Goal: Task Accomplishment & Management: Manage account settings

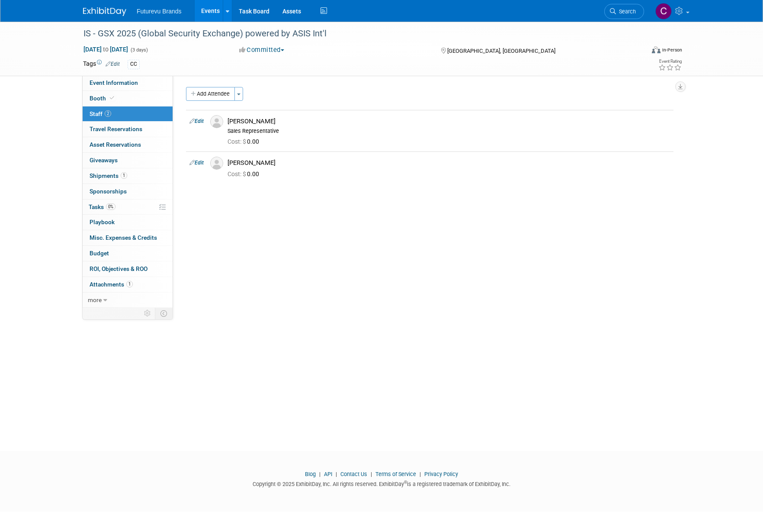
click at [209, 6] on link "Events" at bounding box center [211, 11] width 32 height 22
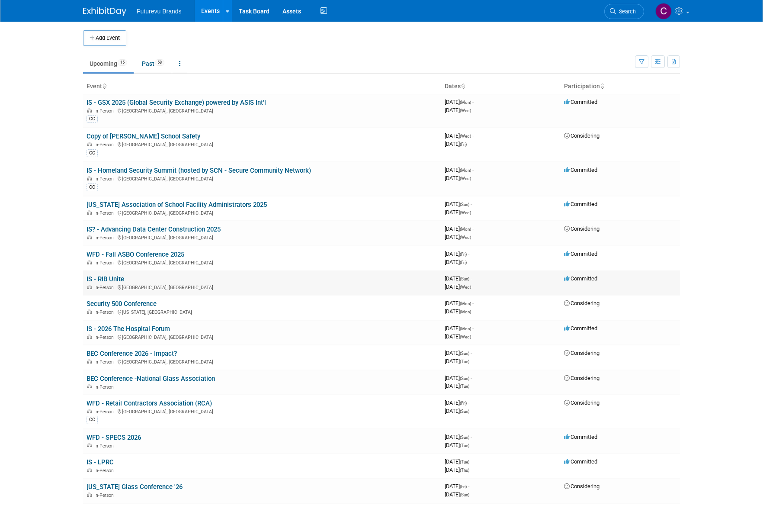
click at [111, 276] on link "IS - RIB Unite" at bounding box center [105, 279] width 38 height 8
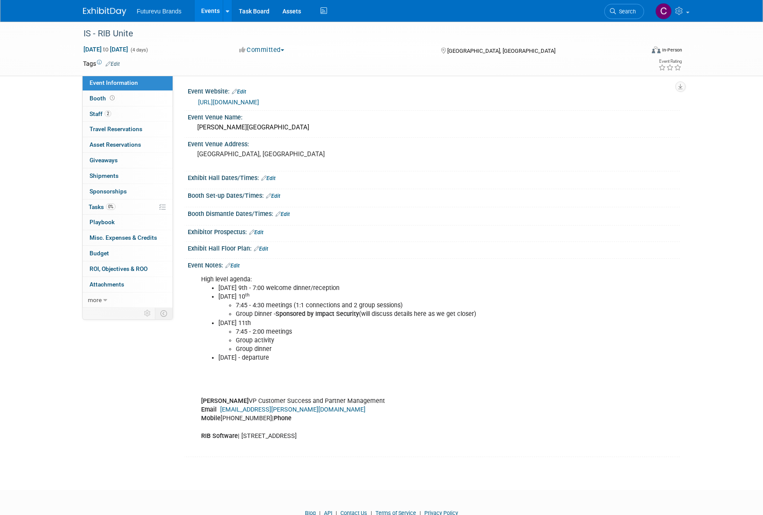
click at [259, 101] on link "[URL][DOMAIN_NAME]" at bounding box center [228, 102] width 61 height 7
click at [259, 102] on link "https://www.rib-software.com/unite/en/rib/speclink/ps/nam-unite-2025/" at bounding box center [228, 102] width 61 height 7
click at [93, 98] on span "Booth" at bounding box center [103, 98] width 27 height 7
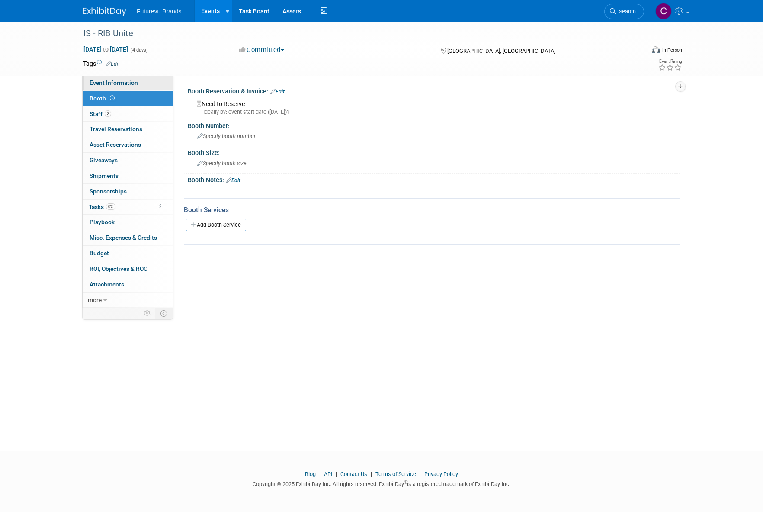
click at [103, 82] on span "Event Information" at bounding box center [114, 82] width 48 height 7
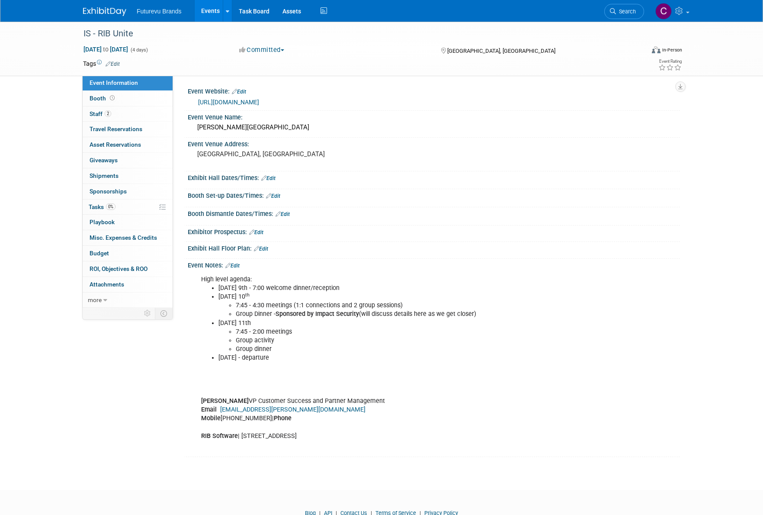
click at [207, 10] on link "Events" at bounding box center [211, 11] width 32 height 22
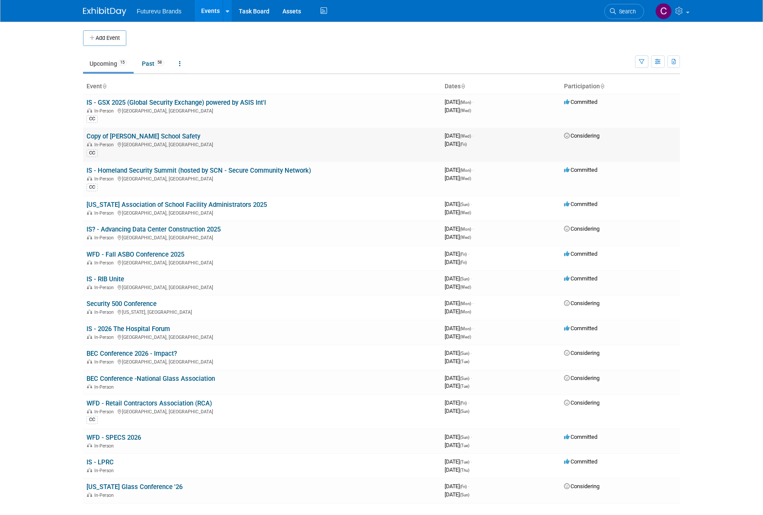
click at [159, 139] on link "Copy of [PERSON_NAME] School Safety" at bounding box center [143, 136] width 114 height 8
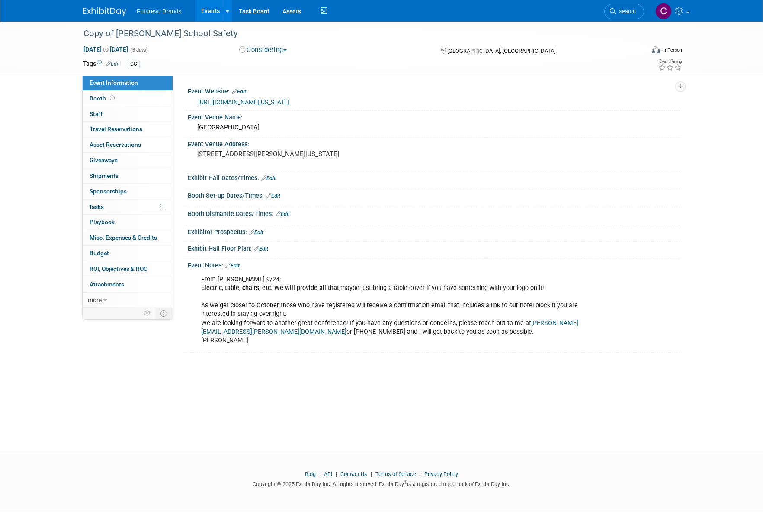
click at [431, 102] on div "https://mountainstateesc.com/2024-west-virginia-school-safety-conference/" at bounding box center [435, 102] width 475 height 10
drag, startPoint x: 409, startPoint y: 101, endPoint x: 196, endPoint y: 107, distance: 212.8
click at [196, 107] on div "https://mountainstateesc.com/2024-west-virginia-school-safety-conference/" at bounding box center [433, 101] width 479 height 12
copy link "https://mountainstateesc.com/2024-west-virginia-school-safety-conference/"
click at [289, 99] on link "https://mountainstateesc.com/2024-west-virginia-school-safety-conference/" at bounding box center [243, 102] width 91 height 7
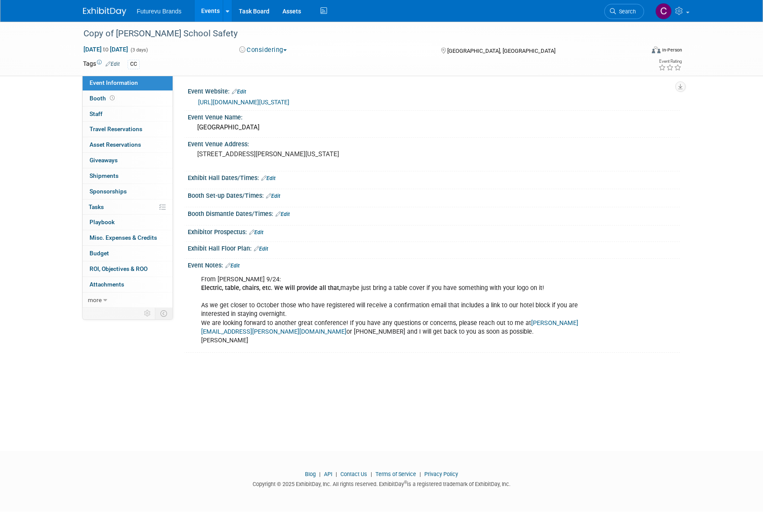
click at [235, 104] on link "https://mountainstateesc.com/2024-west-virginia-school-safety-conference/" at bounding box center [243, 102] width 91 height 7
drag, startPoint x: 227, startPoint y: 30, endPoint x: 118, endPoint y: 29, distance: 109.0
click at [118, 29] on div "Copy of [PERSON_NAME] School Safety" at bounding box center [355, 34] width 550 height 16
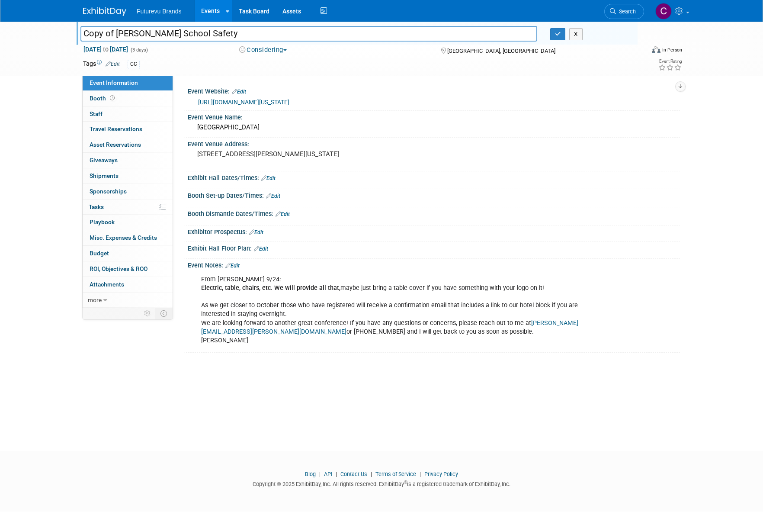
click at [214, 13] on link "Events" at bounding box center [211, 11] width 32 height 22
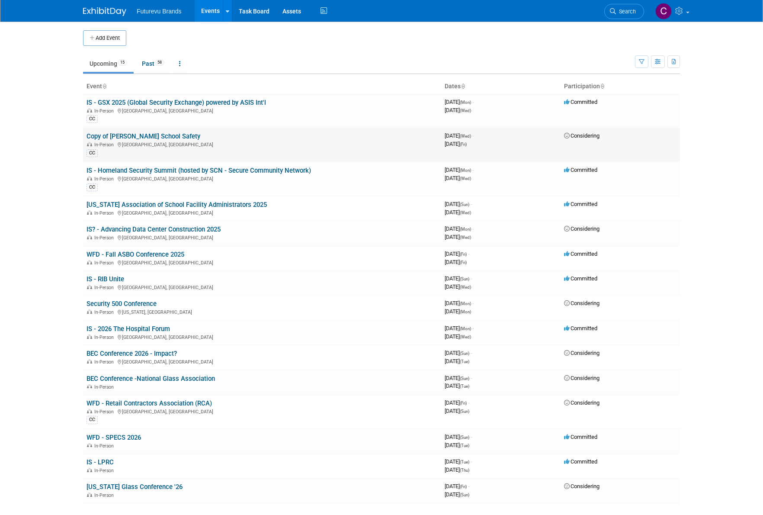
click at [159, 142] on div "In-Person Charleston, WV" at bounding box center [261, 144] width 351 height 7
click at [160, 137] on link "Copy of West Virgina School Safety" at bounding box center [143, 136] width 114 height 8
click at [246, 168] on link "IS - Homeland Security Summit (hosted by SCN - Secure Community Network)" at bounding box center [198, 170] width 224 height 8
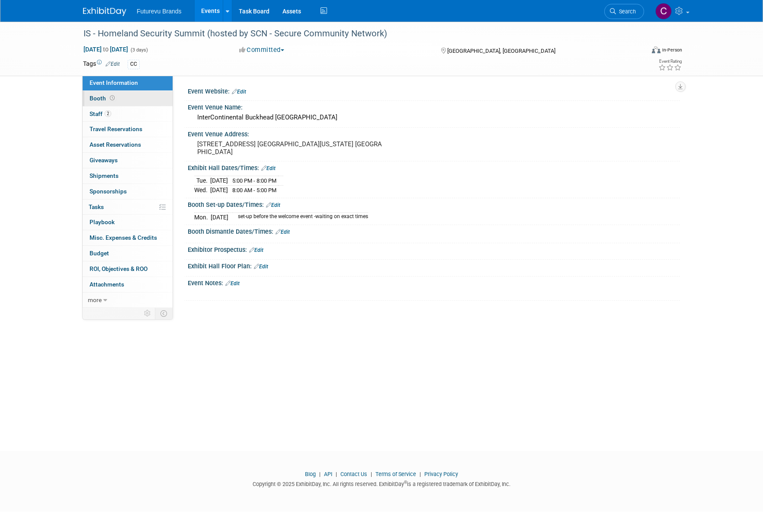
click at [88, 100] on link "Booth" at bounding box center [128, 98] width 90 height 15
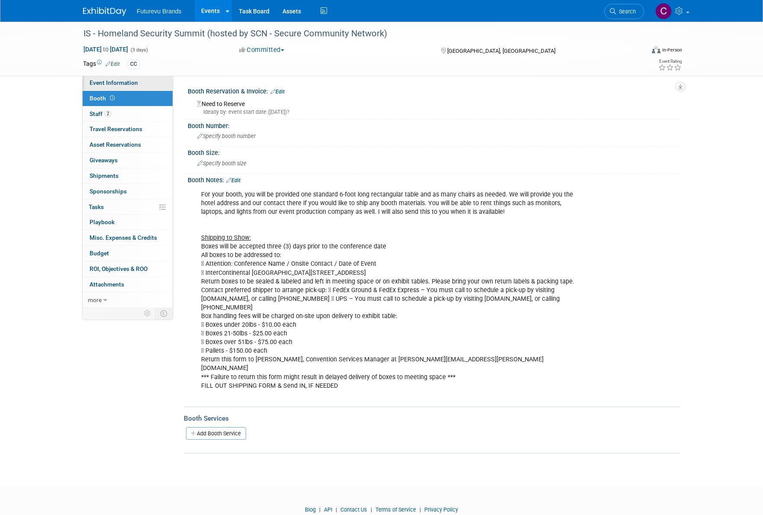
click at [127, 83] on span "Event Information" at bounding box center [114, 82] width 48 height 7
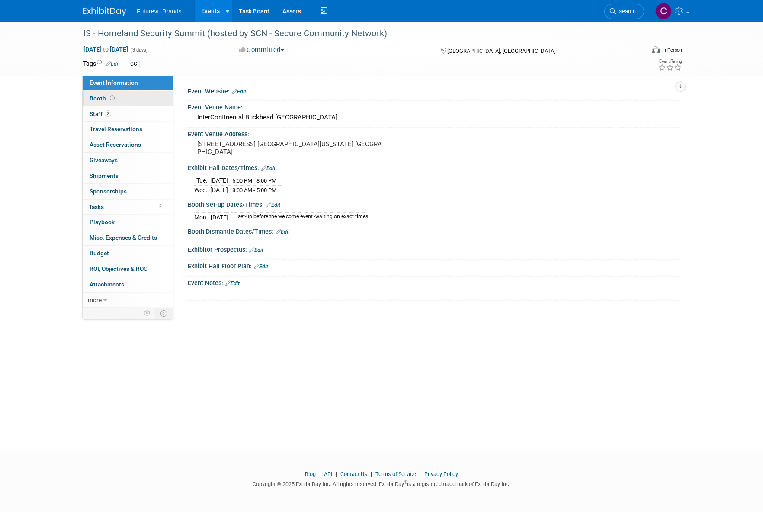
click at [93, 96] on span "Booth" at bounding box center [103, 98] width 27 height 7
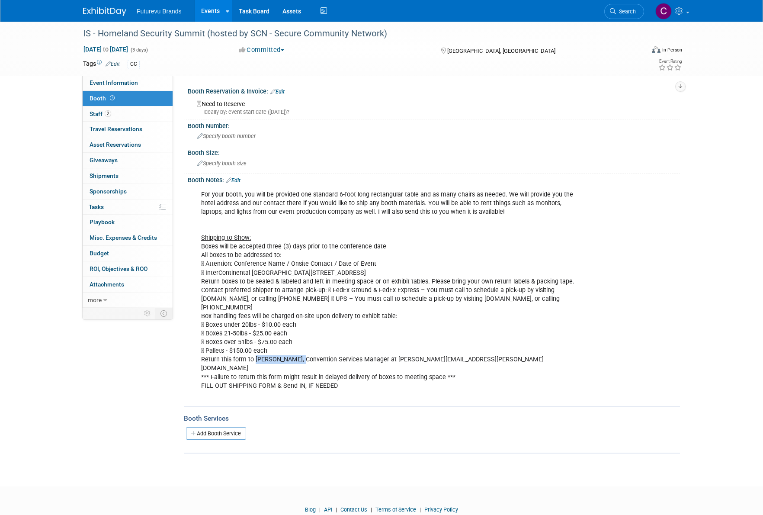
drag, startPoint x: 254, startPoint y: 358, endPoint x: 299, endPoint y: 355, distance: 45.1
click at [299, 355] on div "For your booth, you will be provided one standard 6-foot long rectangular table…" at bounding box center [390, 294] width 390 height 217
copy div "Michelle Duncan"
click at [236, 179] on link "Edit" at bounding box center [233, 180] width 14 height 6
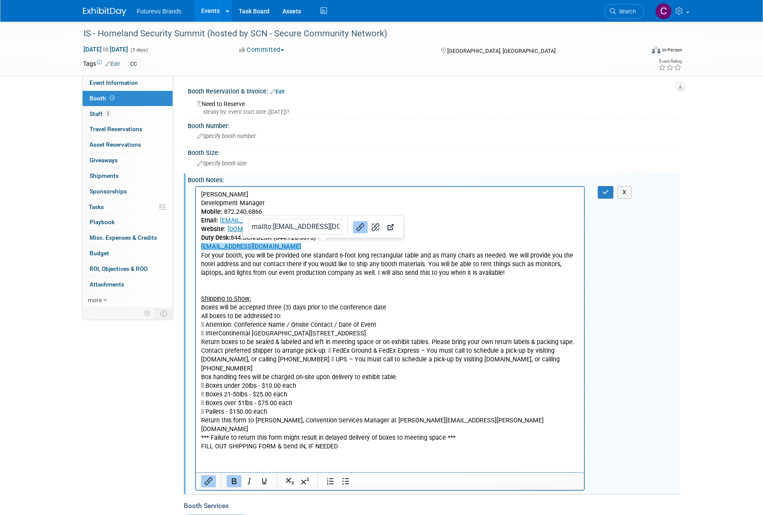
click at [332, 244] on p "DutyDesk@SecureCommunityNetwork.org﻿" at bounding box center [390, 246] width 378 height 9
click at [333, 247] on p "DutyDesk@SecureCommunityNetwork.org﻿" at bounding box center [390, 246] width 378 height 9
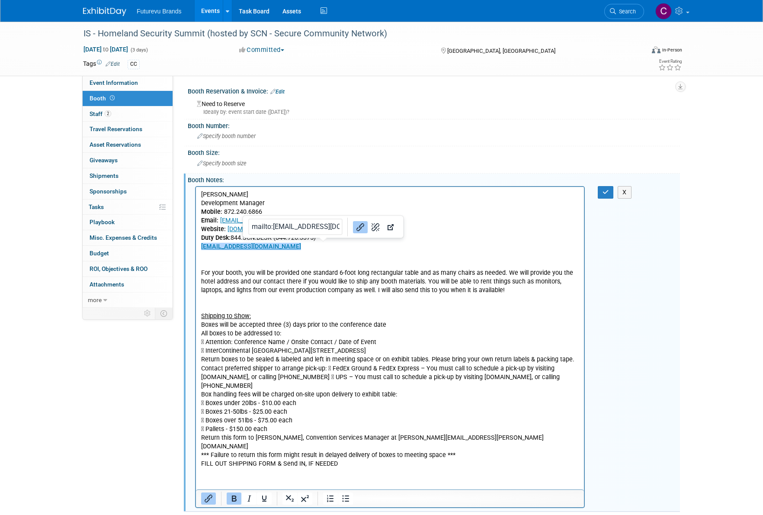
click at [473, 242] on p "DutyDesk@SecureCommunityNetwork.org﻿" at bounding box center [390, 246] width 378 height 9
click at [377, 221] on p "Email: lmccoy@securecommunitynetwork.org" at bounding box center [390, 220] width 378 height 9
click at [280, 92] on link "Edit" at bounding box center [277, 92] width 14 height 6
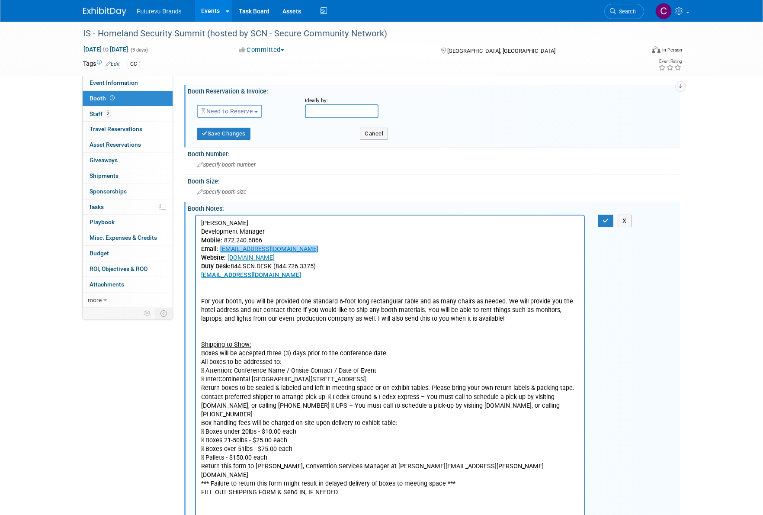
click at [243, 112] on span "Need to Reserve" at bounding box center [226, 111] width 51 height 7
click at [238, 138] on link "Reserved" at bounding box center [243, 138] width 93 height 12
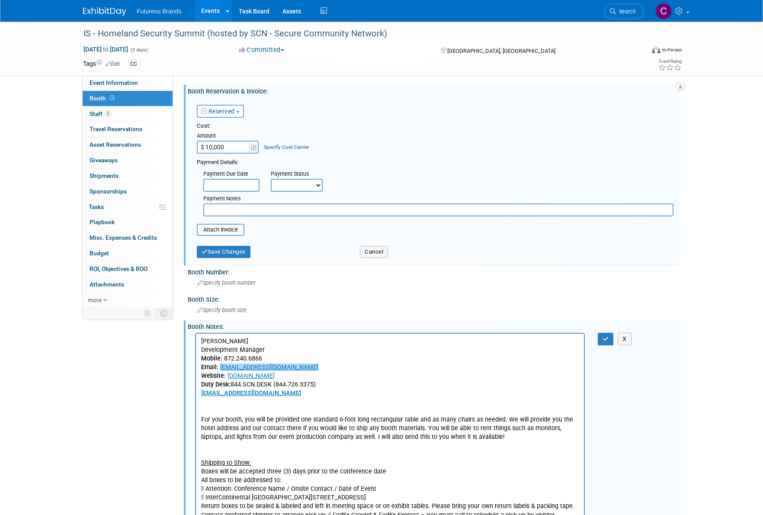
type input "$ 10,000.00"
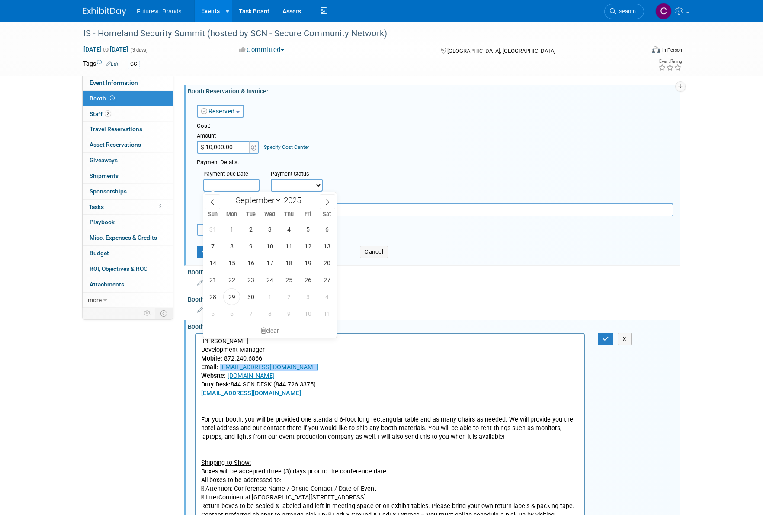
click at [231, 184] on input "text" at bounding box center [231, 185] width 56 height 13
click at [216, 203] on span at bounding box center [213, 201] width 16 height 15
select select "7"
click at [309, 259] on span "15" at bounding box center [307, 262] width 17 height 17
type input "Aug 15, 2025"
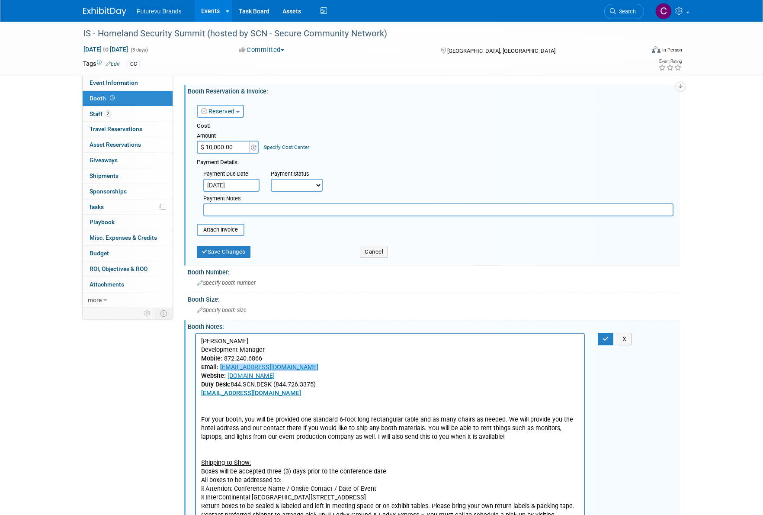
click at [319, 185] on select "Not Paid Yet Partially Paid Paid in Full" at bounding box center [297, 185] width 52 height 13
select select "1"
click at [271, 179] on select "Not Paid Yet Partially Paid Paid in Full" at bounding box center [297, 185] width 52 height 13
click at [230, 226] on input "file" at bounding box center [192, 229] width 103 height 10
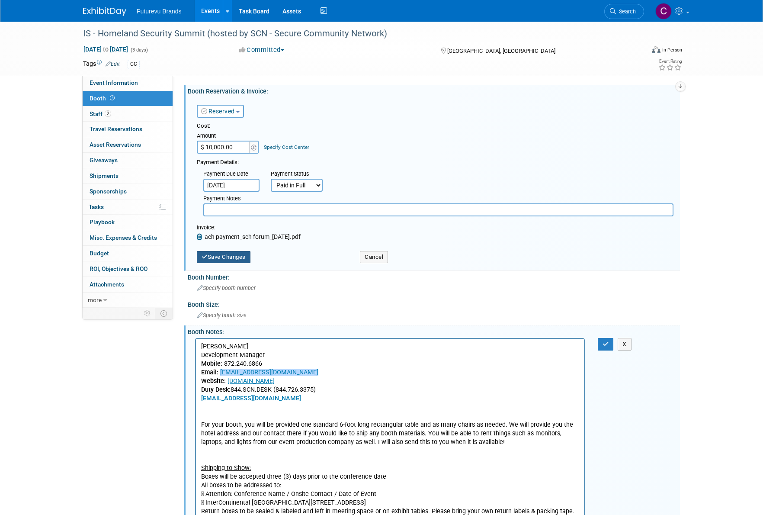
click at [238, 255] on button "Save Changes" at bounding box center [224, 257] width 54 height 12
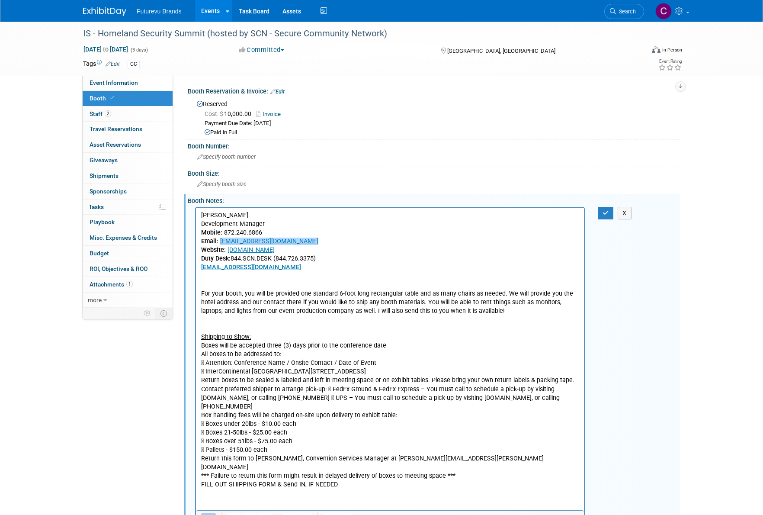
click at [284, 93] on link "Edit" at bounding box center [277, 92] width 14 height 6
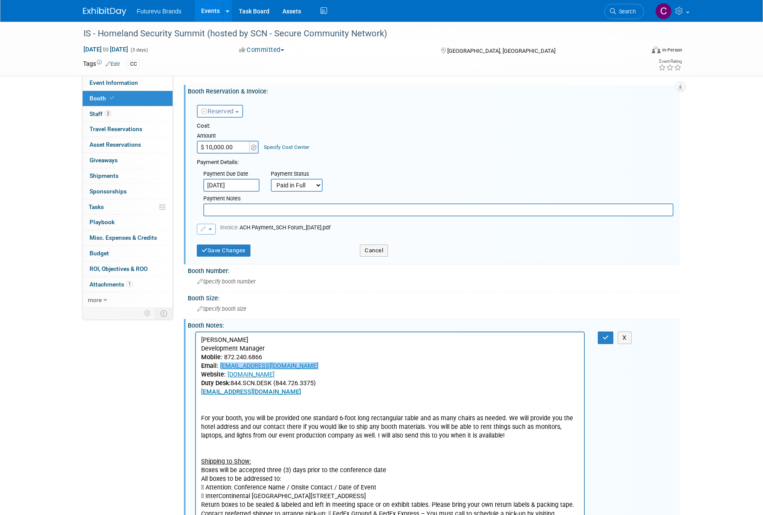
click at [208, 228] on span "button" at bounding box center [209, 229] width 3 height 2
click at [238, 242] on link "Replace with a new file" at bounding box center [240, 243] width 86 height 12
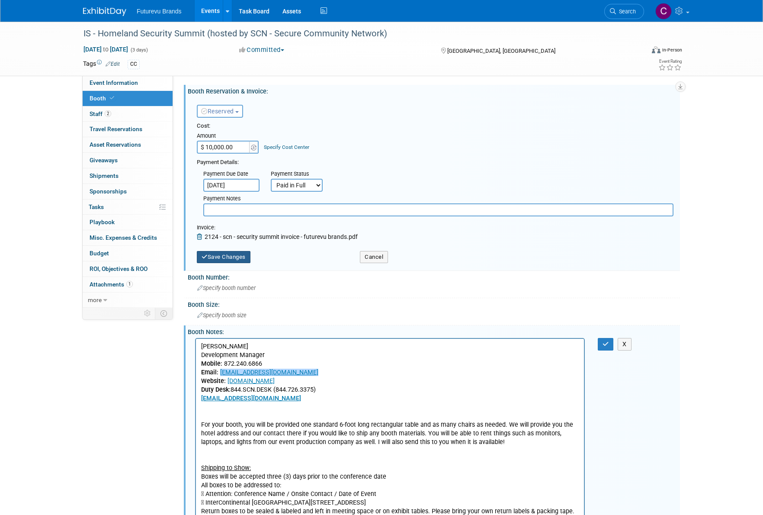
click at [221, 256] on button "Save Changes" at bounding box center [224, 257] width 54 height 12
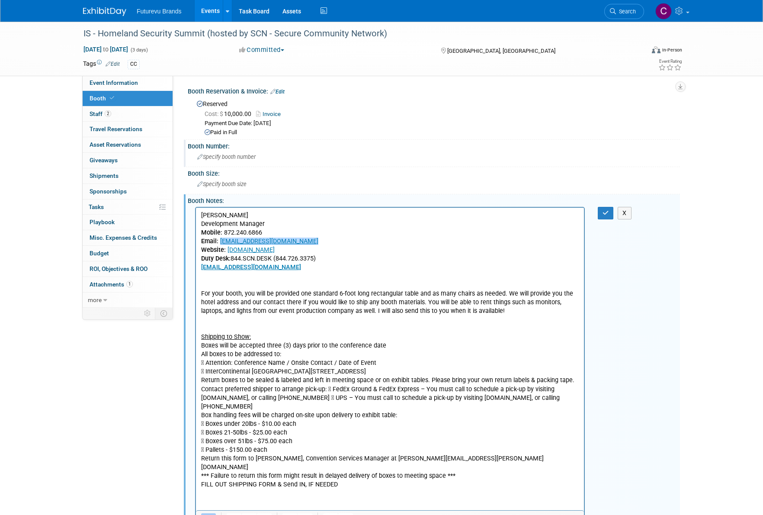
click at [251, 157] on span "Specify booth number" at bounding box center [226, 156] width 58 height 6
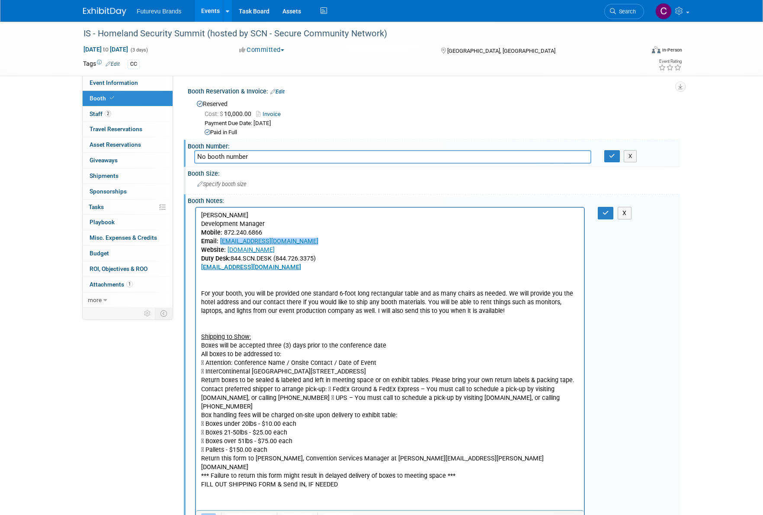
type input "No booth number"
click at [265, 183] on div "Specify booth size" at bounding box center [433, 183] width 479 height 13
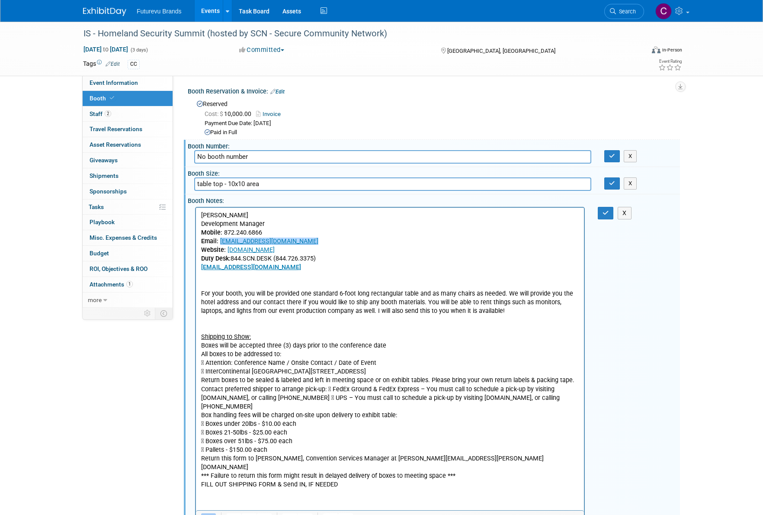
type input "table top - 10x10 area"
click at [676, 272] on div "For your booth, you will be provided one standard 6-foot long rectangular table…" at bounding box center [434, 367] width 492 height 325
click at [606, 210] on icon "button" at bounding box center [605, 213] width 6 height 6
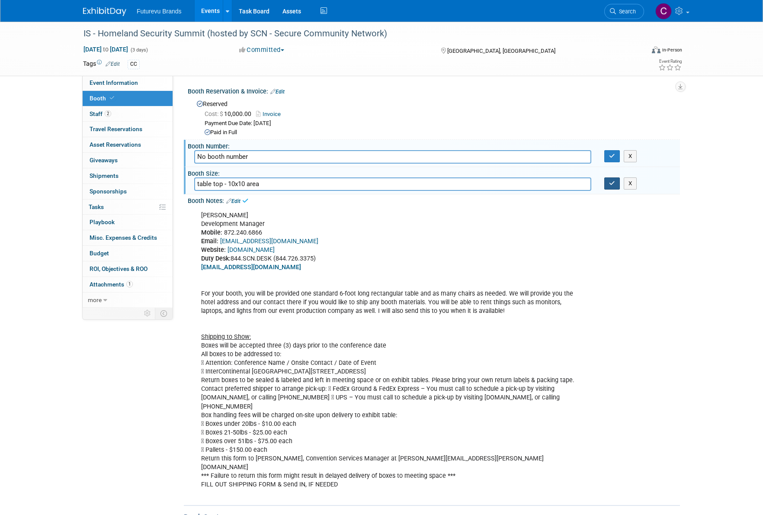
click at [611, 180] on icon "button" at bounding box center [612, 183] width 6 height 6
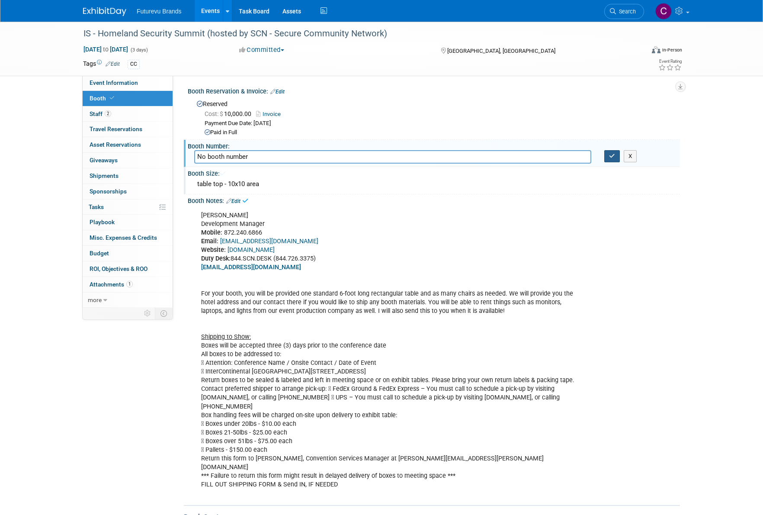
click at [611, 153] on icon "button" at bounding box center [612, 156] width 6 height 6
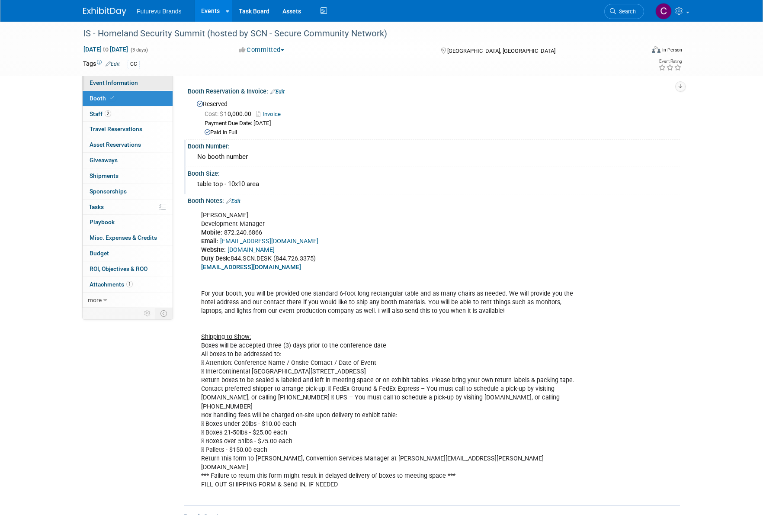
click at [99, 82] on span "Event Information" at bounding box center [114, 82] width 48 height 7
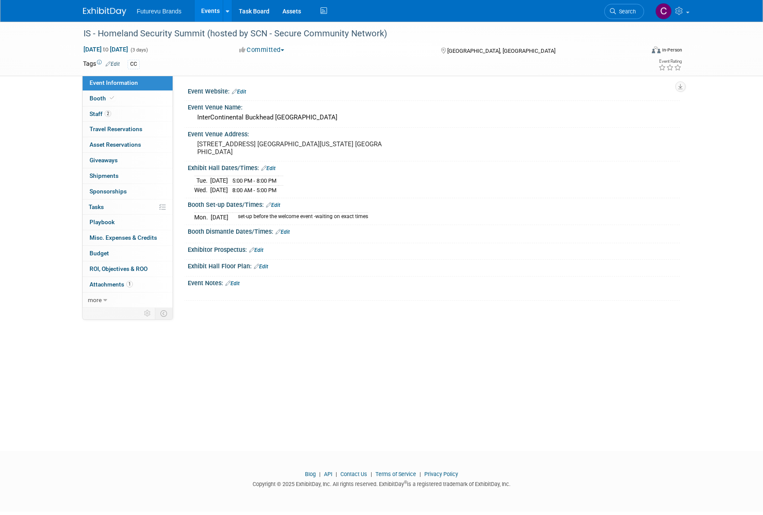
click at [282, 202] on div "Booth Set-up Dates/Times: Edit" at bounding box center [434, 203] width 492 height 11
click at [275, 204] on link "Edit" at bounding box center [273, 205] width 14 height 6
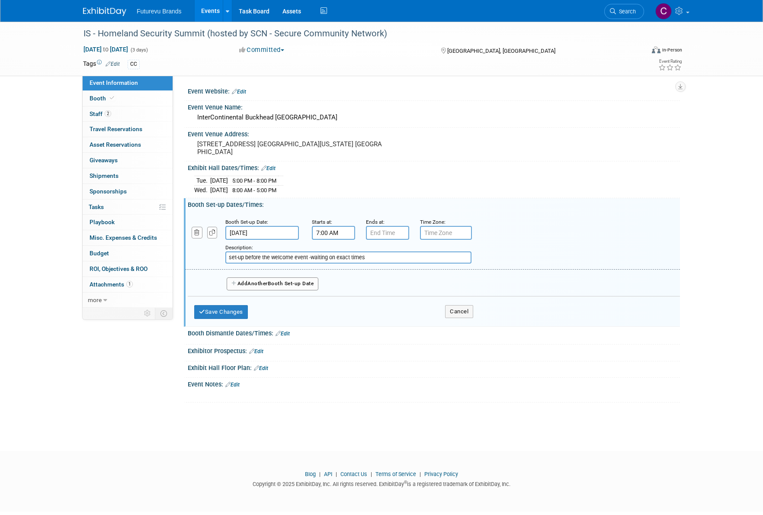
click at [328, 233] on input "7:00 AM" at bounding box center [333, 233] width 43 height 14
click at [333, 254] on span at bounding box center [331, 253] width 15 height 15
click at [332, 285] on span at bounding box center [331, 291] width 15 height 15
click at [332, 286] on span at bounding box center [331, 291] width 15 height 15
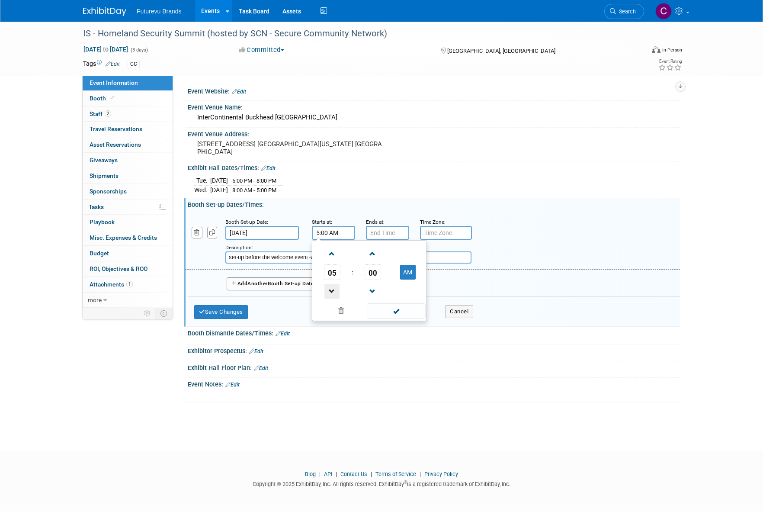
click at [332, 286] on span at bounding box center [331, 291] width 15 height 15
click at [410, 273] on button "AM" at bounding box center [408, 272] width 16 height 15
drag, startPoint x: 402, startPoint y: 309, endPoint x: 406, endPoint y: 279, distance: 30.0
click at [403, 303] on span at bounding box center [396, 310] width 58 height 15
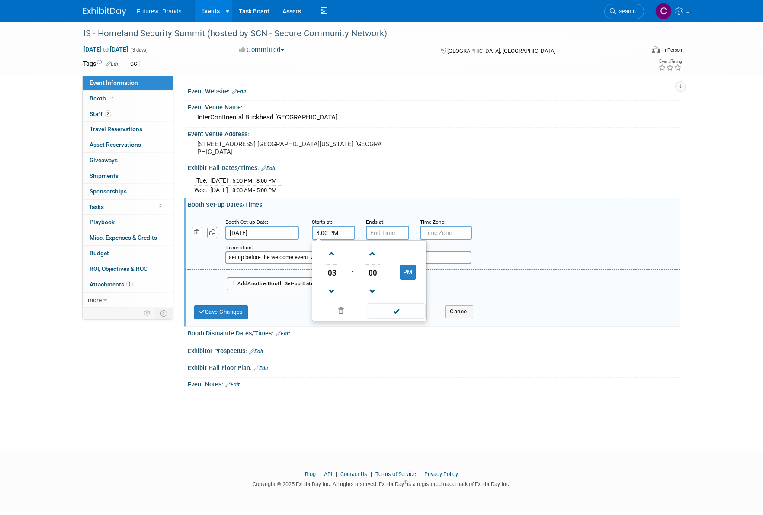
type input "3:00 PM"
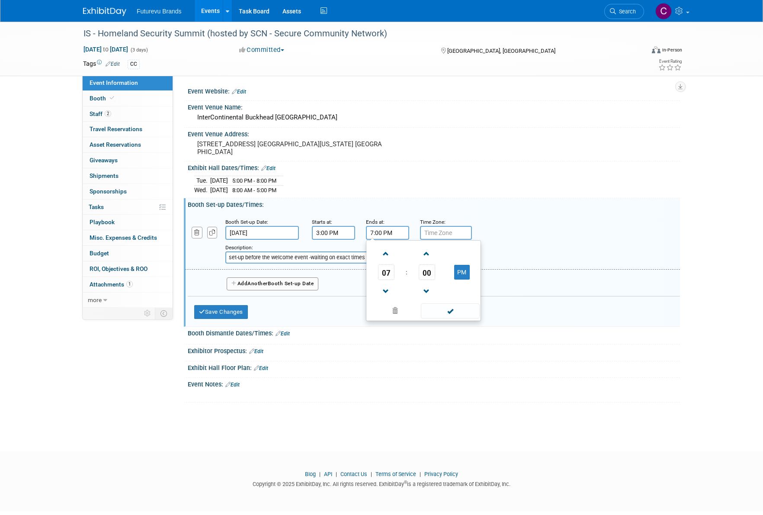
click at [391, 232] on input "7:00 PM" at bounding box center [387, 233] width 43 height 14
click at [386, 287] on span at bounding box center [385, 291] width 15 height 15
type input "5:00 PM"
click at [457, 309] on span at bounding box center [450, 310] width 58 height 15
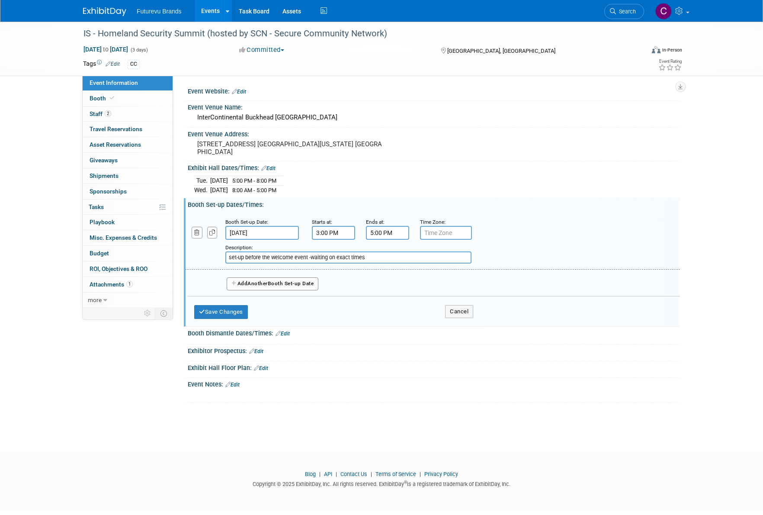
click at [273, 281] on button "Add Another Booth Set-up Date" at bounding box center [273, 283] width 92 height 13
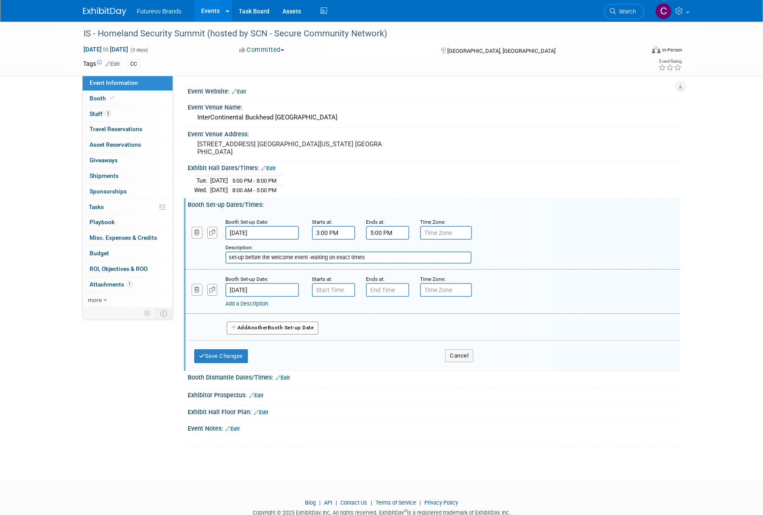
type input "7:00 AM"
click at [348, 288] on input "7:00 AM" at bounding box center [333, 290] width 43 height 14
click at [400, 365] on span at bounding box center [396, 367] width 58 height 15
click at [387, 286] on input "7:00 PM" at bounding box center [387, 290] width 43 height 14
click at [389, 310] on span at bounding box center [385, 310] width 15 height 15
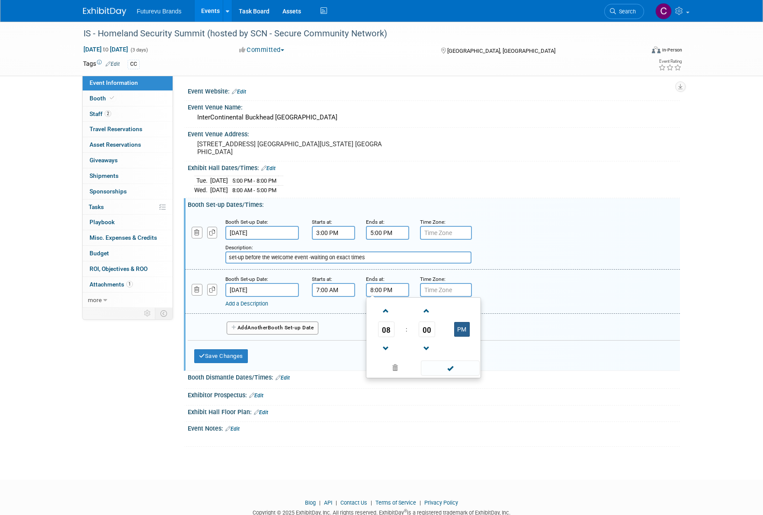
click at [464, 329] on button "PM" at bounding box center [462, 329] width 16 height 15
type input "8:00 AM"
click at [457, 368] on span at bounding box center [450, 367] width 58 height 15
click at [239, 355] on button "Save Changes" at bounding box center [221, 356] width 54 height 14
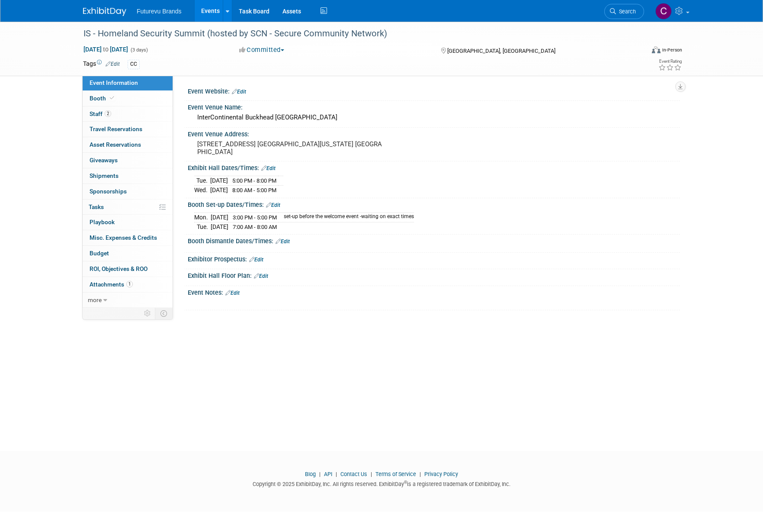
click at [274, 165] on link "Edit" at bounding box center [268, 168] width 14 height 6
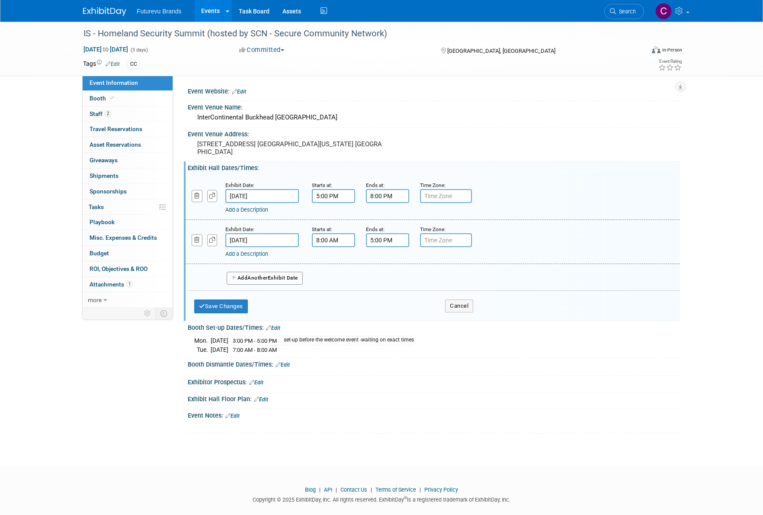
click at [250, 280] on button "Add Another Exhibit Date" at bounding box center [265, 278] width 76 height 13
select select "9"
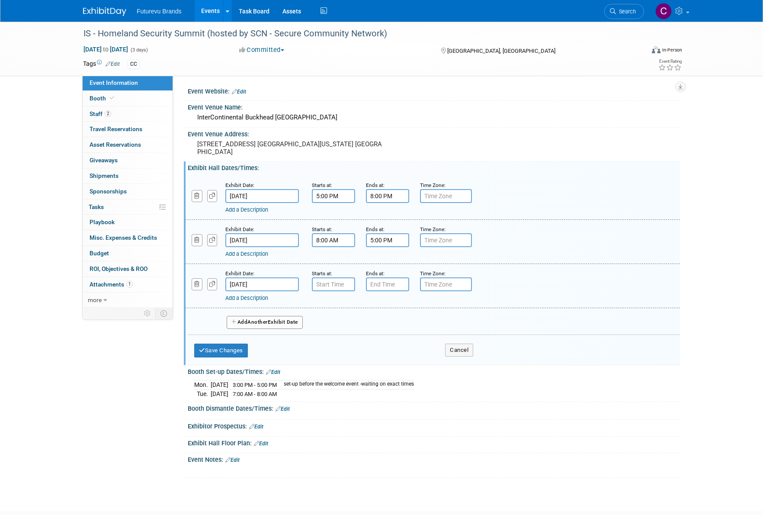
click at [269, 283] on input "Oct 23, 2025" at bounding box center [262, 284] width 74 height 14
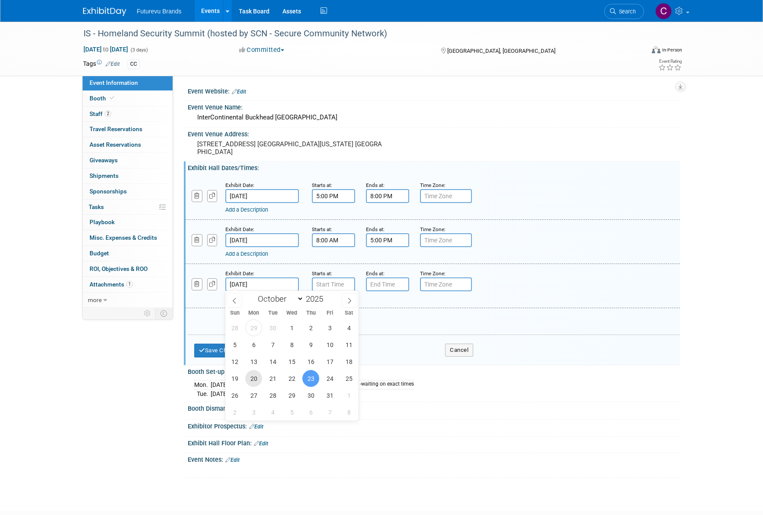
click at [259, 379] on span "20" at bounding box center [253, 378] width 17 height 17
type input "Oct 20, 2025"
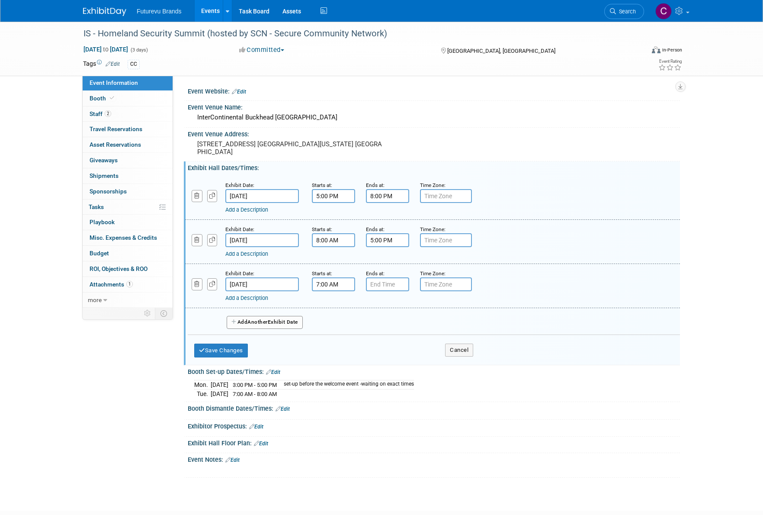
click at [330, 285] on input "7:00 AM" at bounding box center [333, 284] width 43 height 14
click at [414, 321] on button "AM" at bounding box center [408, 323] width 16 height 15
click at [336, 339] on span at bounding box center [331, 343] width 15 height 15
type input "5:00 PM"
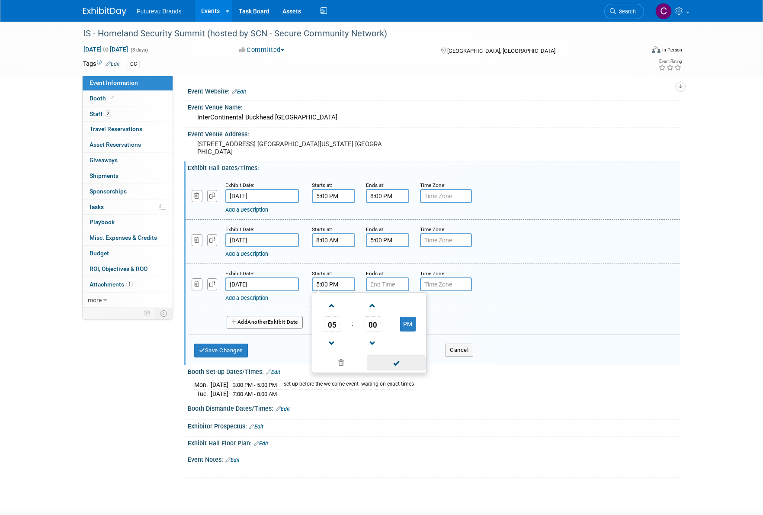
click at [400, 358] on span at bounding box center [396, 362] width 58 height 15
type input "7:00 PM"
click at [380, 280] on input "7:00 PM" at bounding box center [387, 284] width 43 height 14
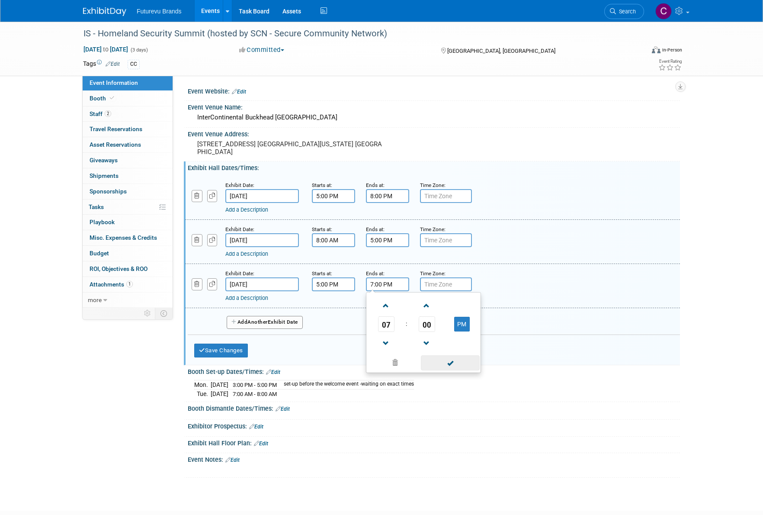
click at [461, 364] on span at bounding box center [450, 362] width 58 height 15
click at [259, 294] on link "Add a Description" at bounding box center [246, 297] width 43 height 6
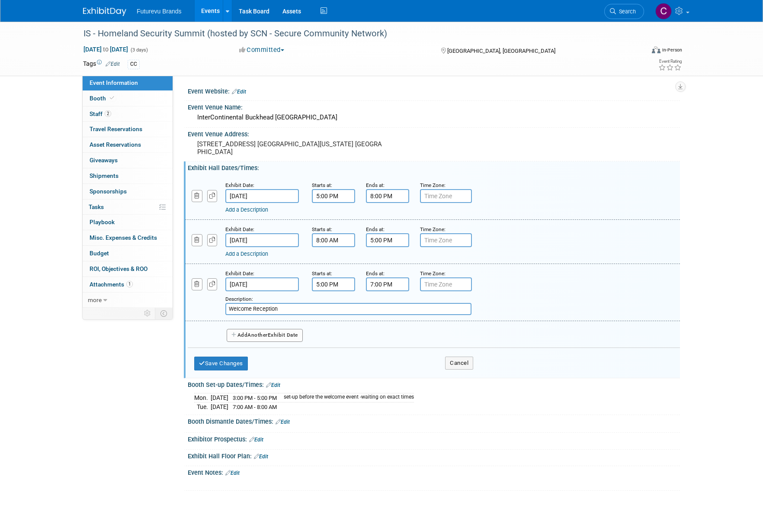
type input "Welcome Reception"
click at [259, 332] on span "Another" at bounding box center [257, 335] width 20 height 6
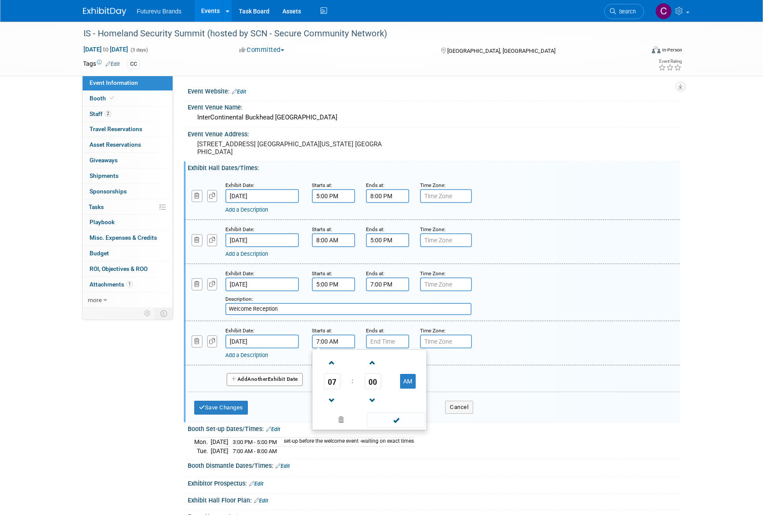
click at [337, 341] on input "7:00 AM" at bounding box center [333, 341] width 43 height 14
click at [332, 360] on span at bounding box center [331, 362] width 15 height 15
type input "8:00 AM"
click at [398, 417] on span at bounding box center [396, 419] width 58 height 15
click at [392, 340] on input "7:00 PM" at bounding box center [387, 341] width 43 height 14
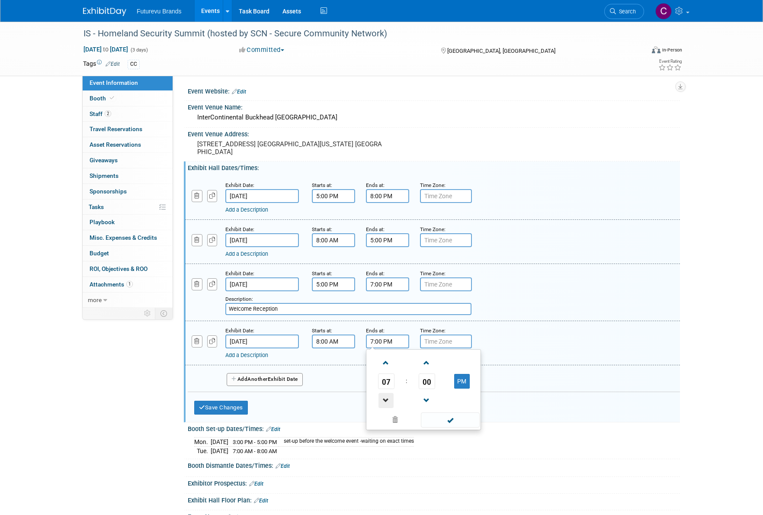
click at [387, 393] on span at bounding box center [385, 400] width 15 height 15
type input "5:00 PM"
click at [451, 421] on span at bounding box center [450, 419] width 58 height 15
click at [242, 352] on link "Add a Description" at bounding box center [246, 355] width 43 height 6
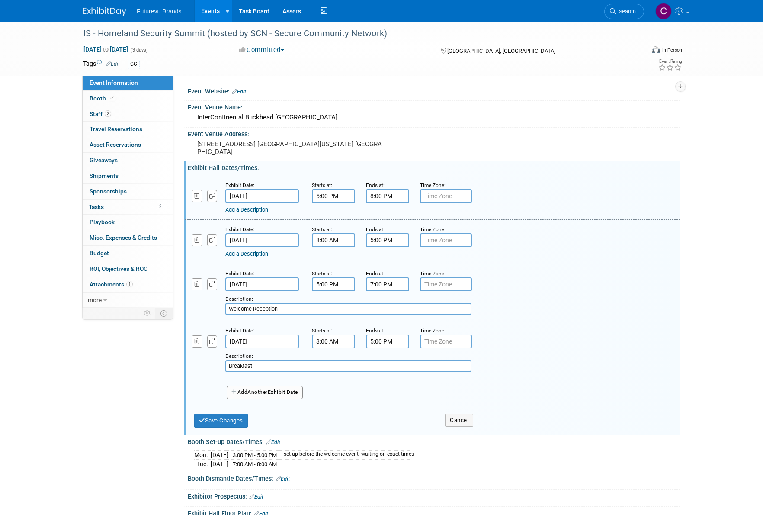
type input "Breakfast"
click at [386, 339] on input "5:00 PM" at bounding box center [387, 341] width 43 height 14
click at [387, 362] on span at bounding box center [385, 362] width 15 height 15
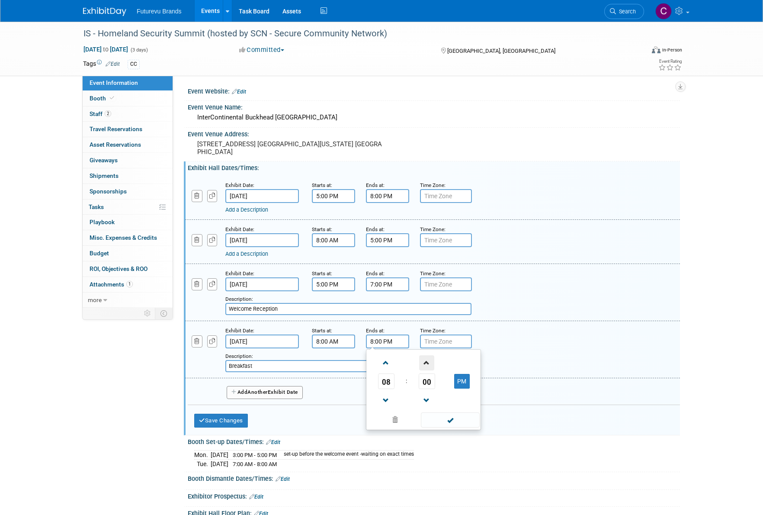
click at [426, 363] on span at bounding box center [426, 362] width 15 height 15
click at [425, 383] on span "01" at bounding box center [427, 381] width 16 height 16
click at [438, 383] on td "30" at bounding box center [437, 385] width 28 height 23
click at [461, 376] on button "PM" at bounding box center [462, 381] width 16 height 15
type input "8:30 AM"
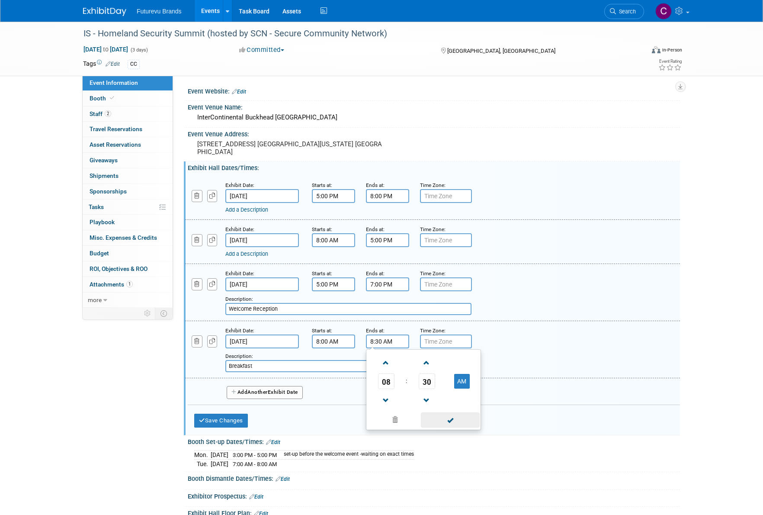
click at [453, 416] on span at bounding box center [450, 419] width 58 height 15
click at [237, 415] on button "Save Changes" at bounding box center [221, 420] width 54 height 14
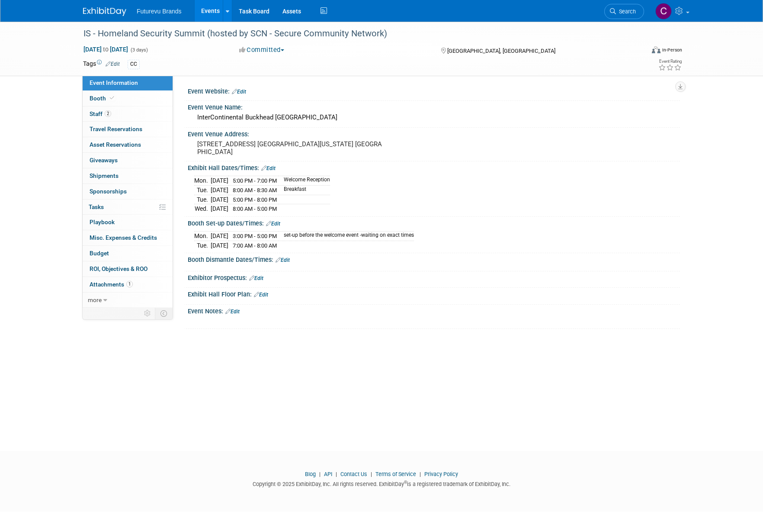
click at [277, 197] on span "5:00 PM - 8:00 PM" at bounding box center [255, 199] width 44 height 6
click at [270, 165] on link "Edit" at bounding box center [268, 168] width 14 height 6
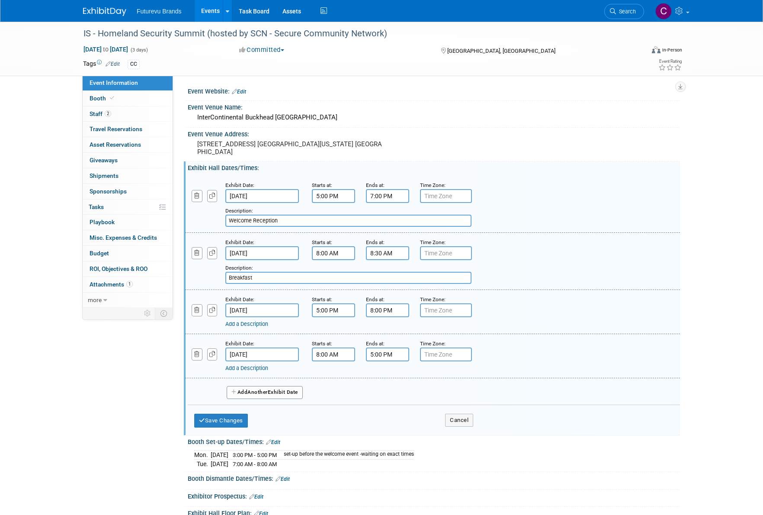
click at [262, 364] on link "Add a Description" at bounding box center [246, 367] width 43 height 6
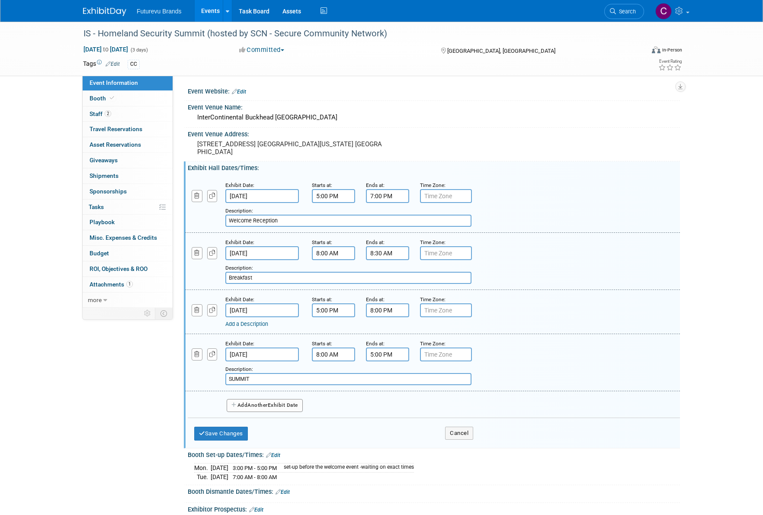
type input "SUMMIT"
click at [258, 402] on span "Another" at bounding box center [257, 405] width 20 height 6
select select "9"
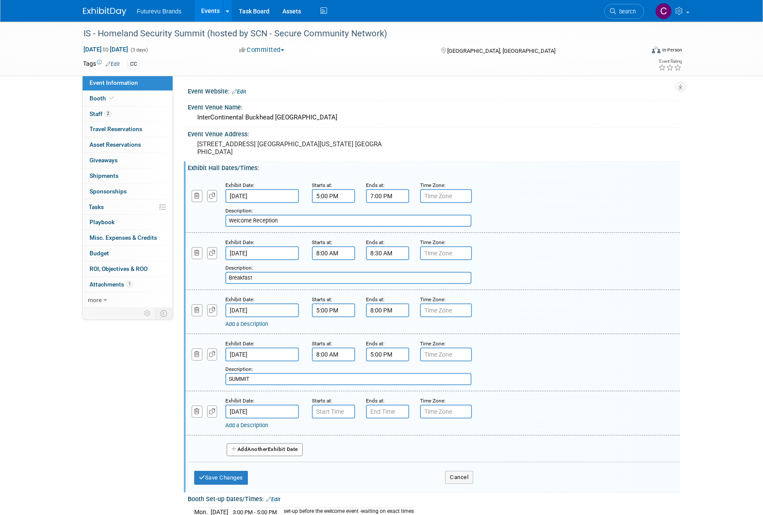
click at [291, 406] on input "Oct 23, 2025" at bounding box center [262, 411] width 74 height 14
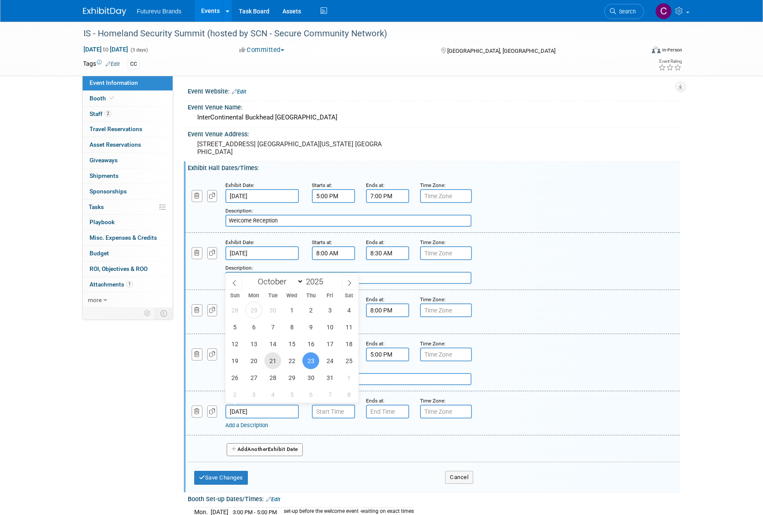
click at [272, 362] on span "21" at bounding box center [272, 360] width 17 height 17
type input "Oct 21, 2025"
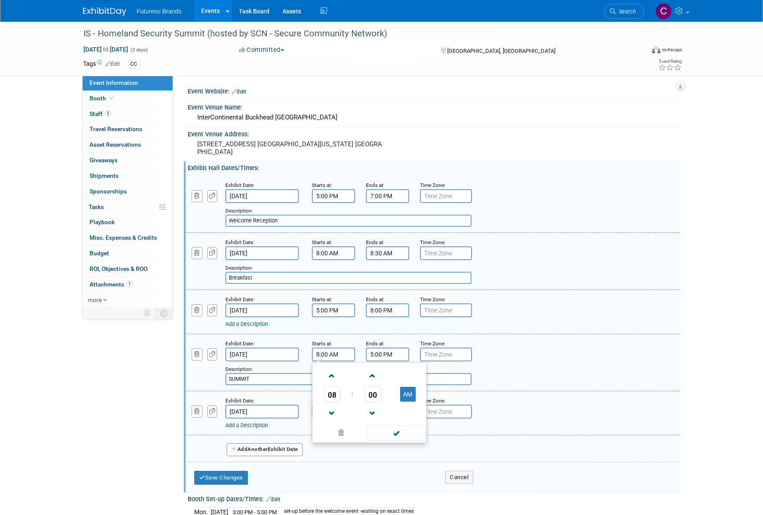
click at [341, 353] on input "8:00 AM" at bounding box center [333, 354] width 43 height 14
click at [331, 390] on span "08" at bounding box center [332, 394] width 16 height 16
click at [375, 419] on td "10" at bounding box center [383, 422] width 28 height 23
click at [372, 388] on span "00" at bounding box center [372, 394] width 16 height 16
click at [382, 393] on td "30" at bounding box center [383, 398] width 28 height 23
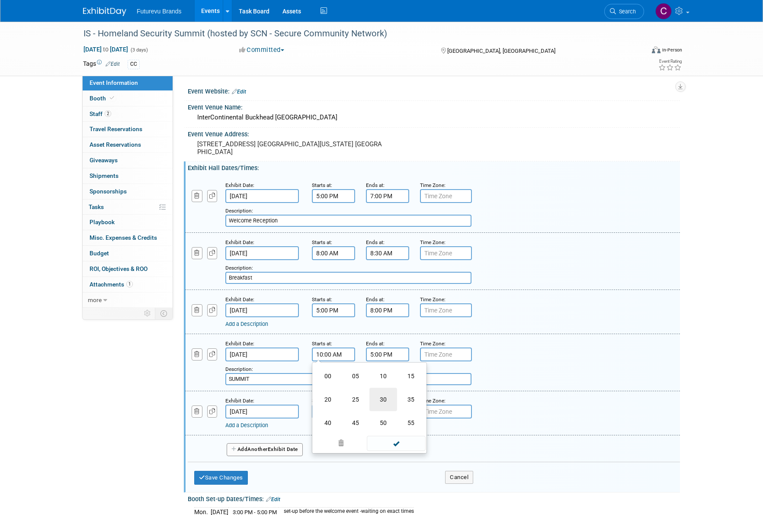
type input "10:30 AM"
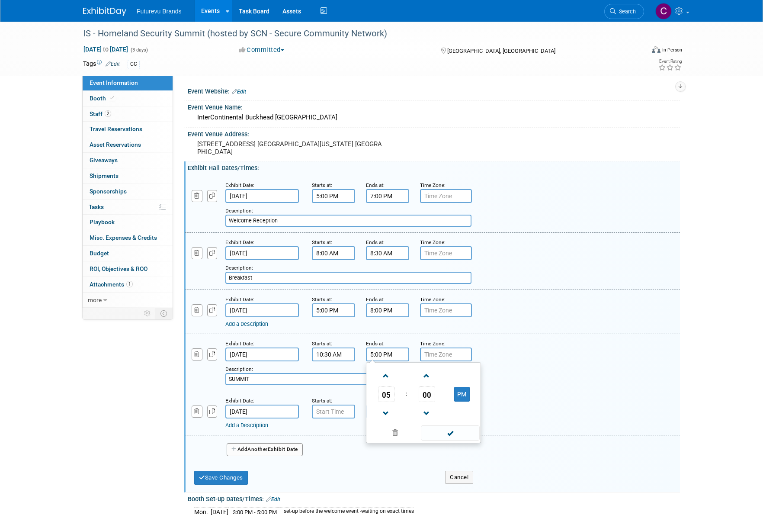
click at [392, 350] on input "5:00 PM" at bounding box center [387, 354] width 43 height 14
click at [387, 393] on span "05" at bounding box center [386, 394] width 16 height 16
click at [436, 420] on td "10" at bounding box center [437, 422] width 28 height 23
click at [430, 388] on span "00" at bounding box center [427, 394] width 16 height 16
click at [412, 416] on td "45" at bounding box center [410, 422] width 28 height 23
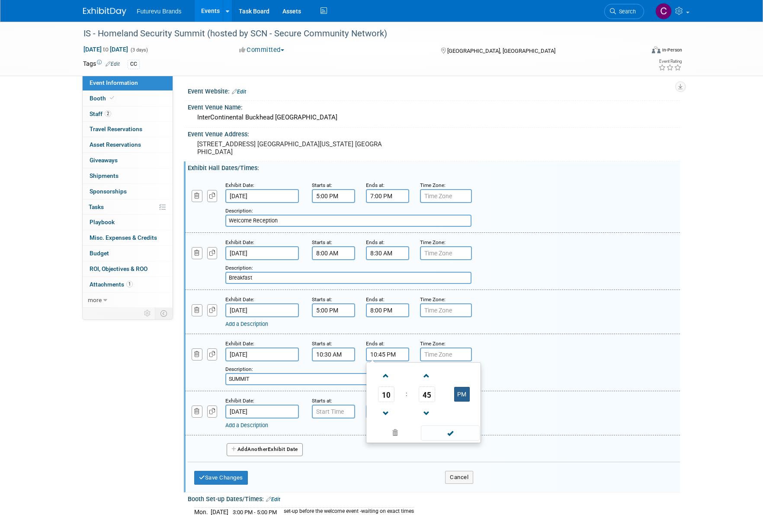
click at [468, 388] on button "PM" at bounding box center [462, 394] width 16 height 15
type input "10:45 AM"
click at [499, 361] on div "Add a Description Description: SUMMIT" at bounding box center [410, 373] width 370 height 24
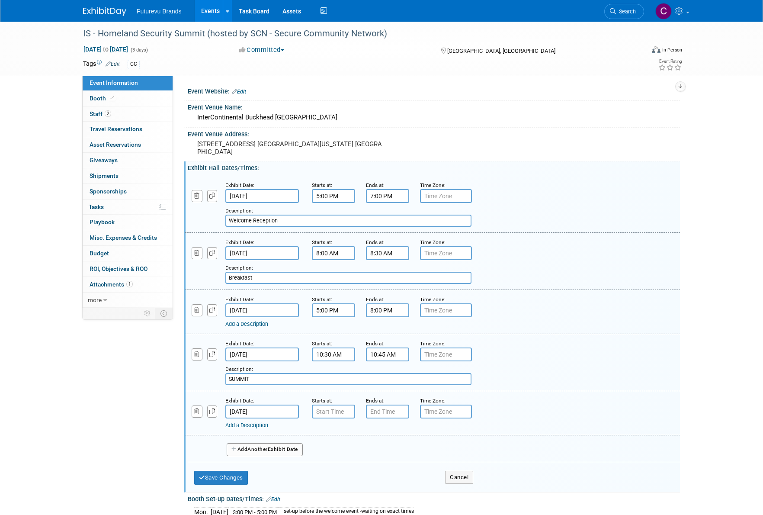
click at [260, 374] on input "SUMMIT" at bounding box center [348, 379] width 246 height 12
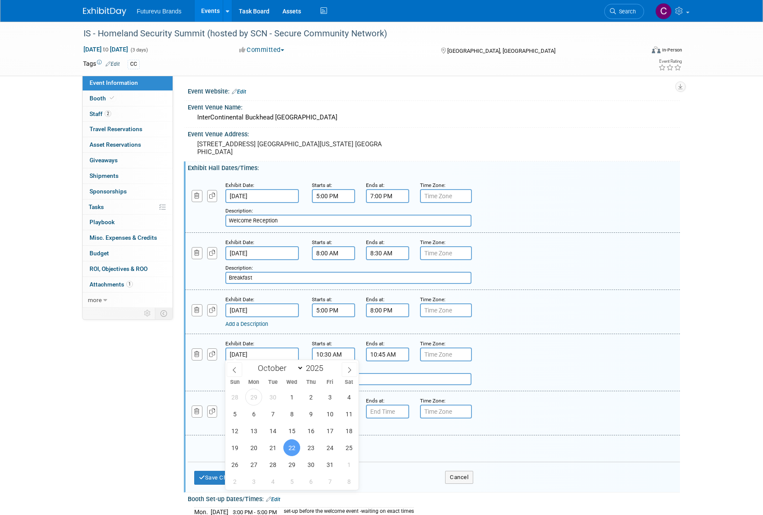
click at [258, 353] on input "Oct 22, 2025" at bounding box center [262, 354] width 74 height 14
click at [273, 446] on span "21" at bounding box center [272, 447] width 17 height 17
type input "Oct 21, 2025"
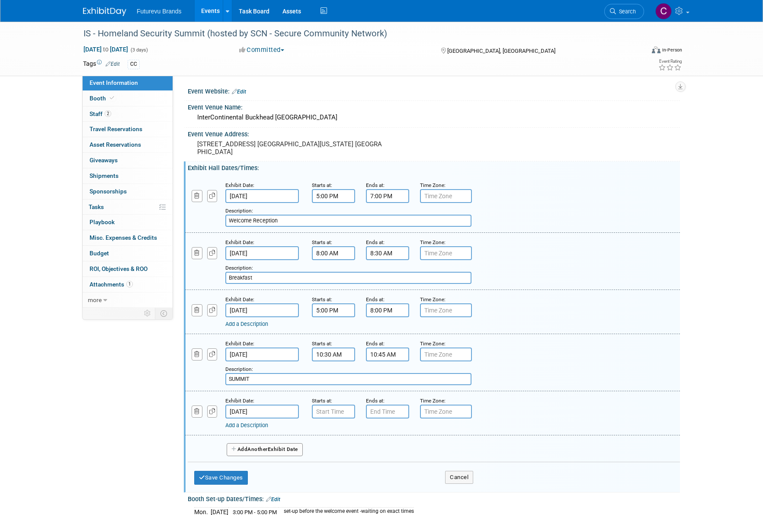
click at [340, 355] on input "10:30 AM" at bounding box center [333, 354] width 43 height 14
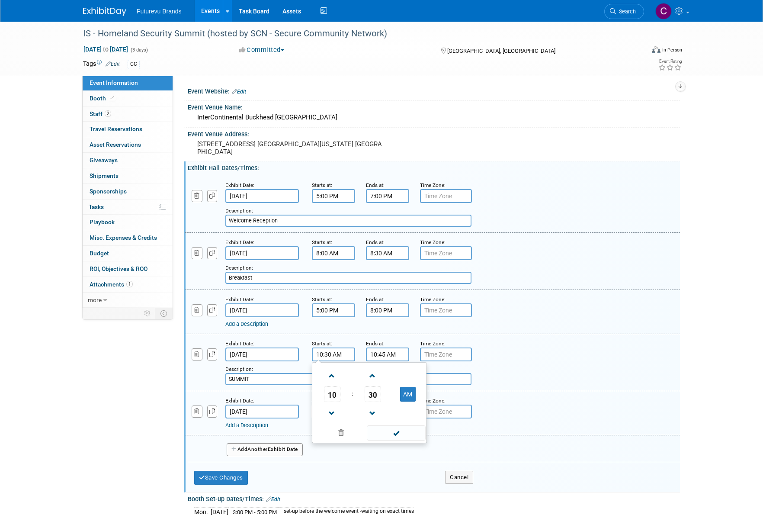
click at [334, 389] on span "10" at bounding box center [332, 394] width 16 height 16
click at [332, 421] on td "08" at bounding box center [328, 422] width 28 height 23
type input "8:30 AM"
click at [396, 431] on span at bounding box center [396, 432] width 58 height 15
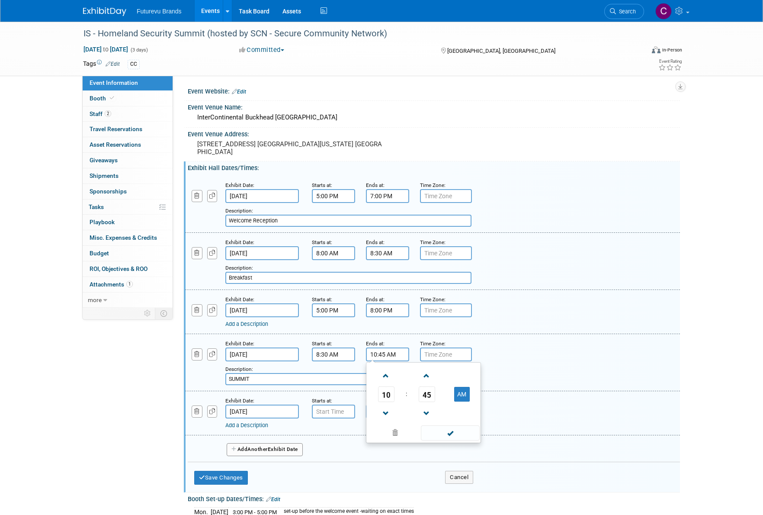
click at [389, 350] on input "10:45 AM" at bounding box center [387, 354] width 43 height 14
click at [387, 396] on span "10" at bounding box center [386, 394] width 16 height 16
click at [404, 400] on td "05" at bounding box center [410, 398] width 28 height 23
click at [457, 391] on button "AM" at bounding box center [462, 394] width 16 height 15
type input "5:45 PM"
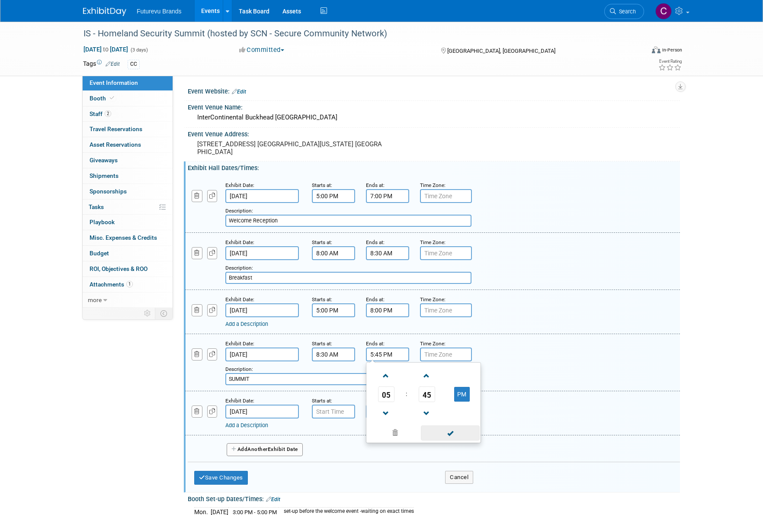
click at [448, 432] on span at bounding box center [450, 432] width 58 height 15
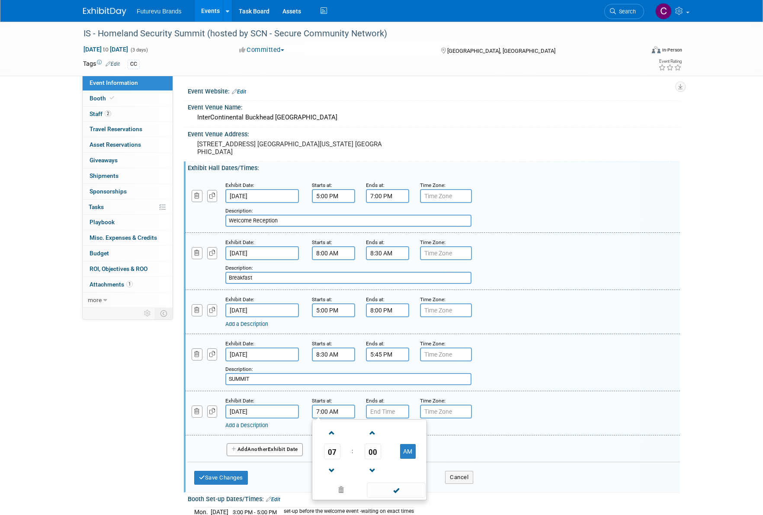
click at [330, 411] on input "7:00 AM" at bounding box center [333, 411] width 43 height 14
click at [334, 451] on span "07" at bounding box center [332, 451] width 16 height 16
click at [385, 478] on td "10" at bounding box center [383, 479] width 28 height 23
click at [374, 450] on span "00" at bounding box center [372, 451] width 16 height 16
click at [384, 453] on td "30" at bounding box center [383, 455] width 28 height 23
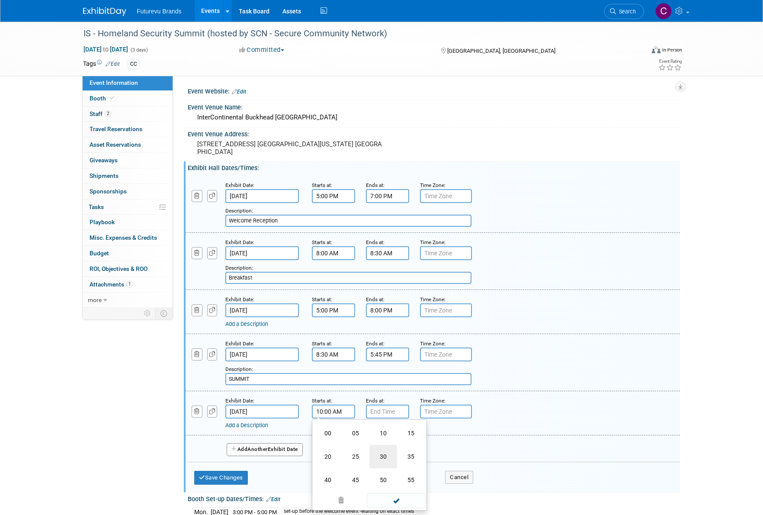
type input "10:30 AM"
click at [405, 489] on span at bounding box center [396, 489] width 58 height 15
click at [382, 409] on input "7:00 PM" at bounding box center [387, 411] width 43 height 14
click at [382, 449] on span "07" at bounding box center [386, 451] width 16 height 16
click at [436, 476] on td "10" at bounding box center [437, 479] width 28 height 23
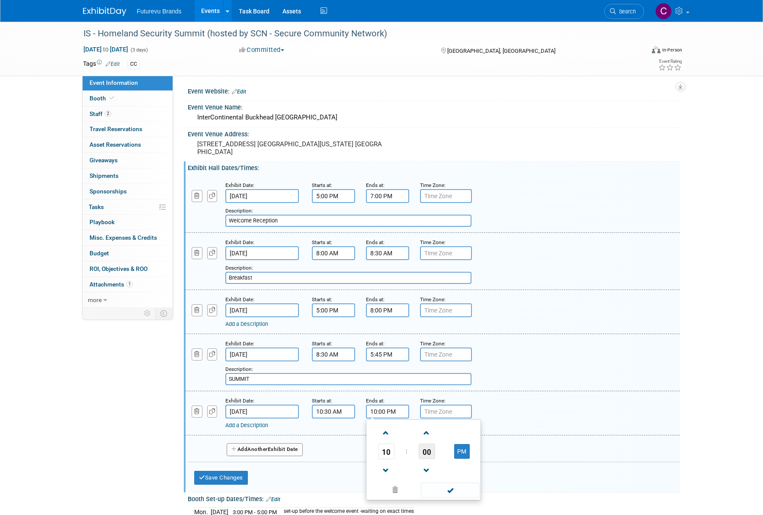
click at [426, 448] on span "00" at bounding box center [427, 451] width 16 height 16
click at [409, 474] on td "45" at bounding box center [410, 479] width 28 height 23
click at [464, 451] on button "PM" at bounding box center [462, 451] width 16 height 15
type input "10:45 AM"
click at [489, 418] on div "Add a Description Description:" at bounding box center [410, 423] width 370 height 11
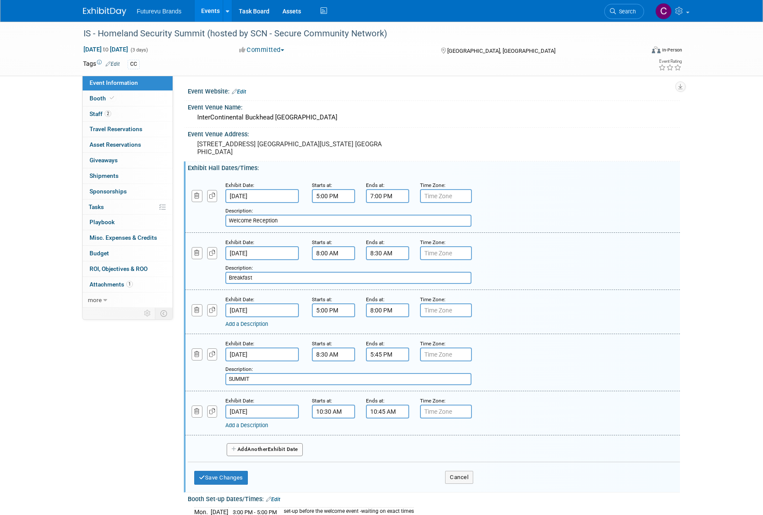
click at [257, 422] on link "Add a Description" at bounding box center [246, 425] width 43 height 6
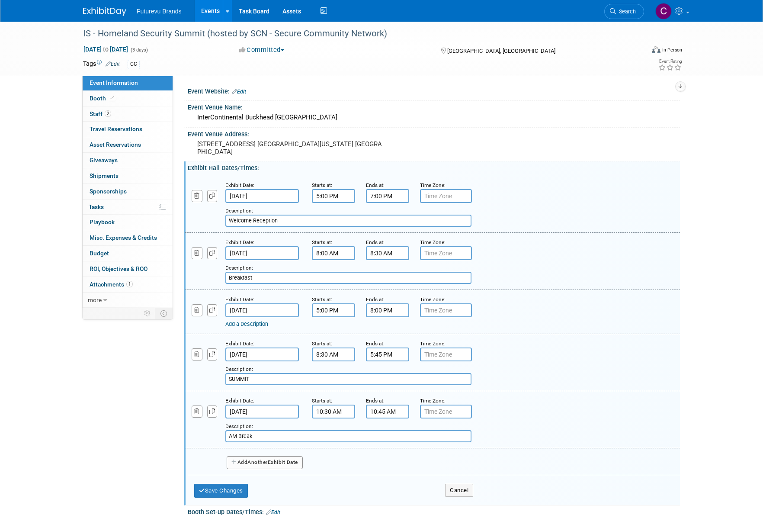
type input "AM Break"
click at [275, 456] on button "Add Another Exhibit Date" at bounding box center [265, 462] width 76 height 13
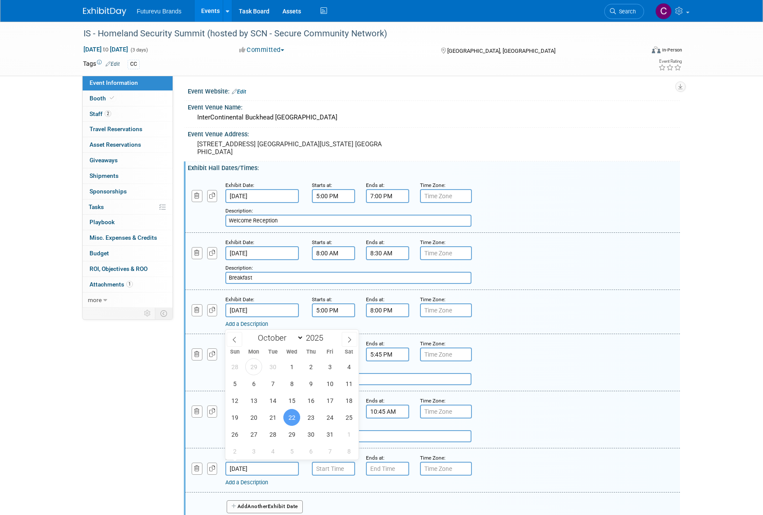
click at [267, 466] on input "Oct 22, 2025" at bounding box center [262, 468] width 74 height 14
click at [274, 416] on span "21" at bounding box center [272, 417] width 17 height 17
type input "Oct 21, 2025"
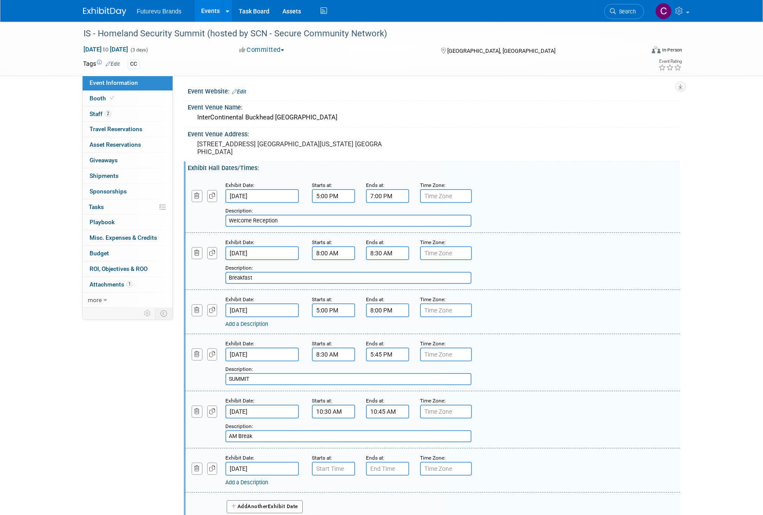
scroll to position [173, 0]
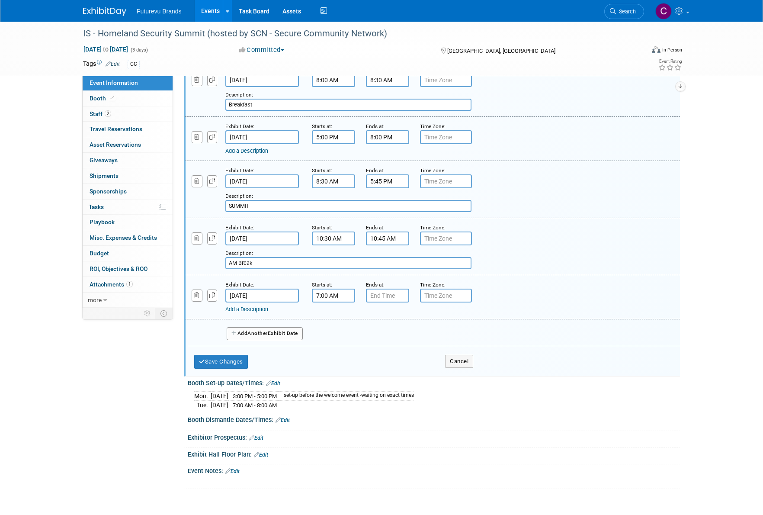
click at [337, 289] on input "7:00 AM" at bounding box center [333, 295] width 43 height 14
click at [332, 334] on span "07" at bounding box center [332, 335] width 16 height 16
click at [332, 315] on td "12" at bounding box center [328, 316] width 28 height 23
click at [406, 329] on button "AM" at bounding box center [408, 335] width 16 height 15
type input "12:00 PM"
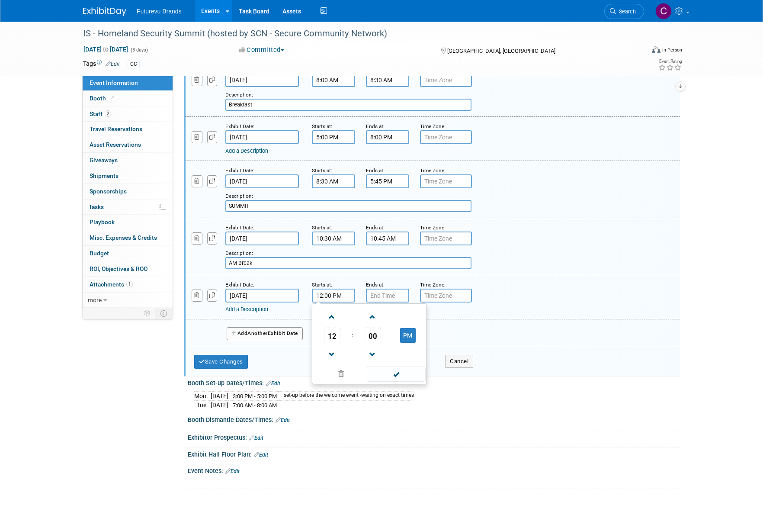
drag, startPoint x: 396, startPoint y: 371, endPoint x: 399, endPoint y: 349, distance: 21.8
click at [396, 371] on span at bounding box center [396, 373] width 58 height 15
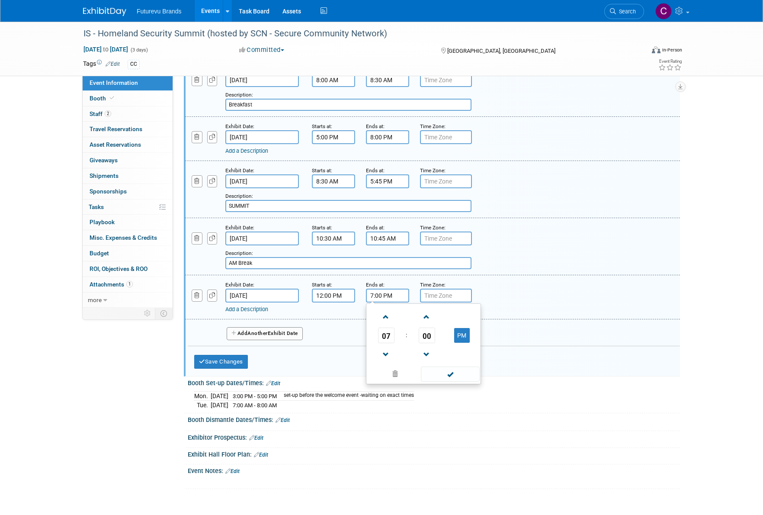
click at [387, 293] on input "7:00 PM" at bounding box center [387, 295] width 43 height 14
click at [387, 336] on span "07" at bounding box center [386, 335] width 16 height 16
click at [408, 315] on td "01" at bounding box center [410, 316] width 28 height 23
type input "1:00 PM"
click at [449, 373] on span at bounding box center [450, 373] width 58 height 15
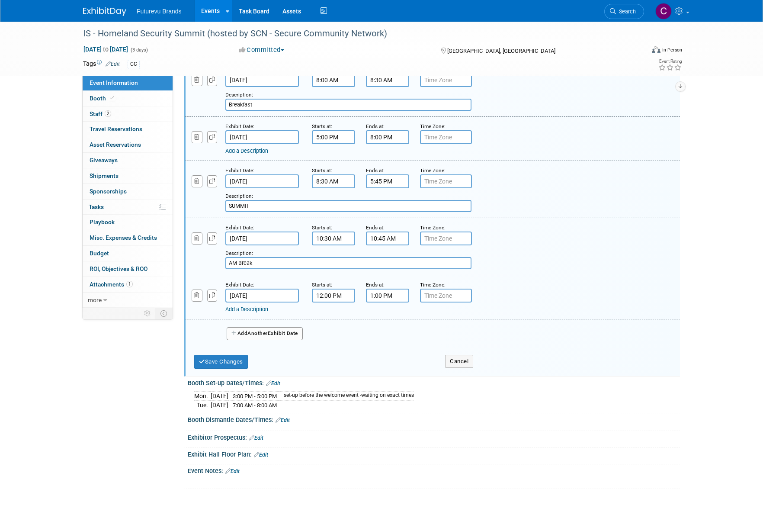
click at [271, 307] on div "Add a Description" at bounding box center [410, 309] width 370 height 8
click at [265, 306] on link "Add a Description" at bounding box center [246, 309] width 43 height 6
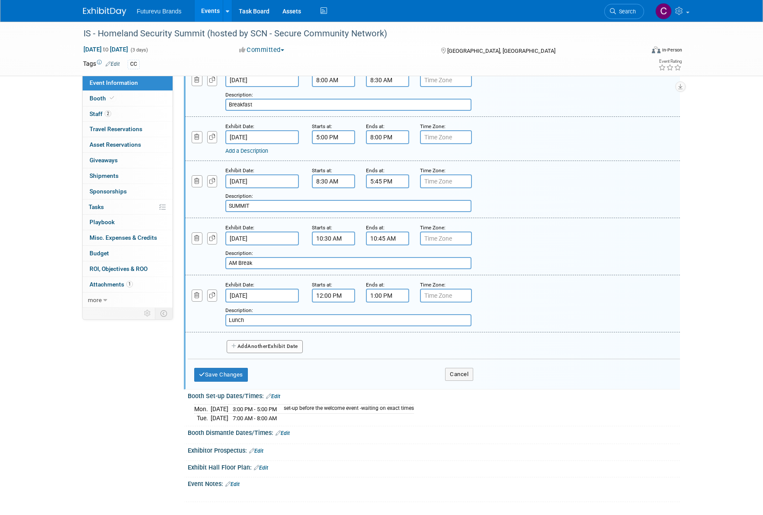
type input "Lunch"
click at [260, 343] on span "Another" at bounding box center [257, 346] width 20 height 6
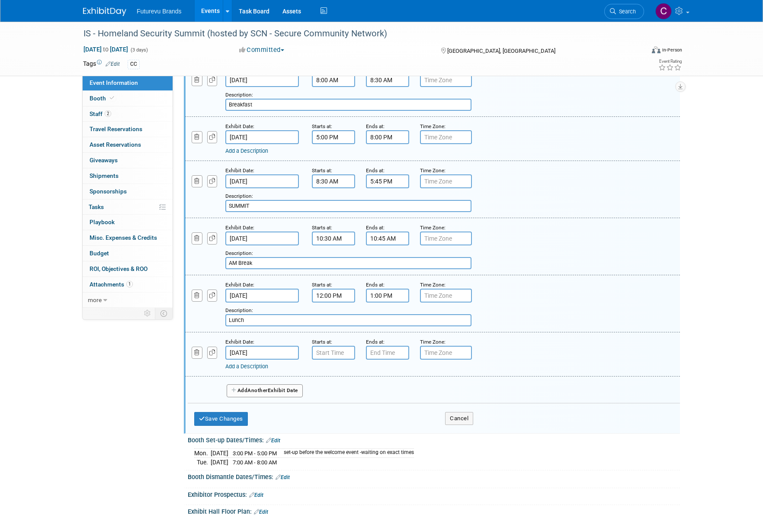
click at [266, 347] on input "Oct 22, 2025" at bounding box center [262, 352] width 74 height 14
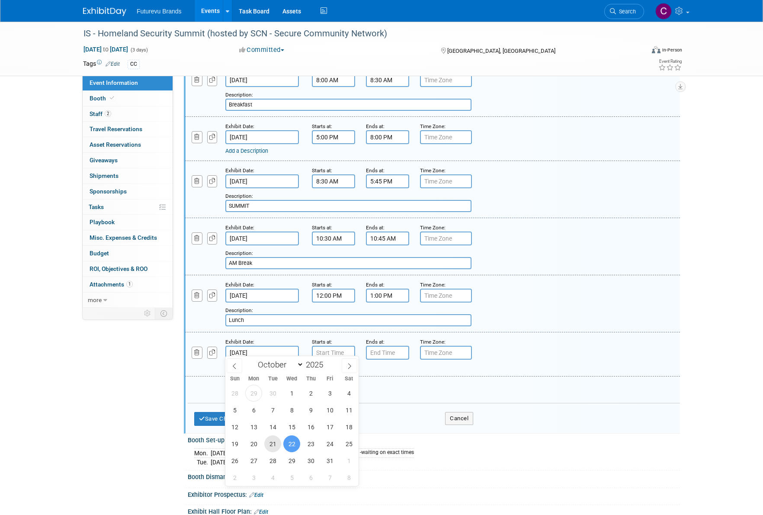
click at [272, 439] on span "21" at bounding box center [272, 443] width 17 height 17
type input "Oct 21, 2025"
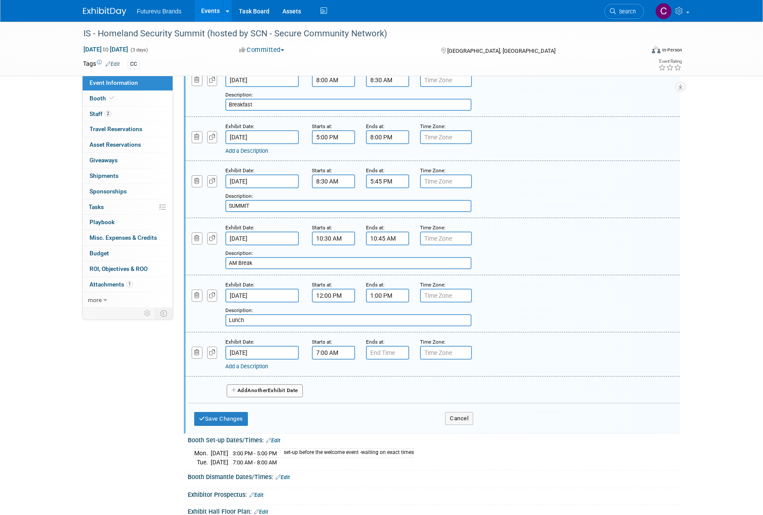
click at [332, 350] on input "7:00 AM" at bounding box center [333, 352] width 43 height 14
click at [333, 390] on span "07" at bounding box center [332, 392] width 16 height 16
click at [421, 371] on td "03" at bounding box center [411, 373] width 28 height 23
click at [365, 387] on span "00" at bounding box center [372, 392] width 16 height 16
click at [411, 371] on td "15" at bounding box center [411, 373] width 28 height 23
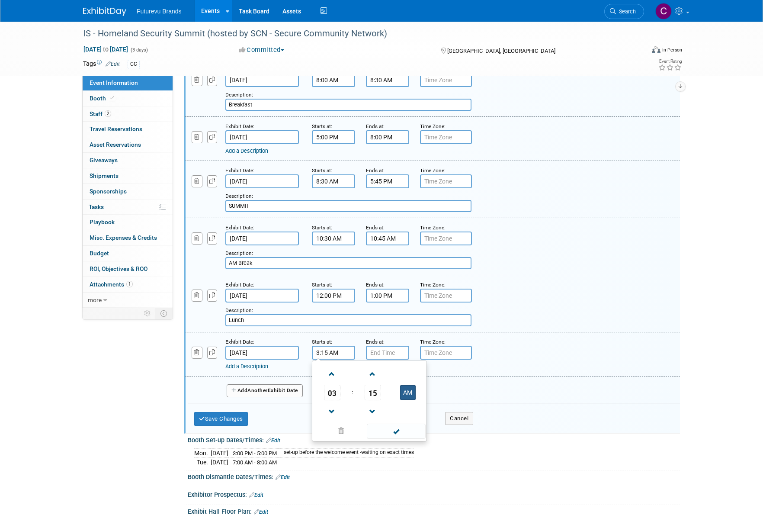
click at [409, 391] on button "AM" at bounding box center [408, 392] width 16 height 15
type input "3:15 PM"
drag, startPoint x: 406, startPoint y: 428, endPoint x: 408, endPoint y: 387, distance: 41.1
click at [406, 427] on span at bounding box center [396, 430] width 58 height 15
click at [386, 348] on input "7:00 PM" at bounding box center [387, 352] width 43 height 14
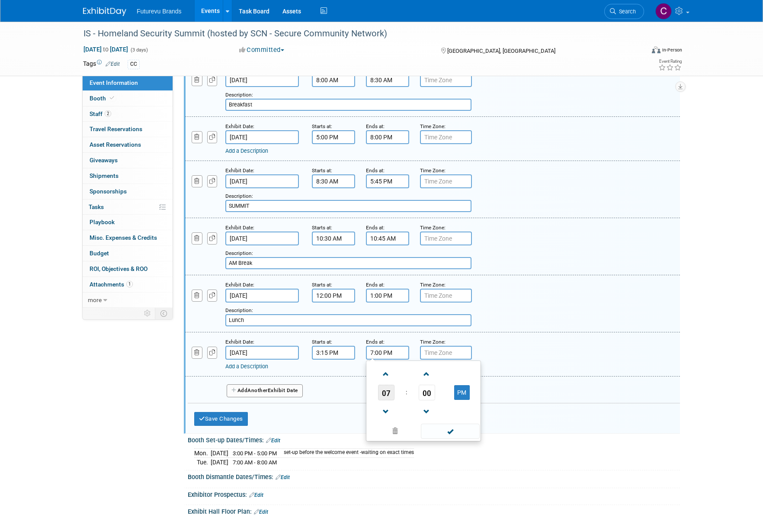
click at [387, 388] on span "07" at bounding box center [386, 392] width 16 height 16
click at [460, 367] on td "03" at bounding box center [465, 373] width 28 height 23
click at [422, 393] on span "00" at bounding box center [427, 392] width 16 height 16
click at [408, 412] on td "45" at bounding box center [410, 420] width 28 height 23
type input "3:45 PM"
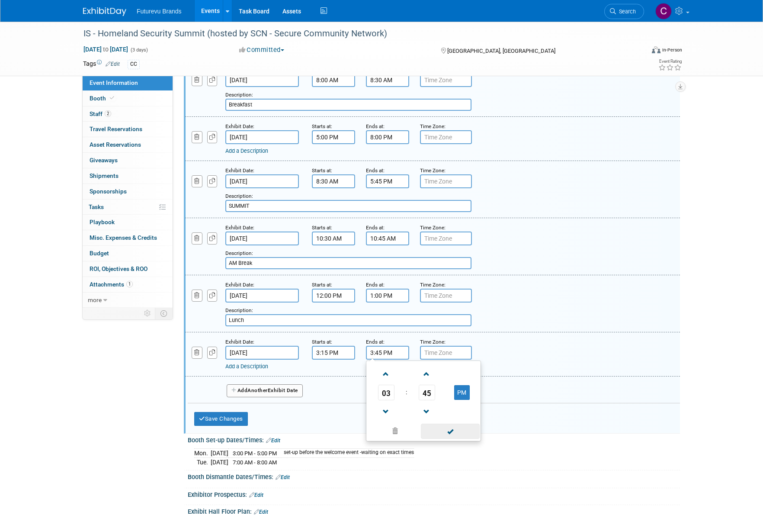
click at [450, 430] on span at bounding box center [450, 430] width 58 height 15
click at [265, 363] on link "Add a Description" at bounding box center [246, 366] width 43 height 6
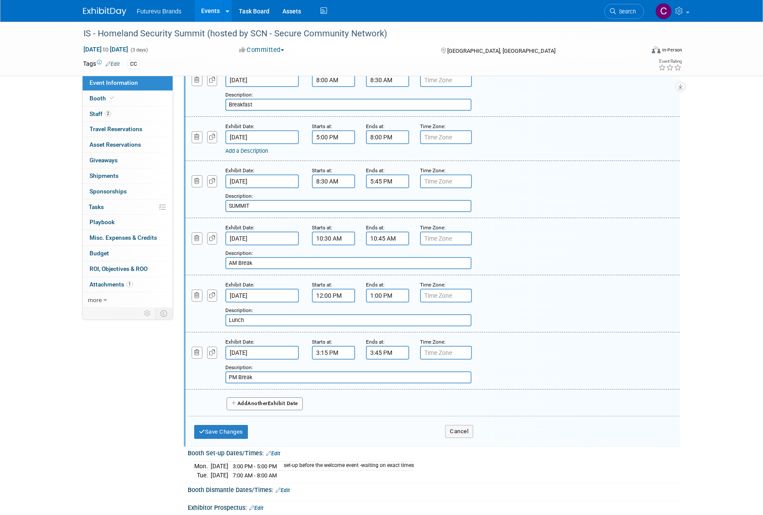
type input "PM Break"
click at [573, 317] on div "Description: Lunch" at bounding box center [410, 315] width 370 height 21
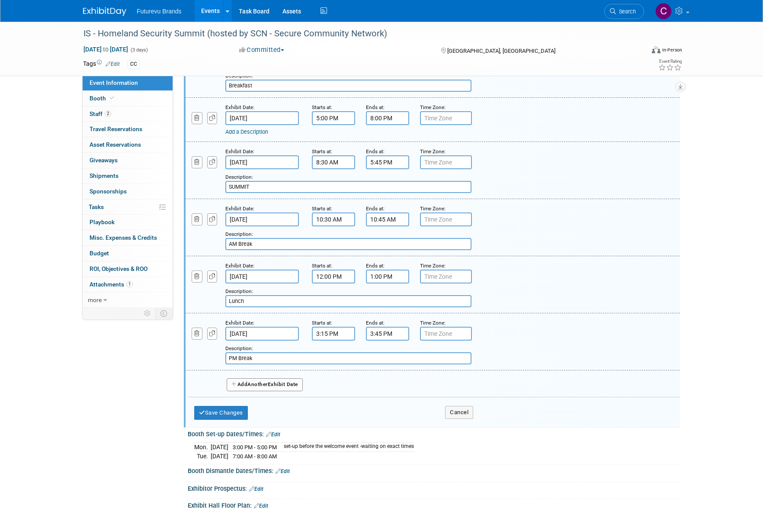
scroll to position [216, 0]
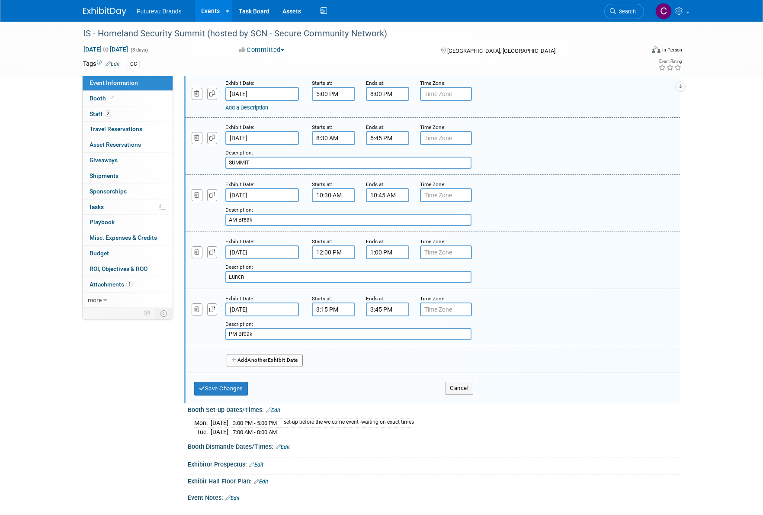
click at [261, 357] on span "Another" at bounding box center [257, 360] width 20 height 6
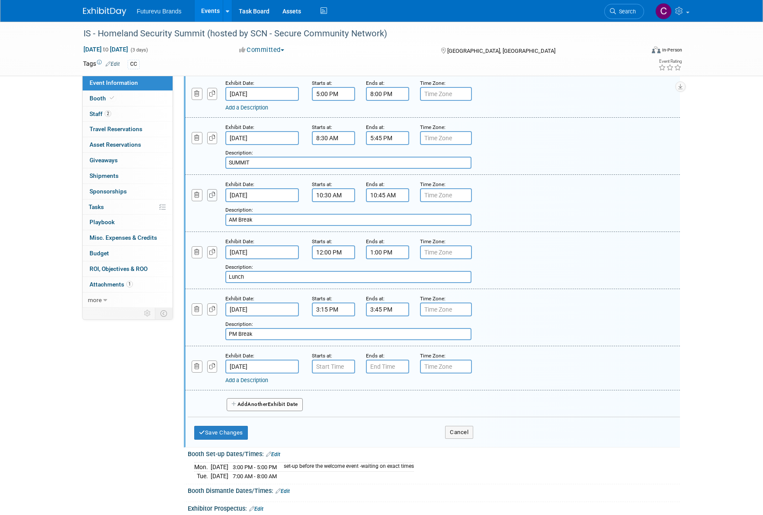
click at [213, 192] on icon "button" at bounding box center [212, 195] width 6 height 6
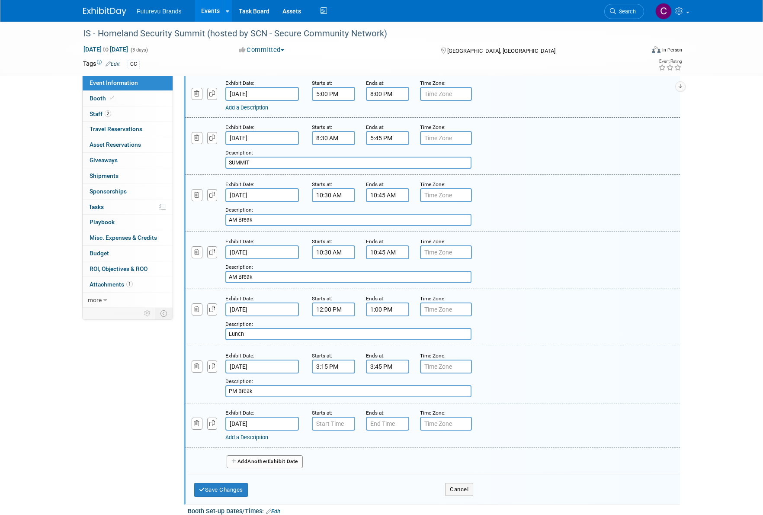
click at [255, 249] on input "Oct 21, 2025" at bounding box center [262, 252] width 74 height 14
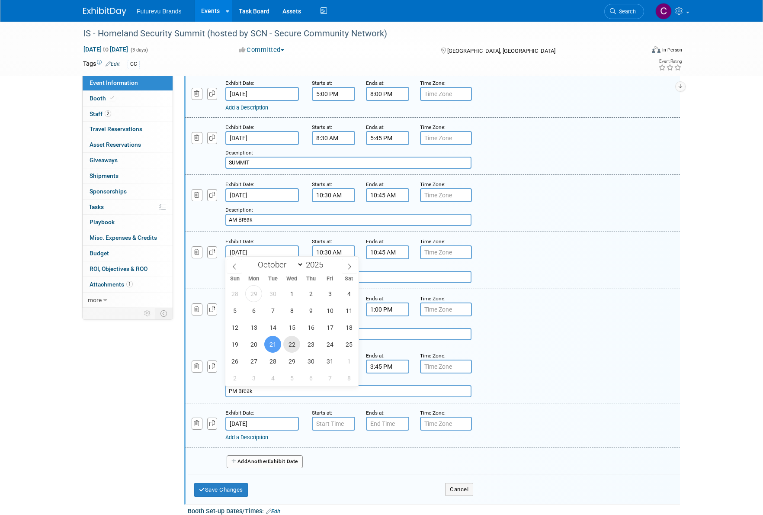
click at [294, 342] on span "22" at bounding box center [291, 344] width 17 height 17
type input "Oct 22, 2025"
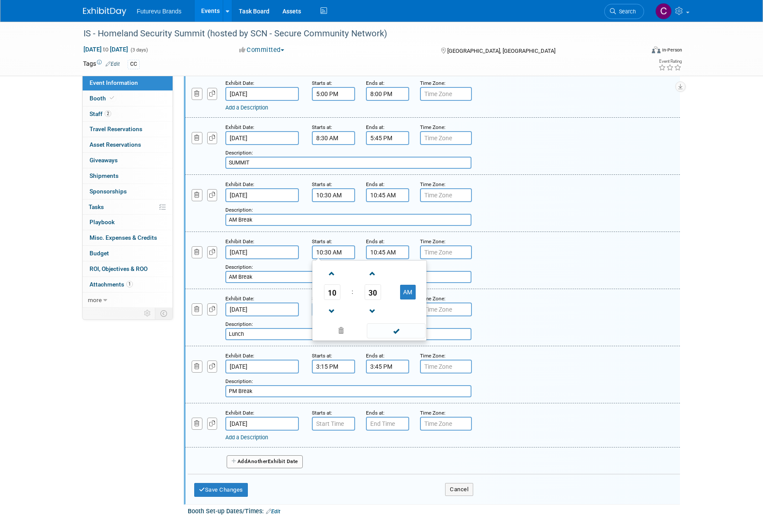
click at [336, 249] on input "10:30 AM" at bounding box center [333, 252] width 43 height 14
click at [372, 287] on span "30" at bounding box center [372, 292] width 16 height 16
click at [412, 272] on td "15" at bounding box center [411, 273] width 28 height 23
type input "10:15 AM"
click at [385, 248] on input "10:45 AM" at bounding box center [387, 252] width 43 height 14
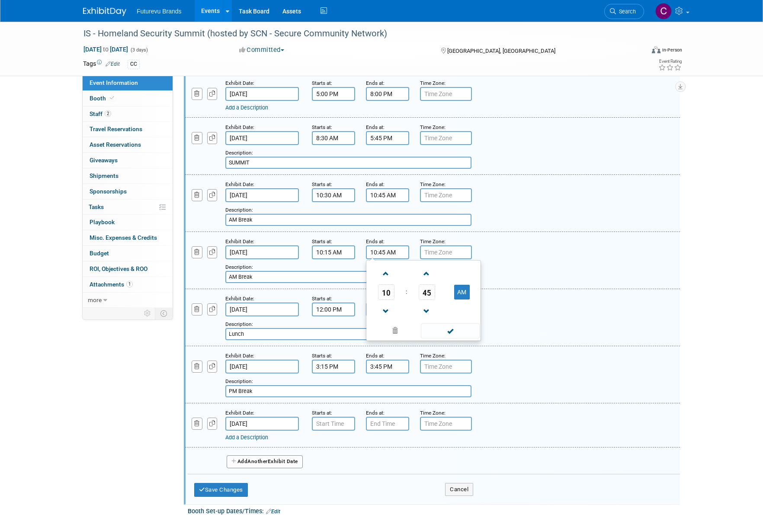
click at [423, 284] on span "45" at bounding box center [427, 292] width 16 height 16
click at [438, 296] on td "30" at bounding box center [437, 296] width 28 height 23
type input "10:30 AM"
click at [459, 323] on span at bounding box center [450, 330] width 58 height 15
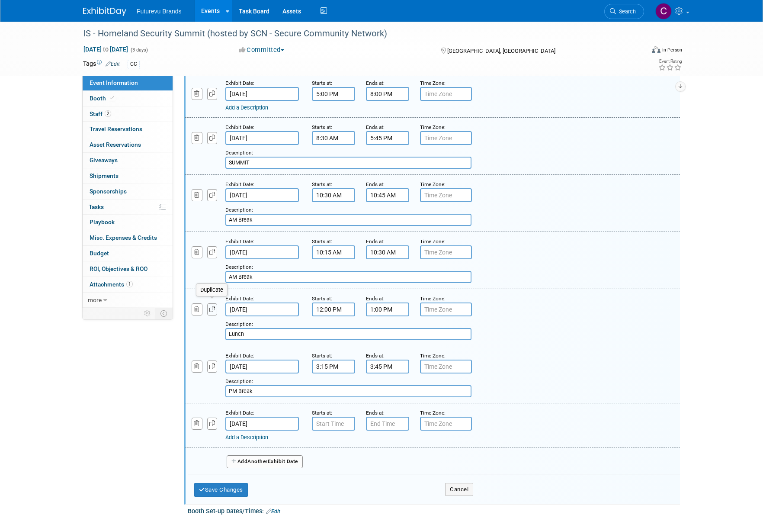
click at [211, 306] on icon "button" at bounding box center [212, 309] width 6 height 6
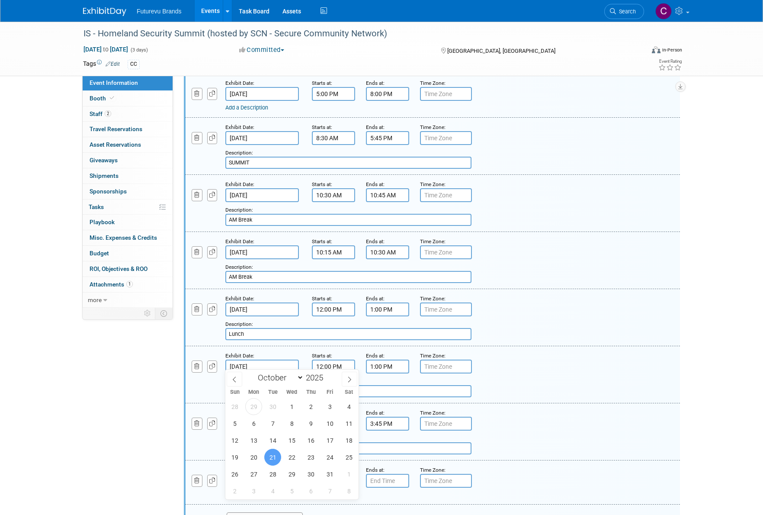
click at [260, 359] on input "Oct 21, 2025" at bounding box center [262, 366] width 74 height 14
click at [292, 462] on span "22" at bounding box center [291, 456] width 17 height 17
type input "Oct 22, 2025"
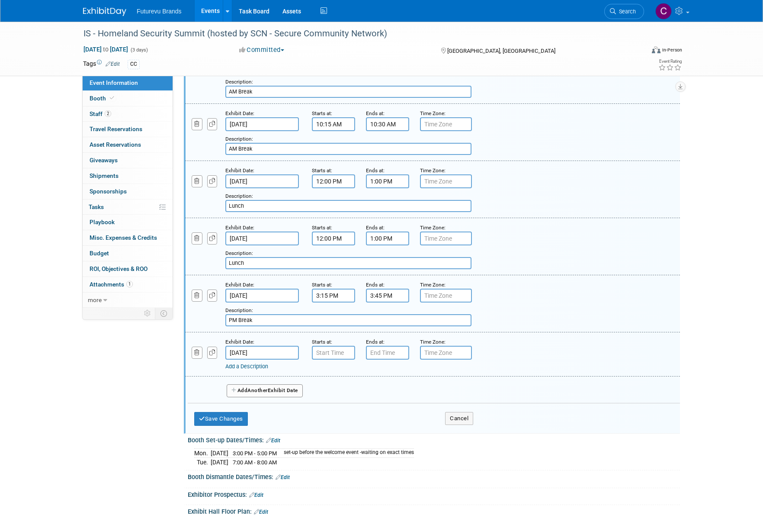
scroll to position [346, 0]
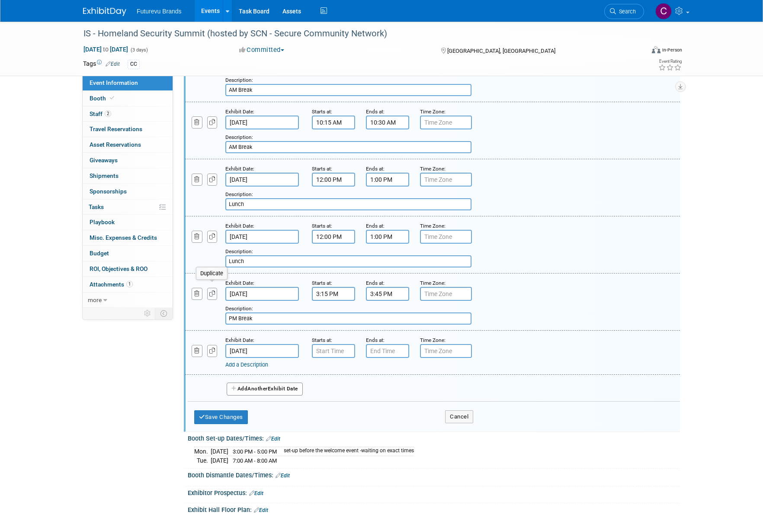
click at [214, 291] on icon "button" at bounding box center [212, 294] width 6 height 6
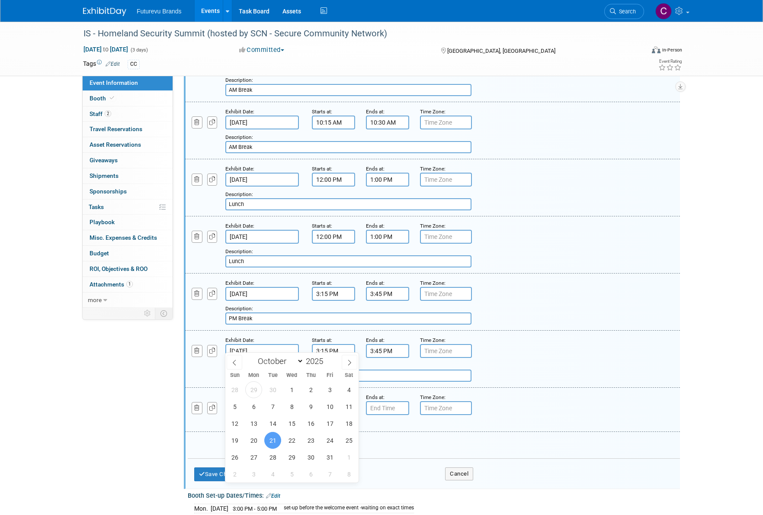
click at [249, 344] on input "Oct 21, 2025" at bounding box center [262, 351] width 74 height 14
click at [288, 443] on span "22" at bounding box center [291, 440] width 17 height 17
type input "Oct 22, 2025"
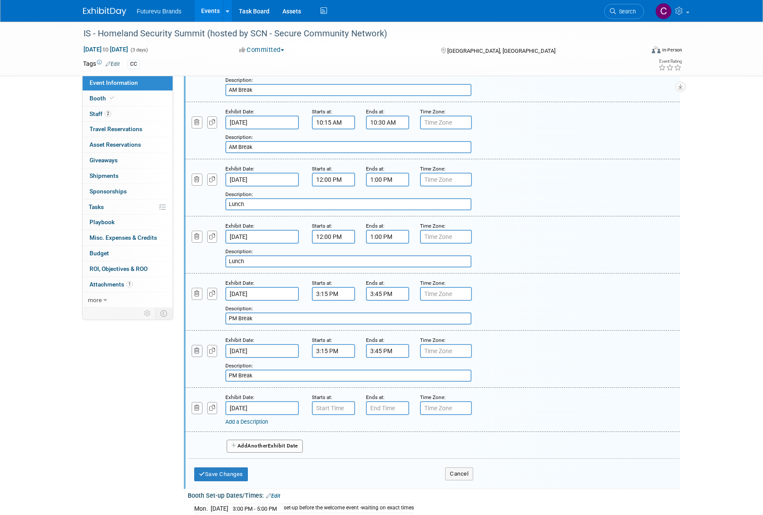
click at [195, 348] on button "button" at bounding box center [197, 351] width 11 height 12
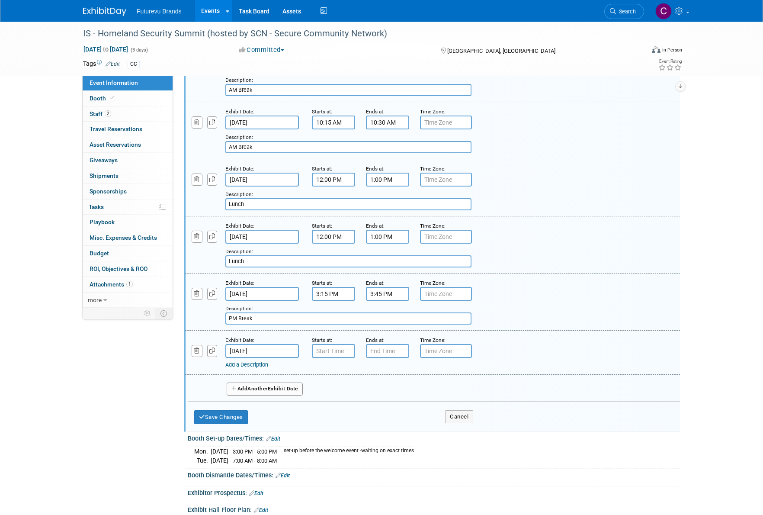
click at [562, 224] on div "Add a Description Description: Lunch" at bounding box center [433, 244] width 508 height 46
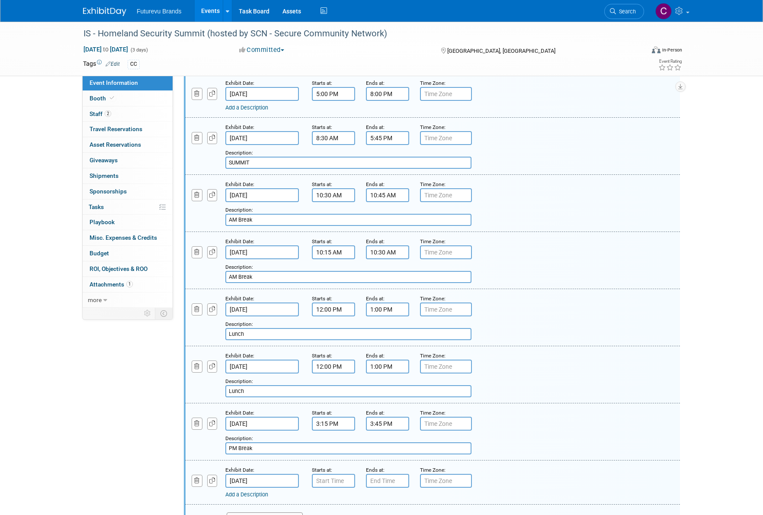
scroll to position [432, 0]
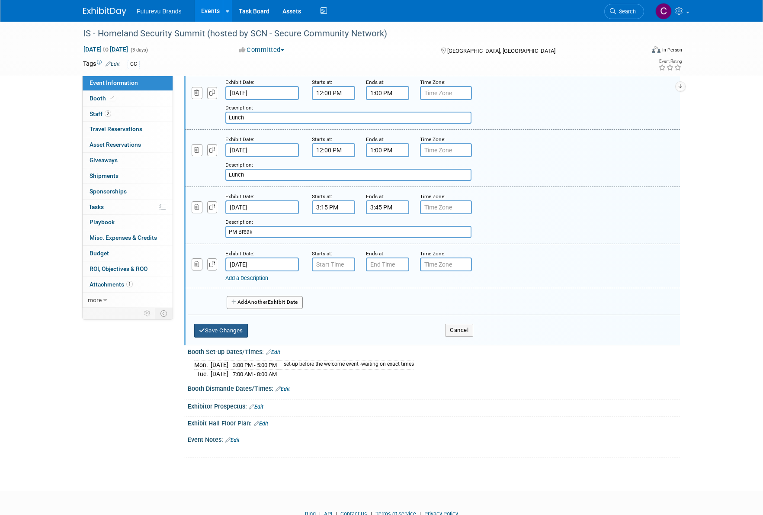
click at [224, 326] on button "Save Changes" at bounding box center [221, 330] width 54 height 14
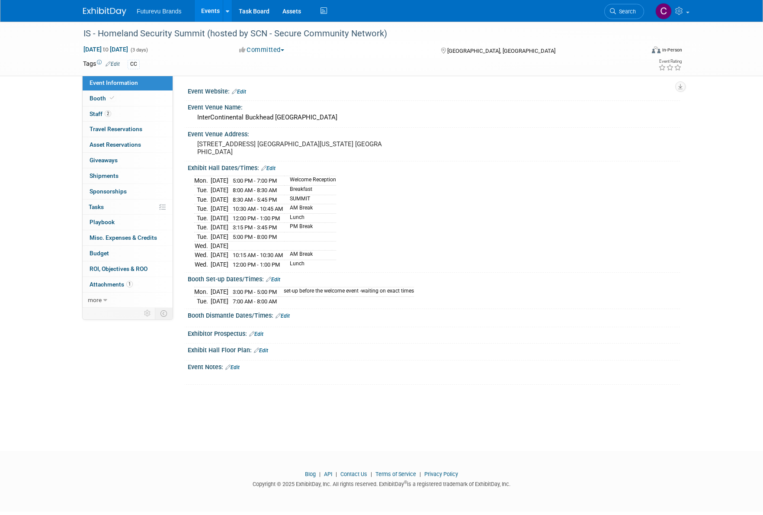
click at [272, 168] on link "Edit" at bounding box center [268, 168] width 14 height 6
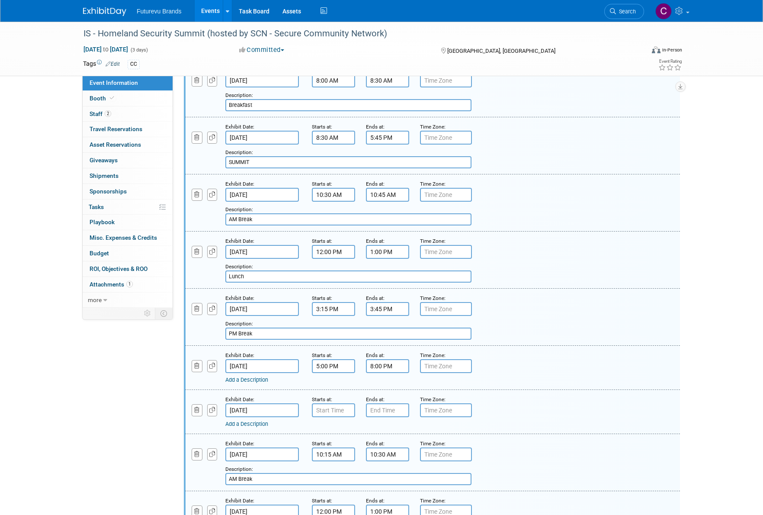
scroll to position [259, 0]
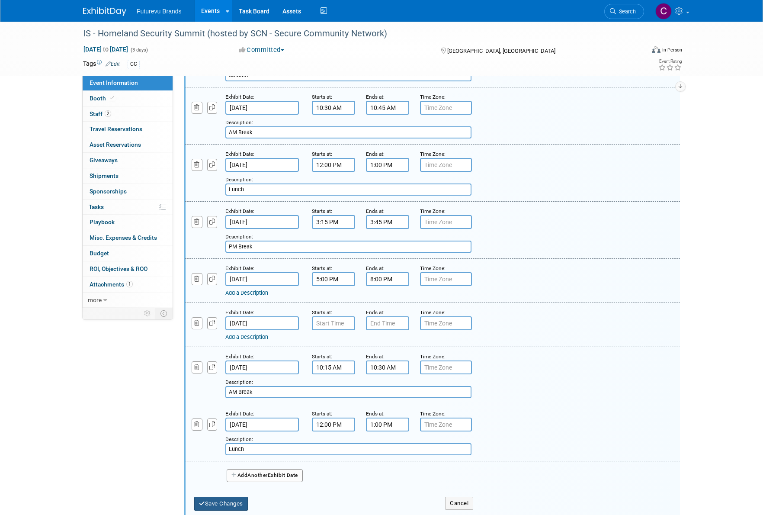
click at [236, 500] on button "Save Changes" at bounding box center [221, 503] width 54 height 14
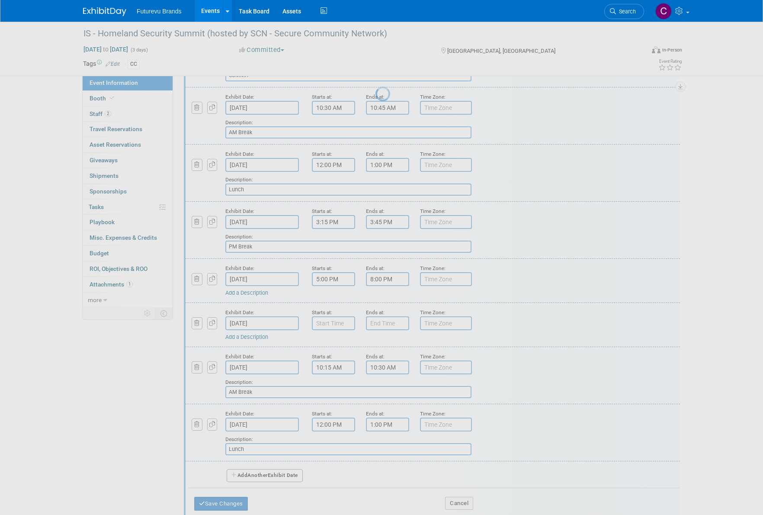
scroll to position [0, 0]
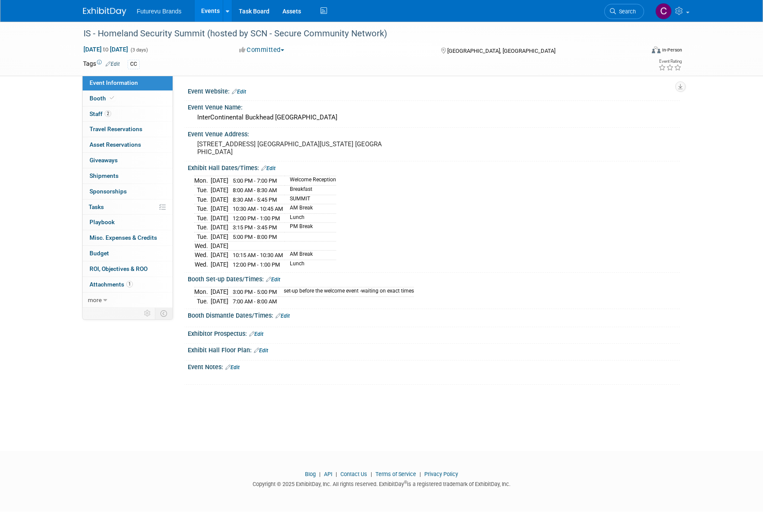
click at [272, 167] on link "Edit" at bounding box center [268, 168] width 14 height 6
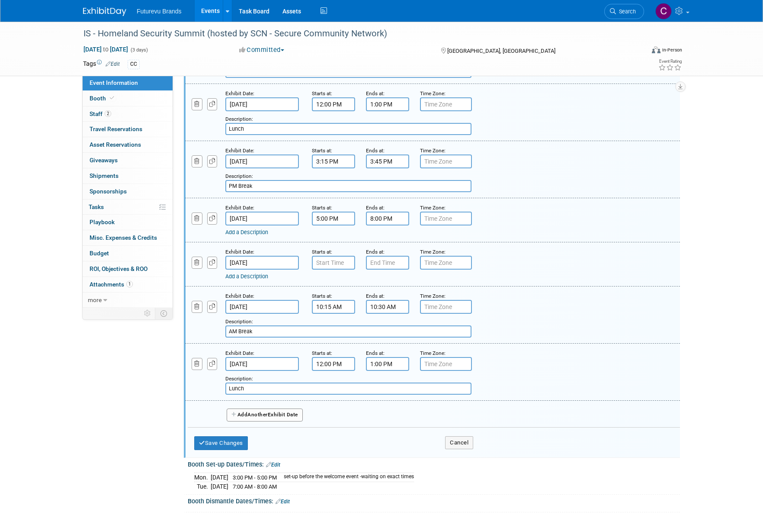
scroll to position [346, 0]
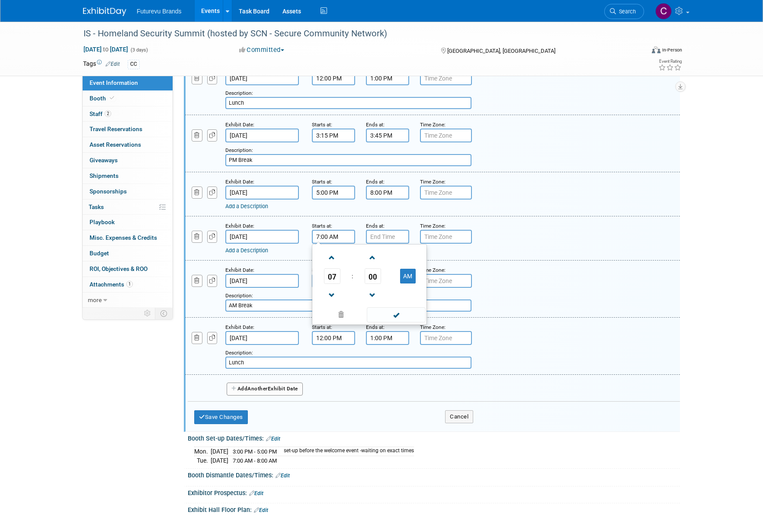
click at [325, 235] on input "7:00 AM" at bounding box center [333, 237] width 43 height 14
click at [334, 269] on span "07" at bounding box center [332, 276] width 16 height 16
click at [329, 296] on td "08" at bounding box center [328, 304] width 28 height 23
click at [372, 271] on span "00" at bounding box center [372, 276] width 16 height 16
click at [385, 278] on td "30" at bounding box center [383, 280] width 28 height 23
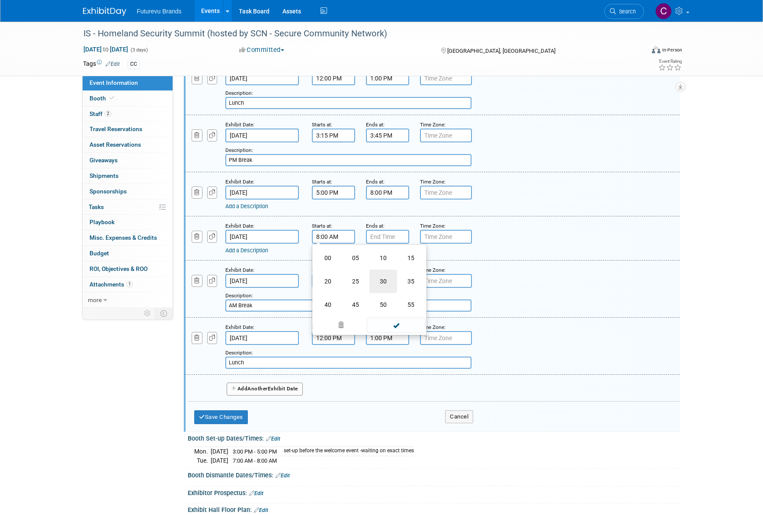
type input "8:30 AM"
click at [396, 310] on span at bounding box center [396, 314] width 58 height 15
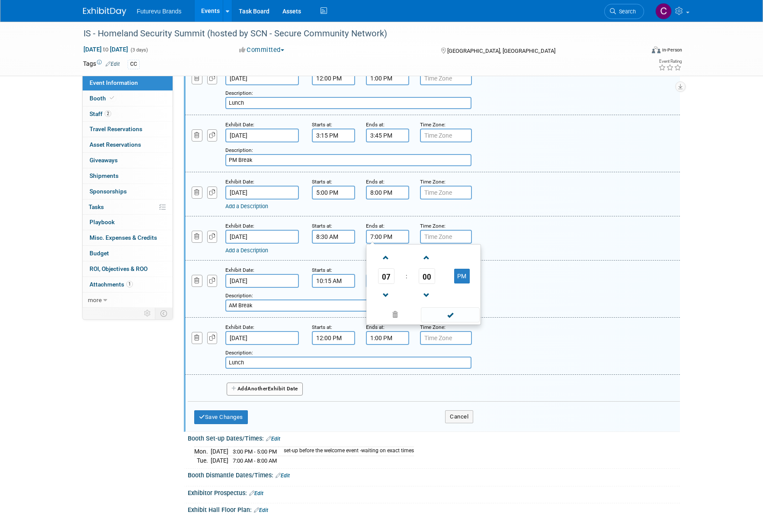
click at [386, 232] on input "7:00 PM" at bounding box center [387, 237] width 43 height 14
click at [387, 272] on span "07" at bounding box center [386, 276] width 16 height 16
click at [463, 254] on td "03" at bounding box center [465, 257] width 28 height 23
click at [424, 268] on span "00" at bounding box center [427, 276] width 16 height 16
click at [440, 274] on td "30" at bounding box center [437, 280] width 28 height 23
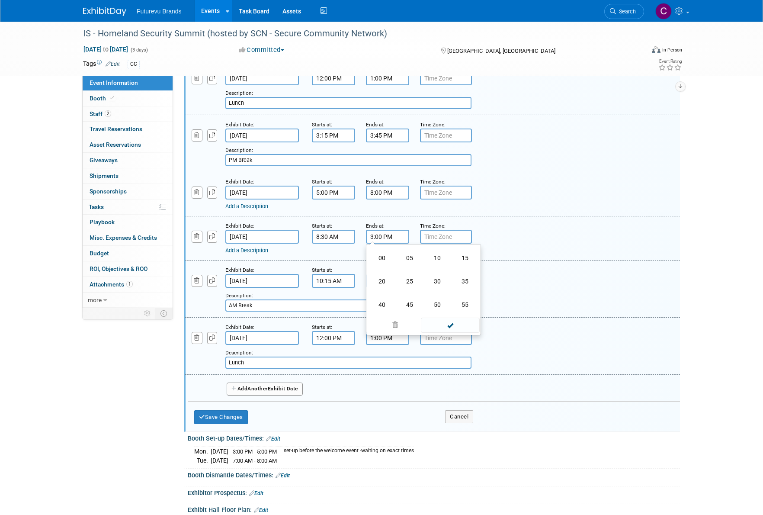
type input "3:30 PM"
click at [450, 310] on span at bounding box center [450, 314] width 58 height 15
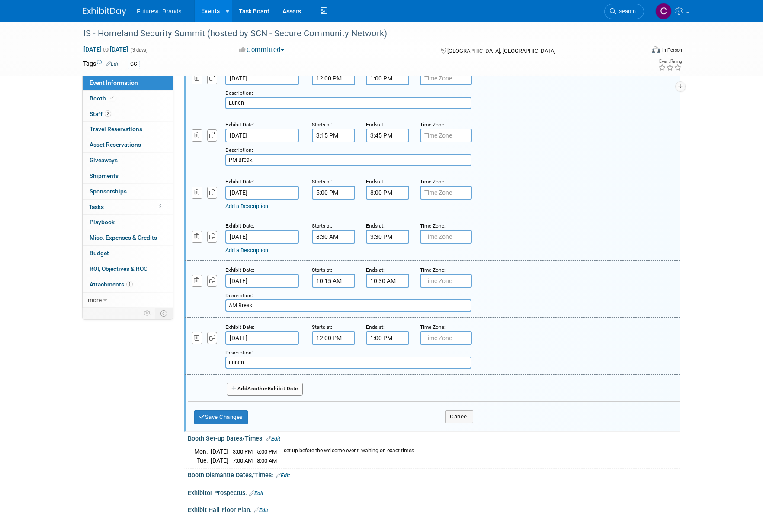
click at [256, 247] on link "Add a Description" at bounding box center [246, 250] width 43 height 6
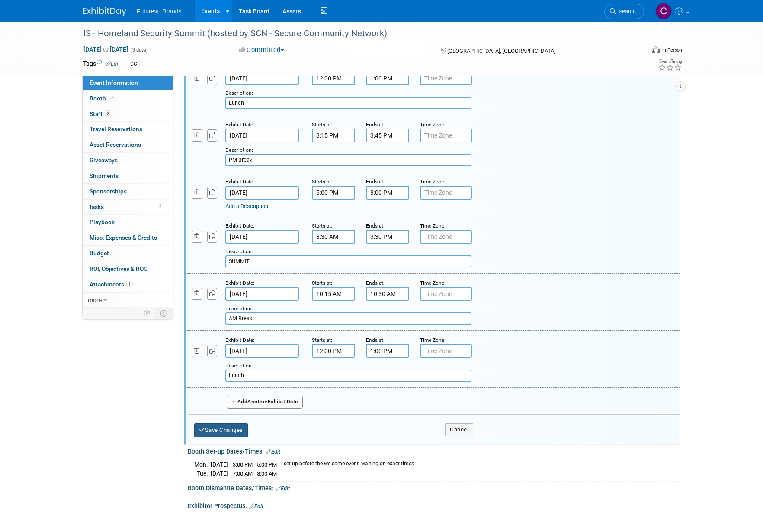
type input "SUMMIT"
click at [228, 424] on button "Save Changes" at bounding box center [221, 430] width 54 height 14
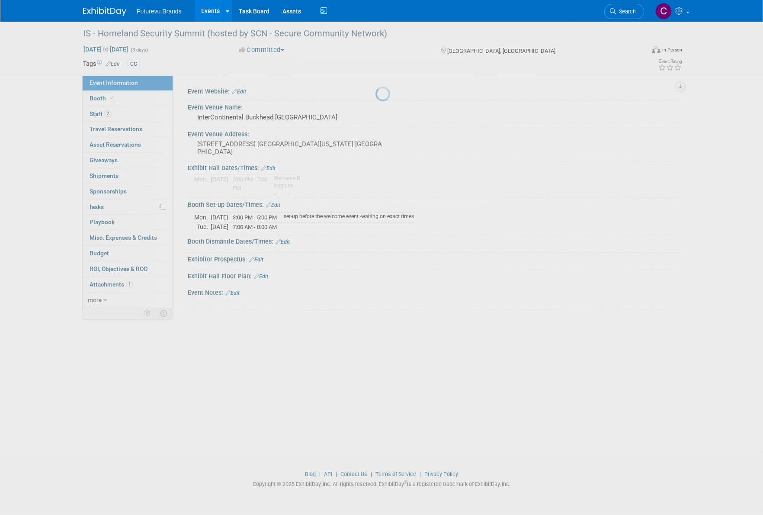
scroll to position [0, 0]
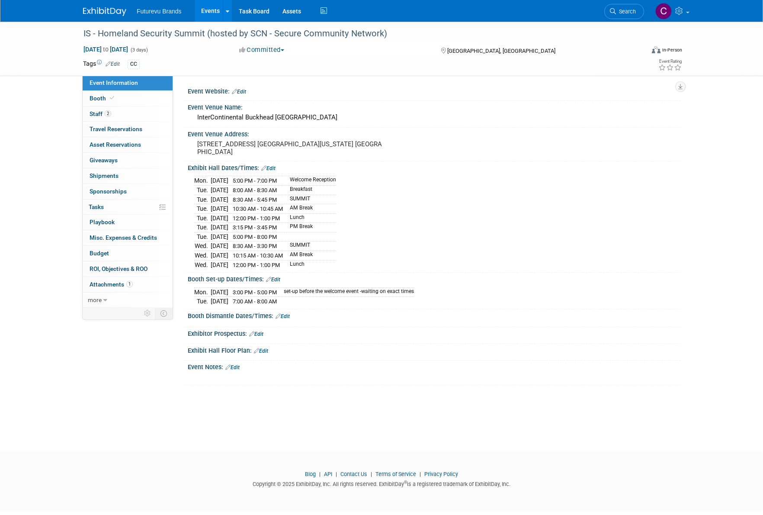
click at [269, 166] on link "Edit" at bounding box center [268, 168] width 14 height 6
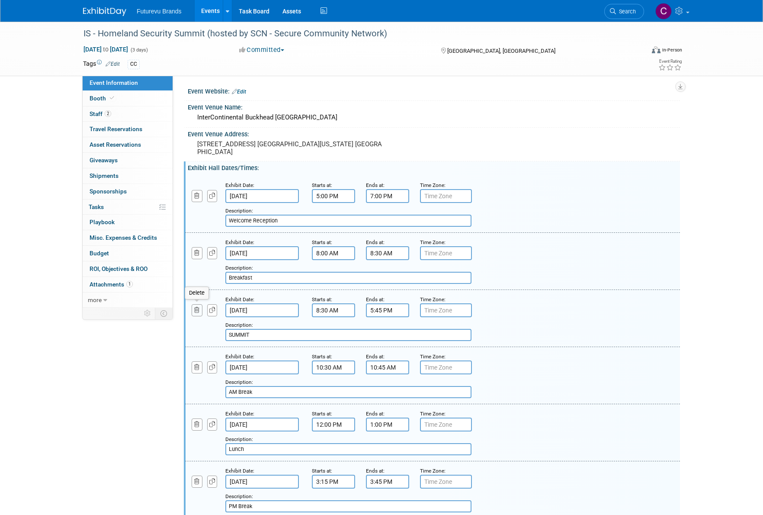
click at [197, 309] on icon "button" at bounding box center [197, 310] width 6 height 6
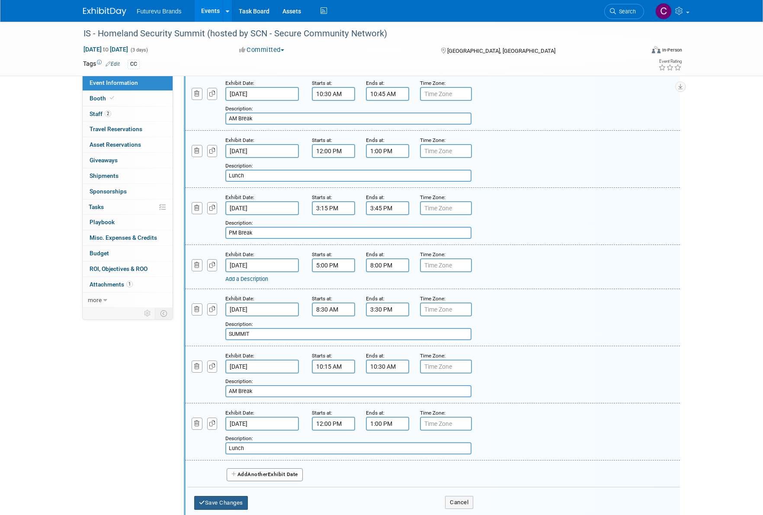
click at [220, 496] on button "Save Changes" at bounding box center [221, 503] width 54 height 14
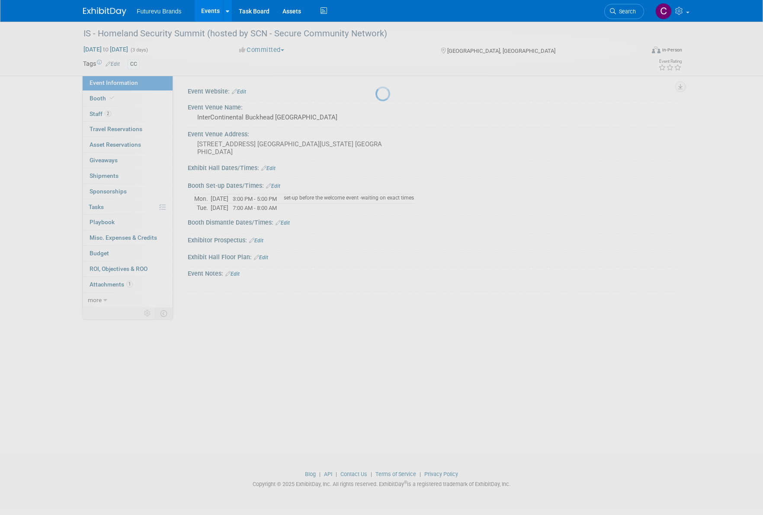
scroll to position [0, 0]
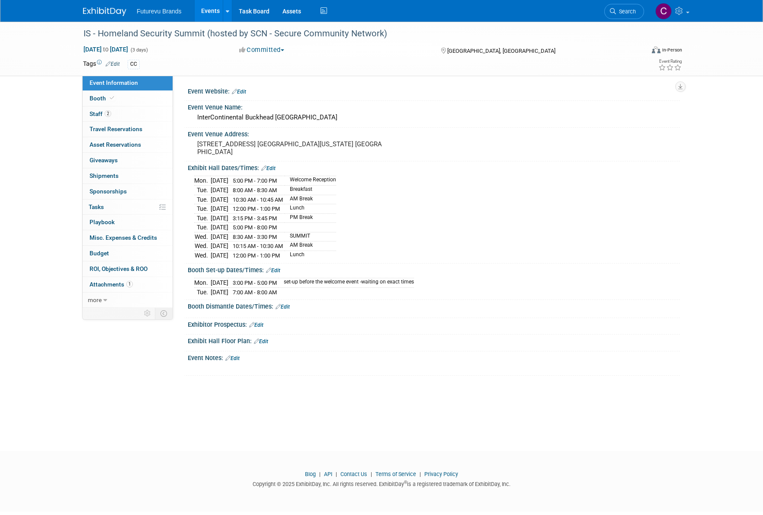
click at [264, 165] on icon at bounding box center [263, 168] width 5 height 6
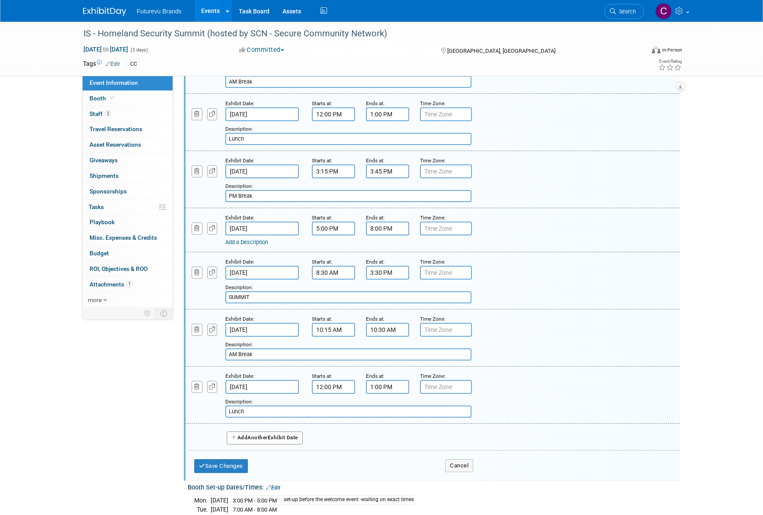
scroll to position [259, 0]
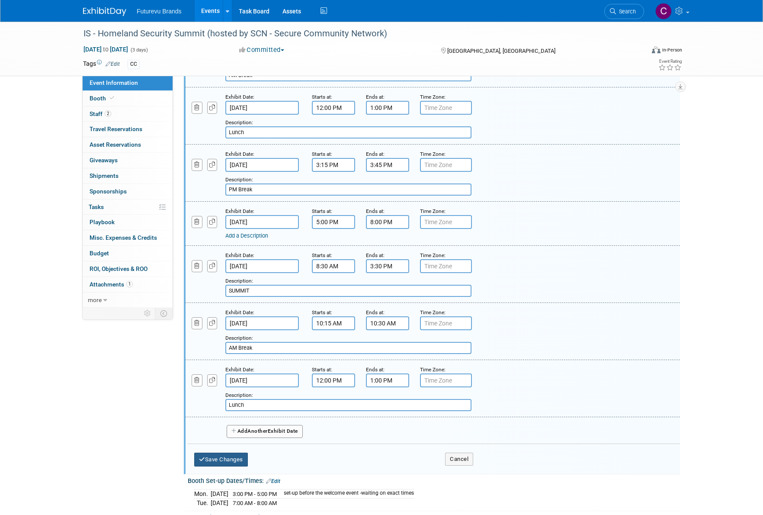
click at [227, 452] on button "Save Changes" at bounding box center [221, 459] width 54 height 14
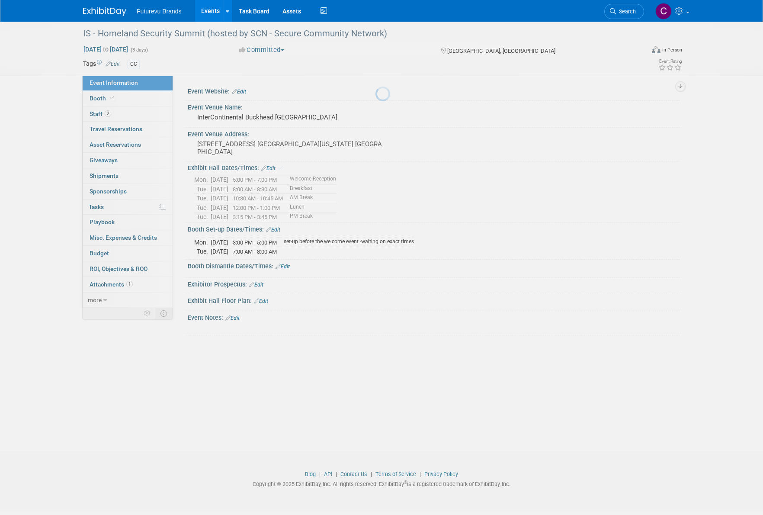
scroll to position [0, 0]
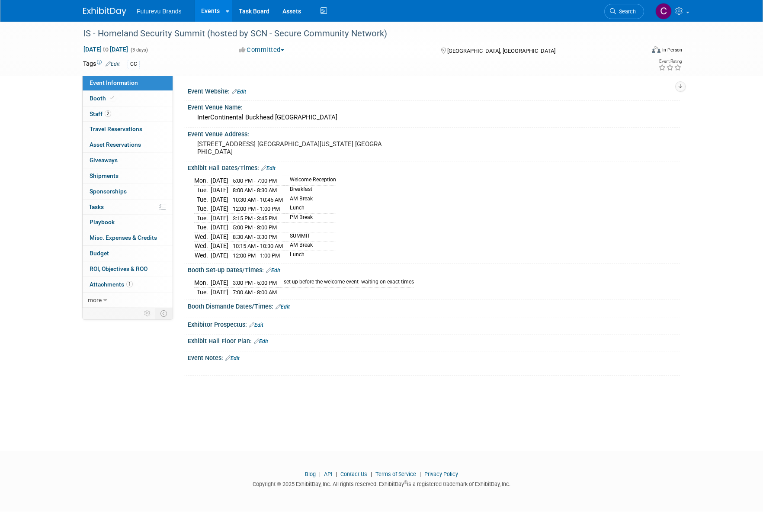
click at [263, 163] on div "Exhibit Hall Dates/Times: Edit" at bounding box center [434, 166] width 492 height 11
click at [264, 168] on icon at bounding box center [263, 168] width 5 height 6
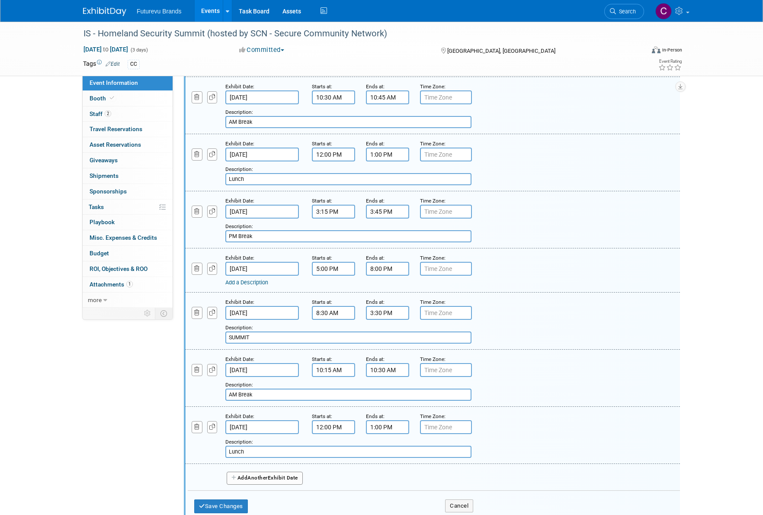
scroll to position [216, 0]
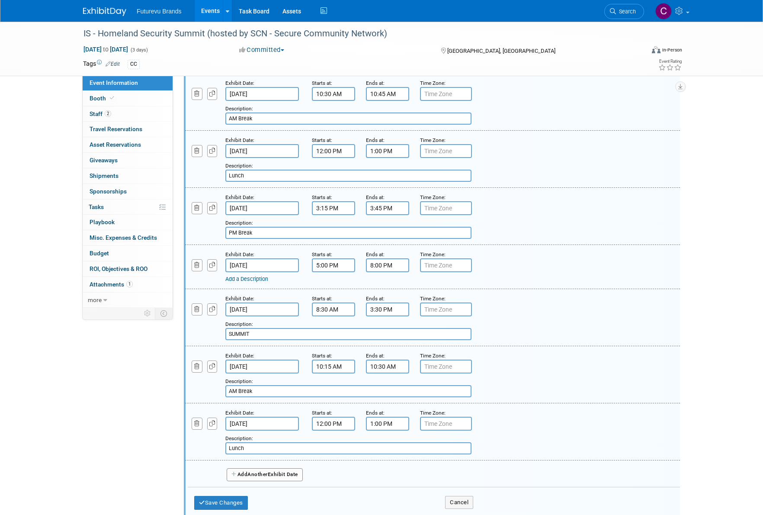
click at [265, 275] on link "Add a Description" at bounding box center [246, 278] width 43 height 6
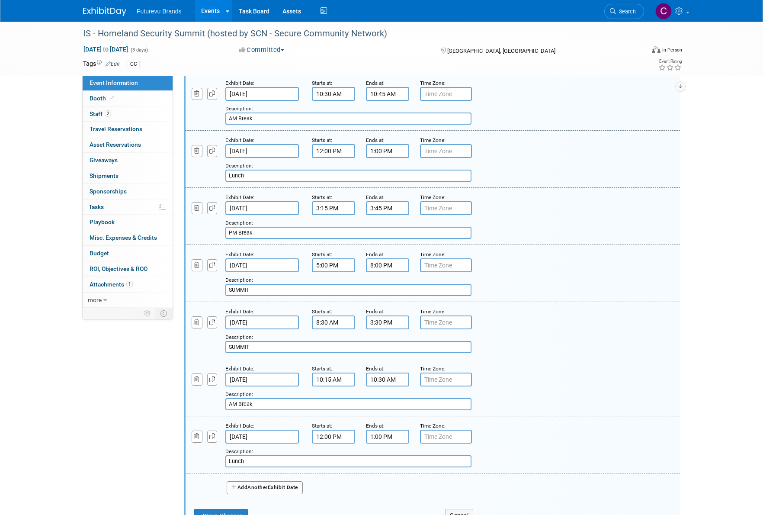
type input "SUMMIT"
click at [328, 262] on input "5:00 PM" at bounding box center [333, 265] width 43 height 14
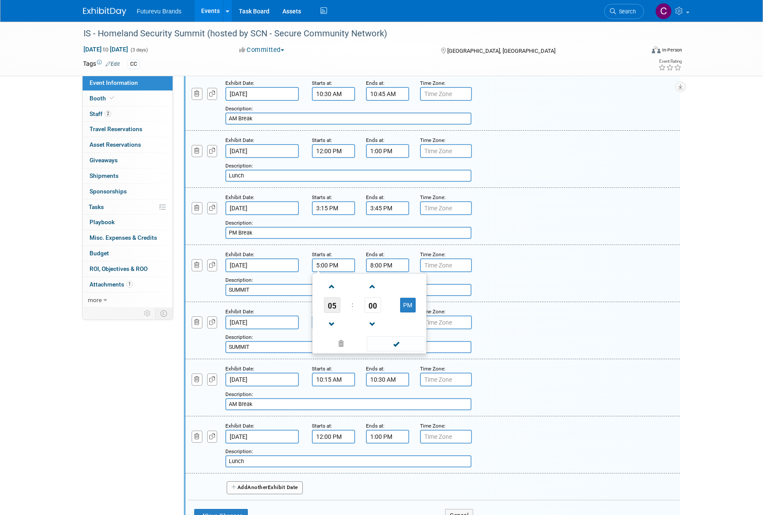
click at [333, 299] on span "05" at bounding box center [332, 305] width 16 height 16
click at [323, 333] on td "08" at bounding box center [328, 333] width 28 height 23
click at [369, 301] on span "00" at bounding box center [372, 305] width 16 height 16
click at [383, 304] on td "30" at bounding box center [383, 309] width 28 height 23
click at [409, 300] on button "PM" at bounding box center [408, 304] width 16 height 15
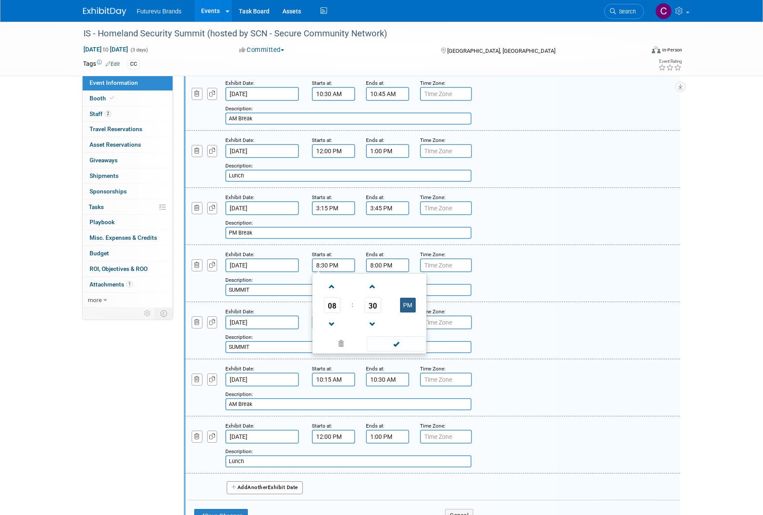
type input "8:30 AM"
click at [403, 340] on span at bounding box center [396, 343] width 58 height 15
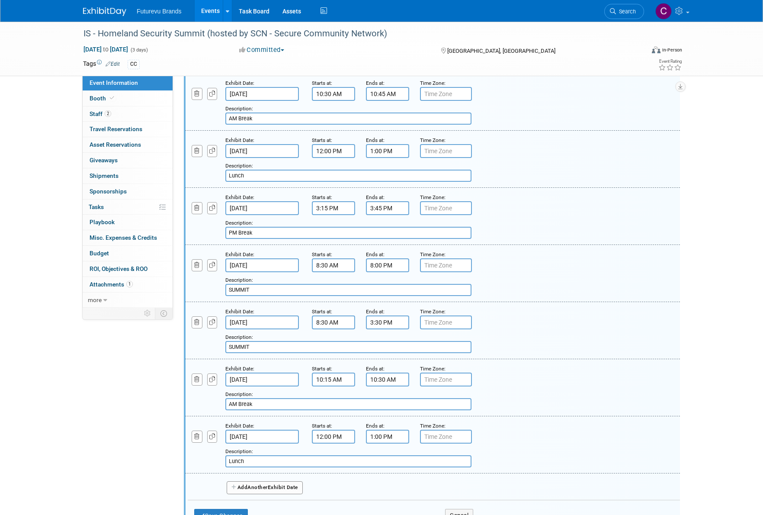
click at [393, 262] on input "8:00 PM" at bounding box center [387, 265] width 43 height 14
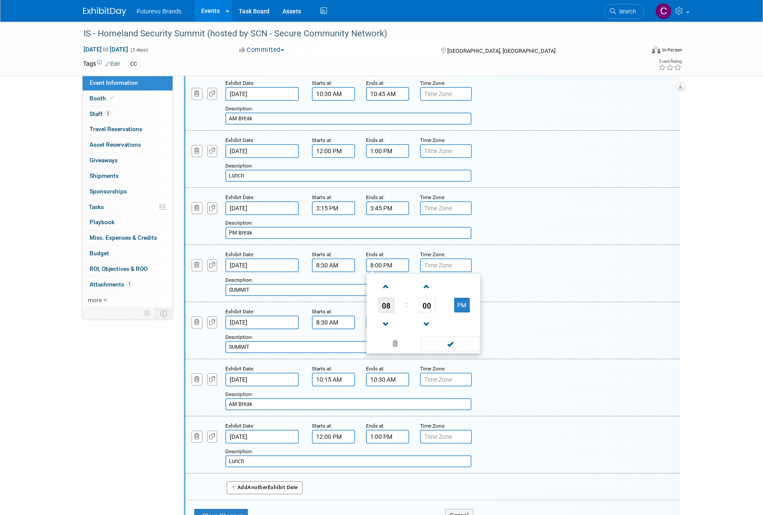
click at [383, 302] on span "08" at bounding box center [386, 305] width 16 height 16
click at [462, 282] on td "03" at bounding box center [465, 286] width 28 height 23
click at [426, 300] on span "00" at bounding box center [427, 305] width 16 height 16
click at [435, 303] on td "30" at bounding box center [437, 309] width 28 height 23
type input "3:30 PM"
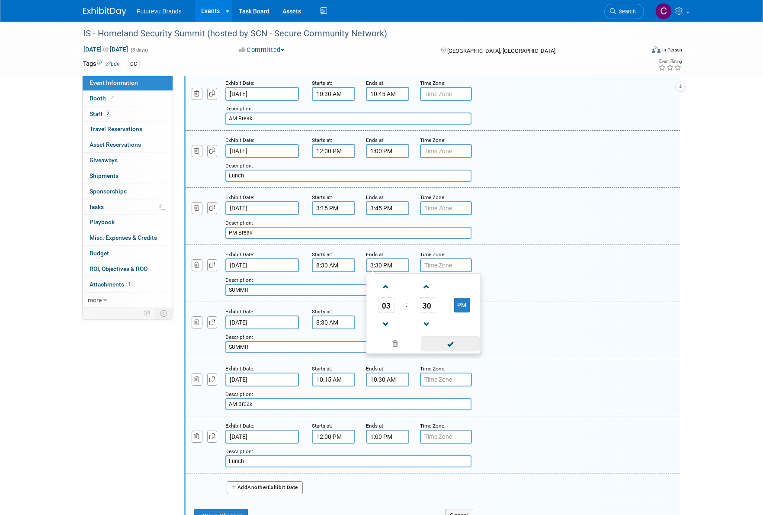
click at [449, 342] on span at bounding box center [450, 343] width 58 height 15
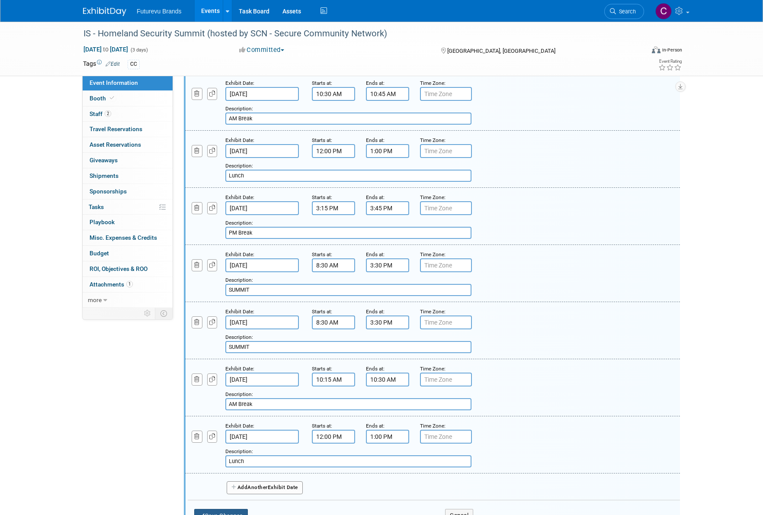
click at [242, 508] on button "Save Changes" at bounding box center [221, 515] width 54 height 14
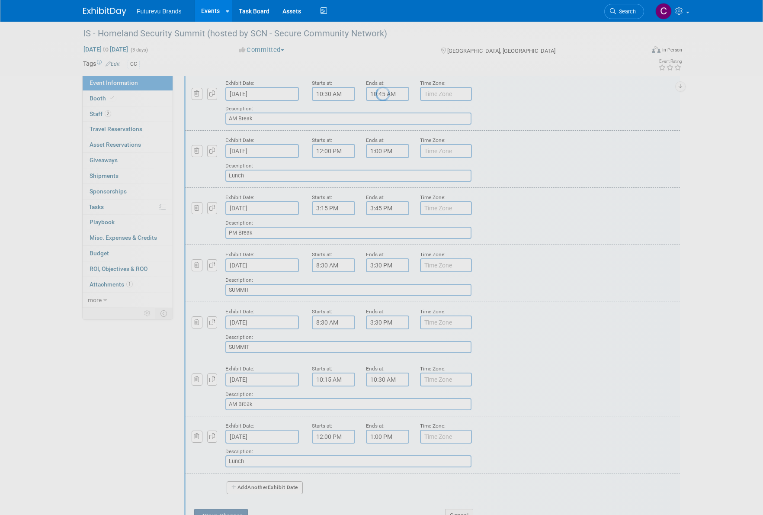
scroll to position [0, 0]
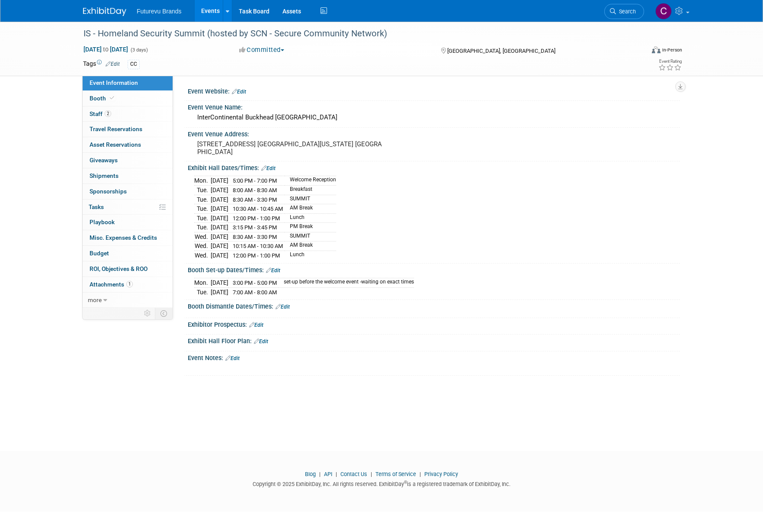
click at [270, 166] on link "Edit" at bounding box center [268, 168] width 14 height 6
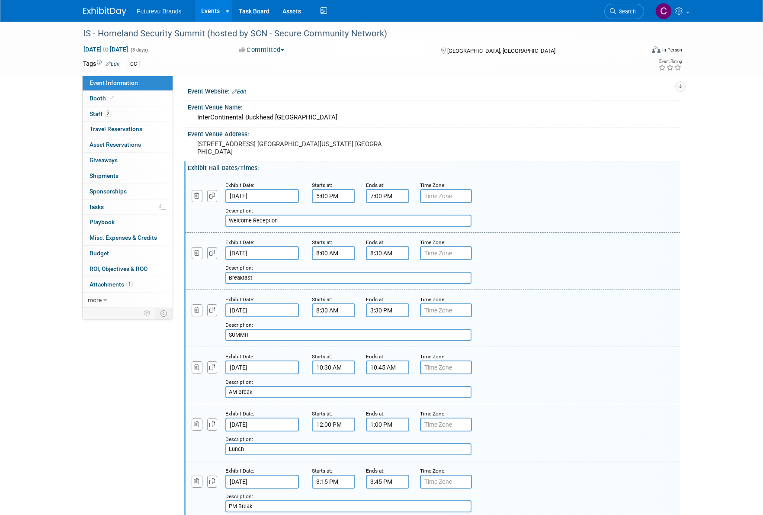
click at [208, 251] on button "button" at bounding box center [212, 253] width 10 height 12
click at [256, 310] on input "Oct 21, 2025" at bounding box center [262, 310] width 74 height 14
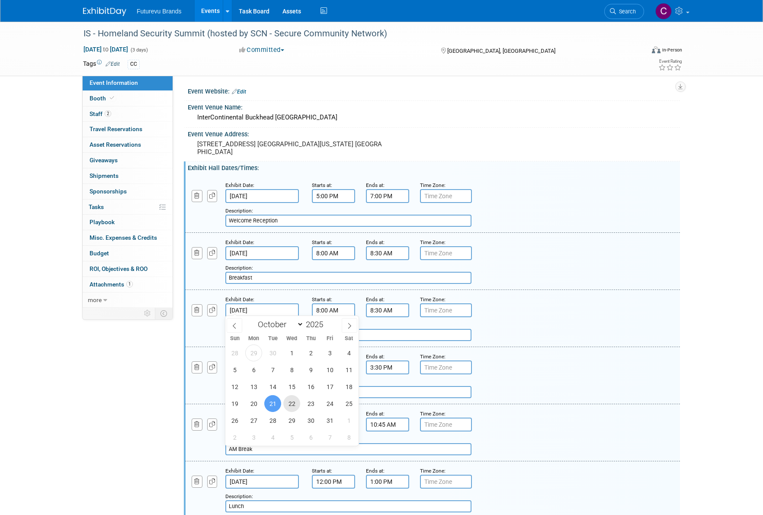
click at [291, 404] on span "22" at bounding box center [291, 403] width 17 height 17
type input "Oct 22, 2025"
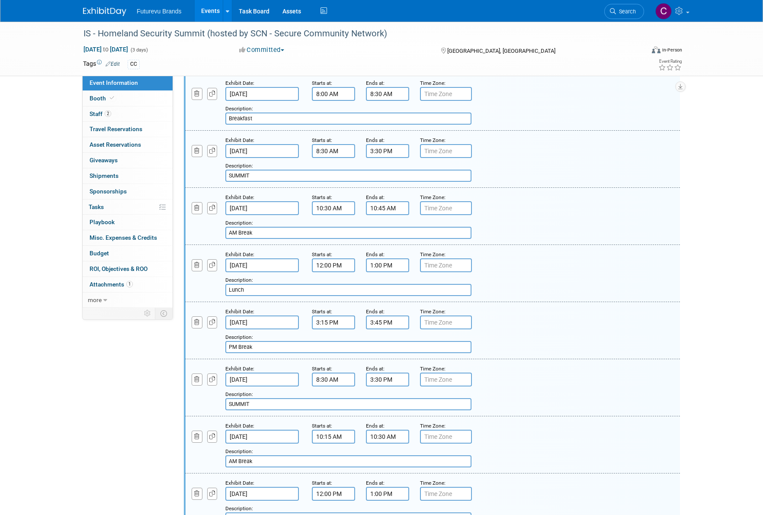
scroll to position [432, 0]
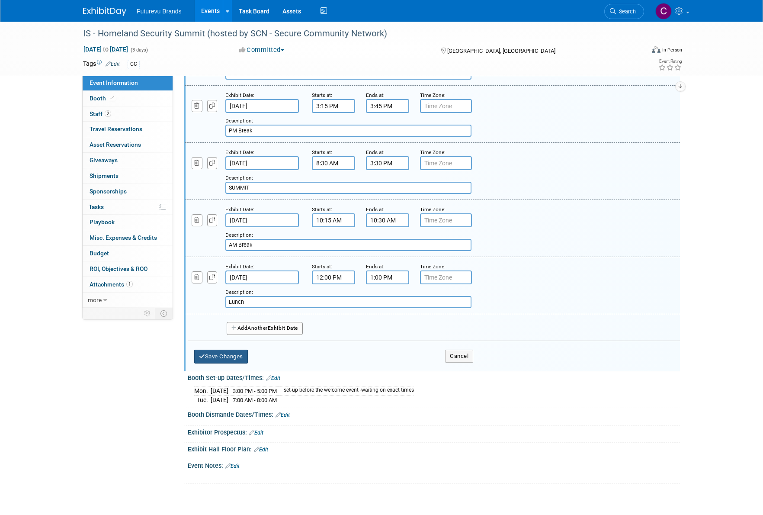
click at [218, 352] on button "Save Changes" at bounding box center [221, 356] width 54 height 14
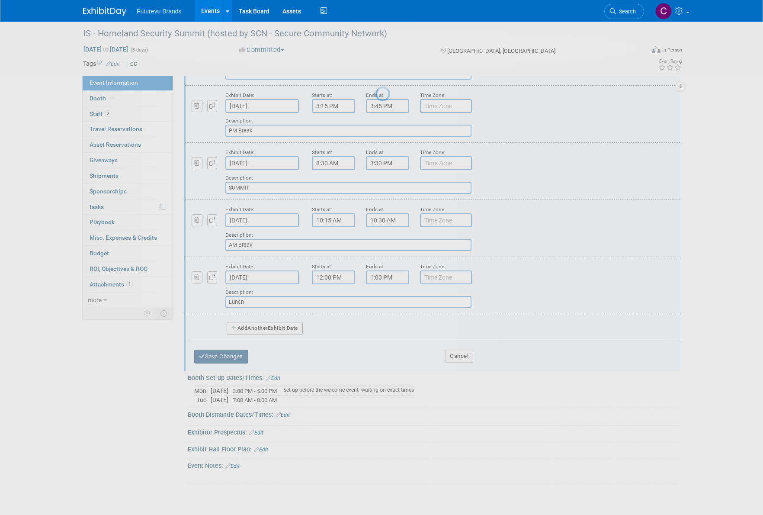
scroll to position [0, 0]
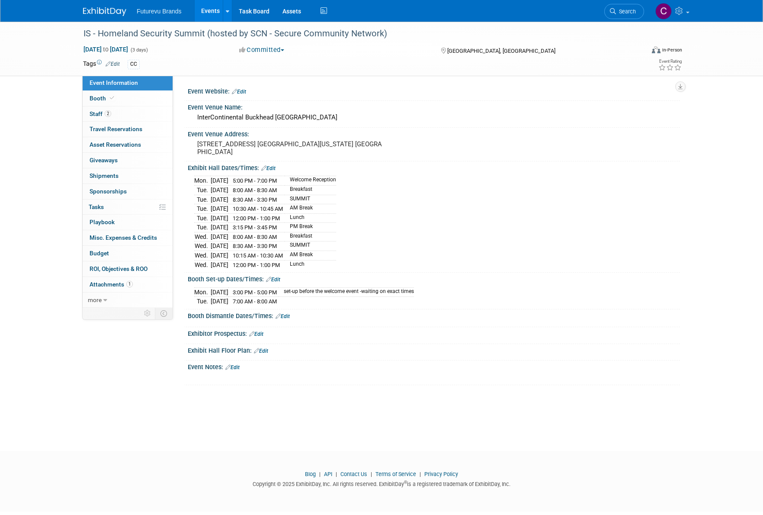
click at [270, 166] on link "Edit" at bounding box center [268, 168] width 14 height 6
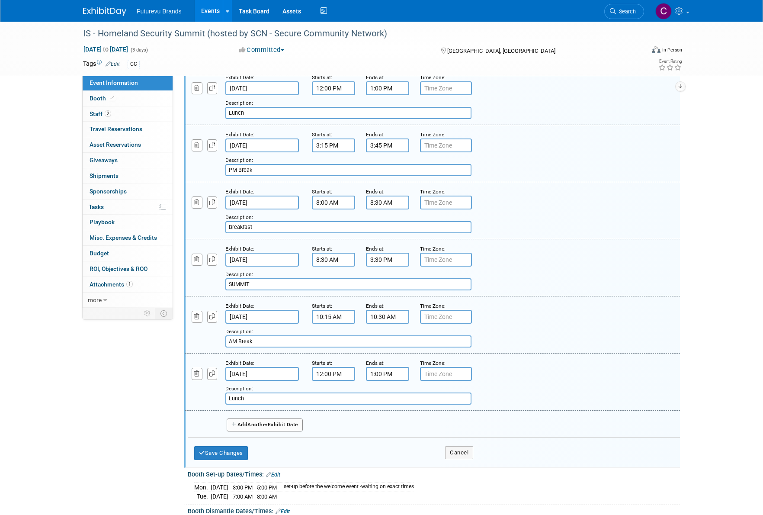
scroll to position [346, 0]
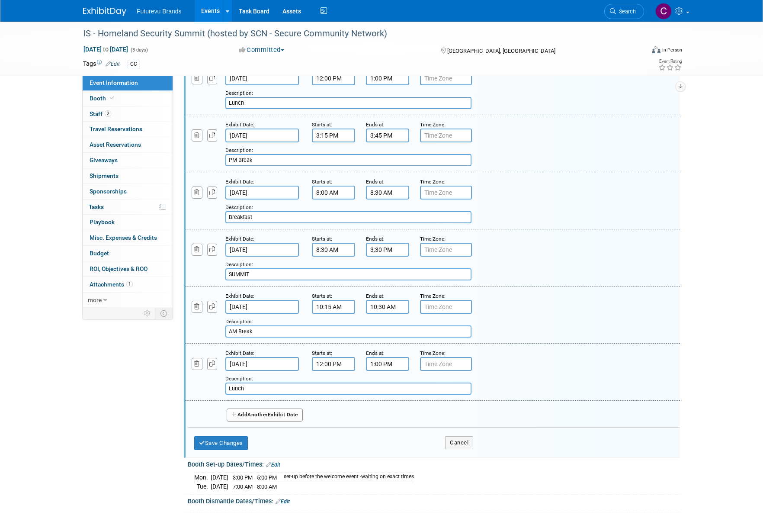
click at [261, 411] on span "Another" at bounding box center [257, 414] width 20 height 6
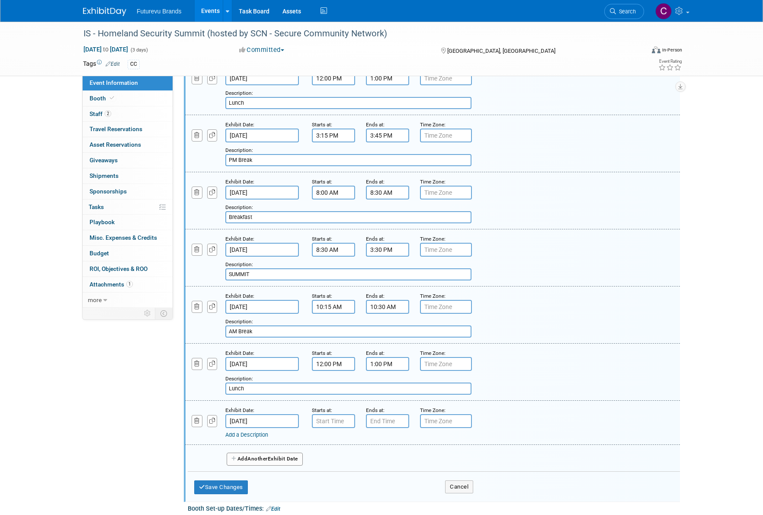
click at [258, 431] on link "Add a Description" at bounding box center [246, 434] width 43 height 6
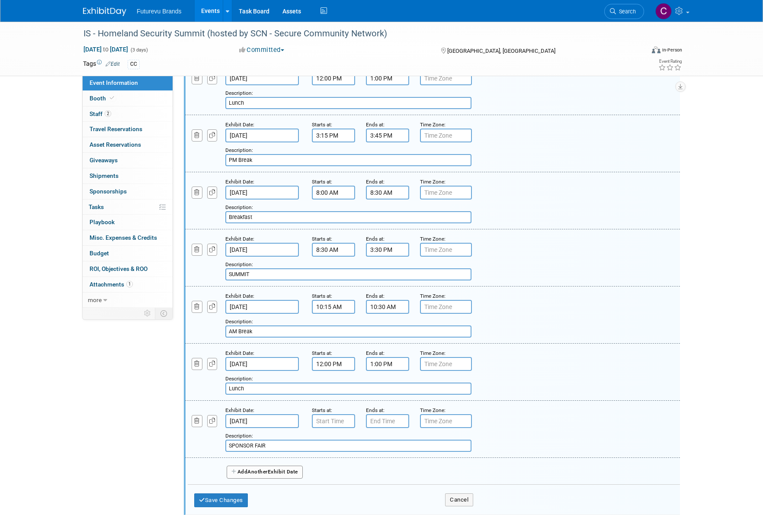
type input "SPONSOR FAIR"
click at [270, 414] on input "Oct 23, 2025" at bounding box center [262, 421] width 74 height 14
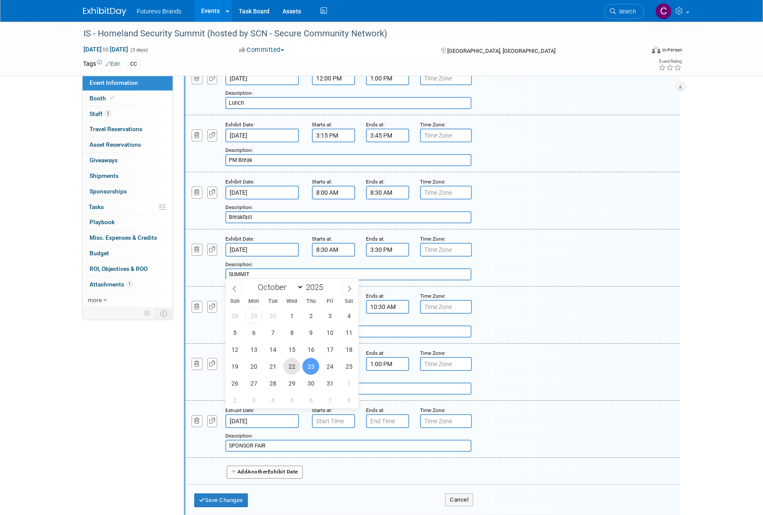
click at [294, 365] on span "22" at bounding box center [291, 366] width 17 height 17
type input "Oct 22, 2025"
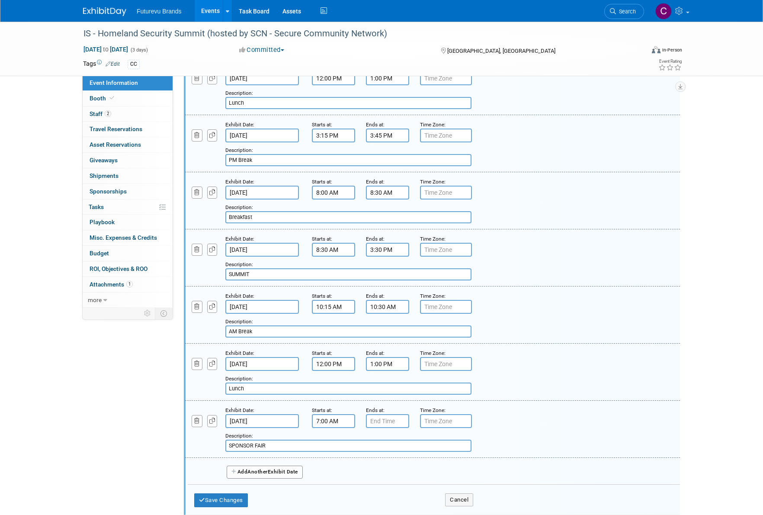
click at [334, 414] on input "7:00 AM" at bounding box center [333, 421] width 43 height 14
click at [330, 452] on span "07" at bounding box center [332, 460] width 16 height 16
click at [348, 435] on td "01" at bounding box center [356, 441] width 28 height 23
click at [384, 468] on td at bounding box center [373, 479] width 36 height 22
click at [378, 457] on span "00" at bounding box center [372, 460] width 16 height 16
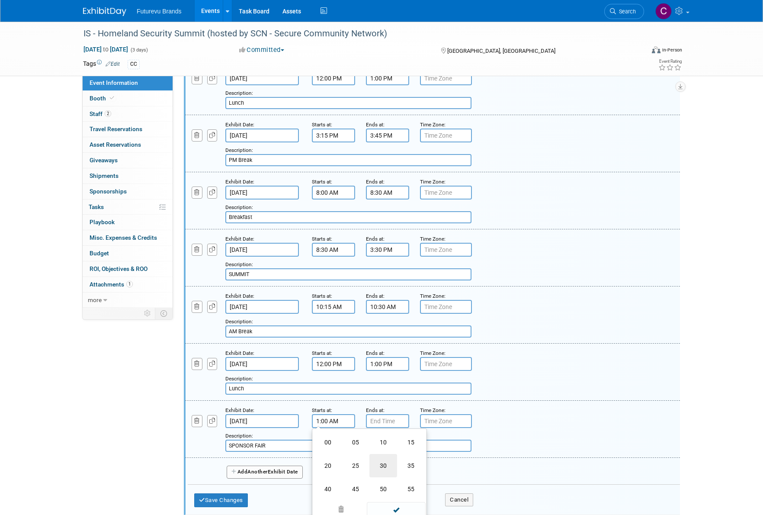
click at [378, 458] on td "30" at bounding box center [383, 465] width 28 height 23
click at [405, 453] on button "AM" at bounding box center [408, 460] width 16 height 15
type input "1:30 PM"
click at [398, 494] on span at bounding box center [396, 498] width 58 height 15
click at [384, 414] on input "7:00 PM" at bounding box center [387, 421] width 43 height 14
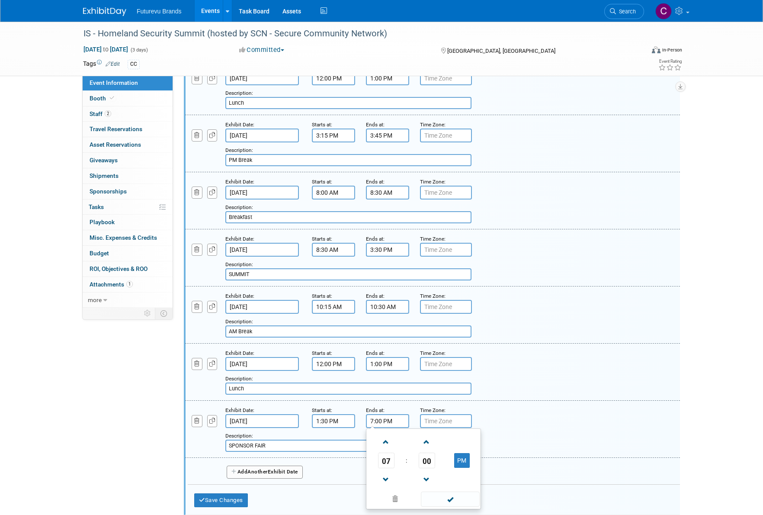
click at [387, 459] on span "07" at bounding box center [386, 460] width 16 height 16
click at [438, 430] on td "02" at bounding box center [437, 441] width 28 height 23
click at [423, 457] on span "00" at bounding box center [427, 460] width 16 height 16
click at [434, 458] on td "30" at bounding box center [437, 465] width 28 height 23
type input "2:30 PM"
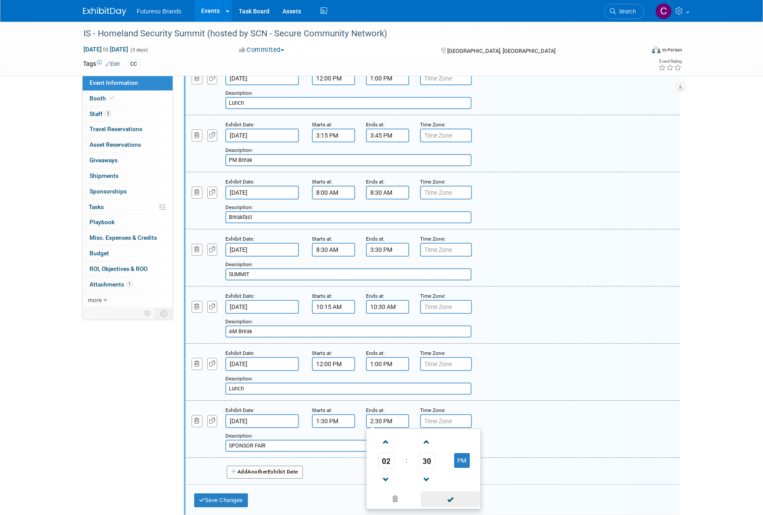
click at [452, 496] on span at bounding box center [450, 498] width 58 height 15
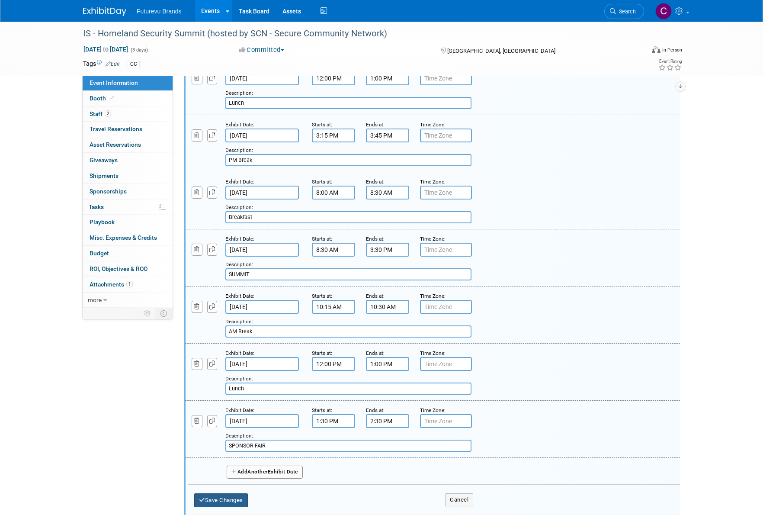
click at [230, 493] on button "Save Changes" at bounding box center [221, 500] width 54 height 14
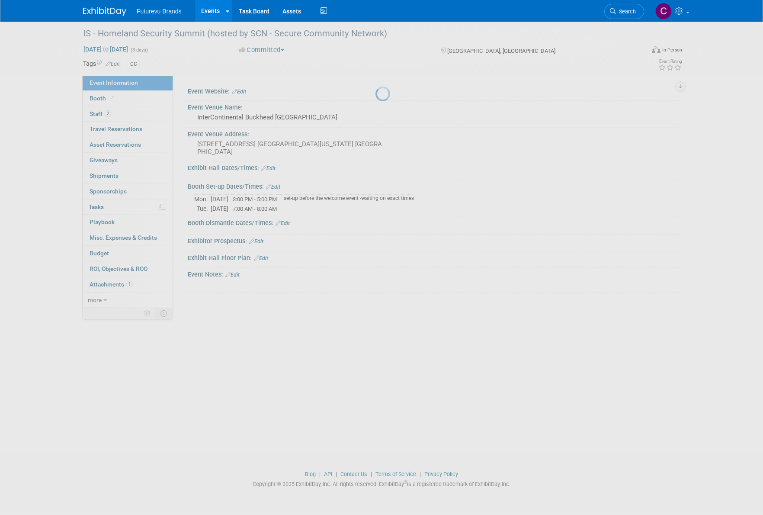
scroll to position [0, 0]
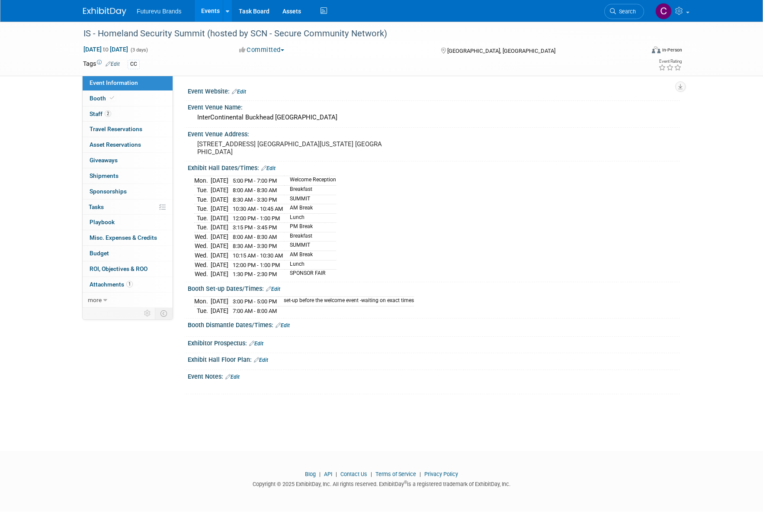
click at [290, 322] on link "Edit" at bounding box center [282, 325] width 14 height 6
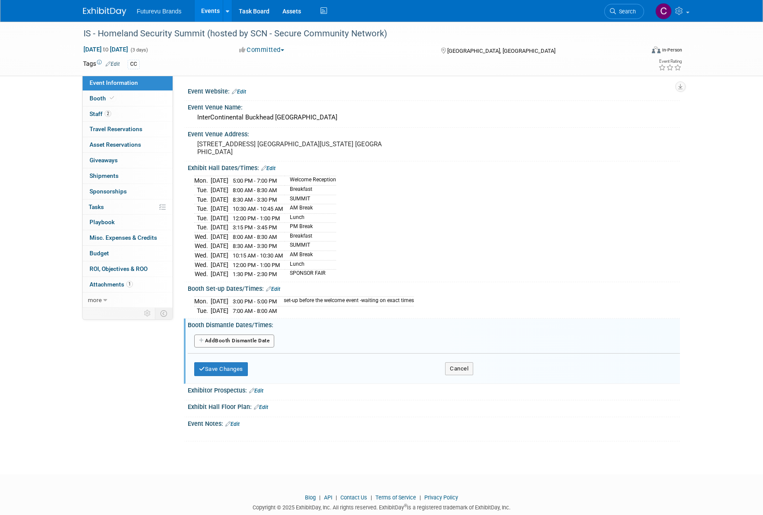
click at [266, 336] on button "Add Another Booth Dismantle Date" at bounding box center [234, 340] width 80 height 13
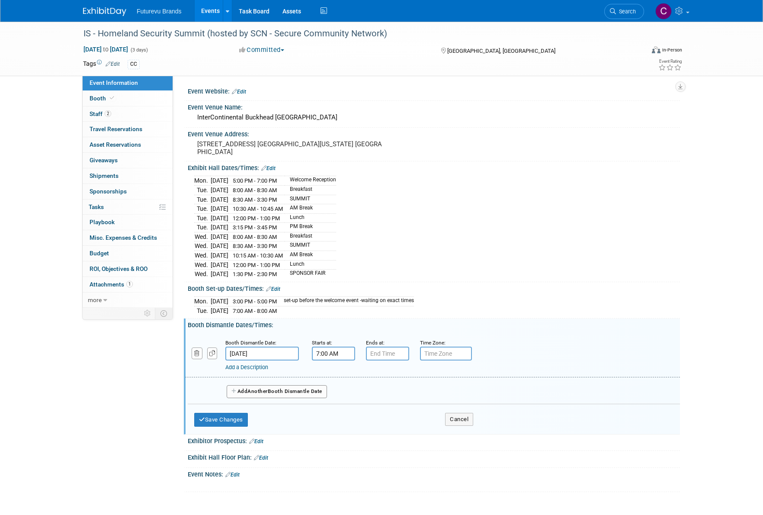
click at [333, 348] on input "7:00 AM" at bounding box center [333, 353] width 43 height 14
click at [337, 388] on span "07" at bounding box center [332, 393] width 16 height 16
click at [407, 374] on td "03" at bounding box center [411, 374] width 28 height 23
click at [411, 385] on button "AM" at bounding box center [408, 392] width 16 height 15
type input "3:00 PM"
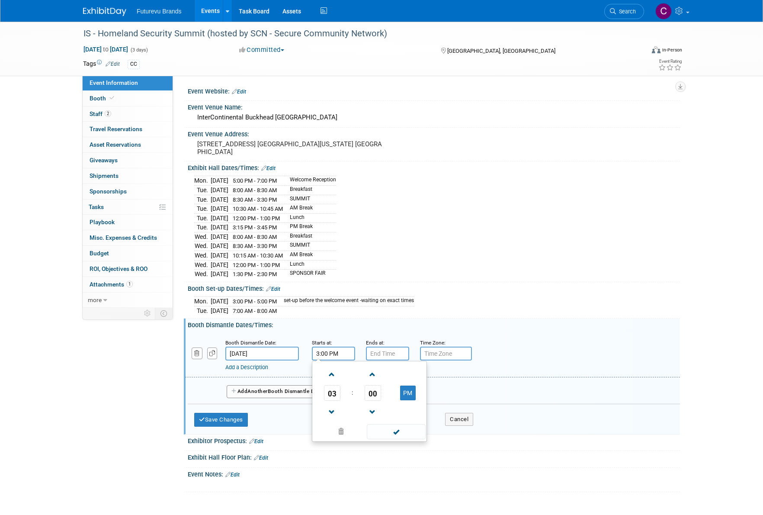
click at [401, 431] on span at bounding box center [396, 431] width 58 height 15
click at [394, 351] on input "7:00 PM" at bounding box center [387, 353] width 43 height 14
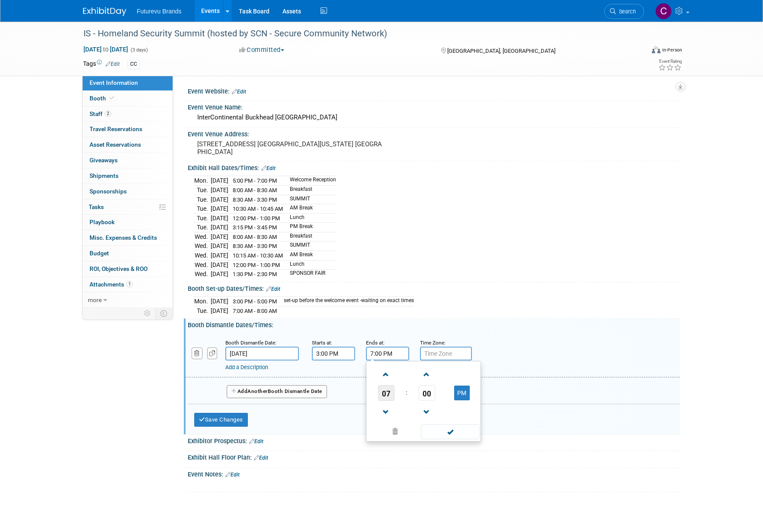
click at [387, 386] on span "07" at bounding box center [386, 393] width 16 height 16
click at [409, 394] on td "05" at bounding box center [410, 397] width 28 height 23
click at [460, 388] on button "PM" at bounding box center [462, 392] width 16 height 15
click at [460, 386] on button "AM" at bounding box center [462, 392] width 16 height 15
type input "5:00 PM"
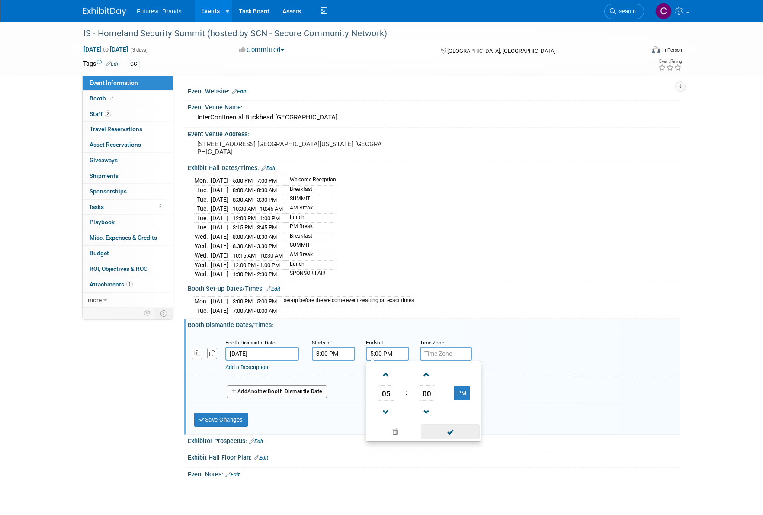
click at [450, 425] on span at bounding box center [450, 431] width 58 height 15
click at [385, 409] on div "Save Changes Cancel" at bounding box center [333, 417] width 279 height 27
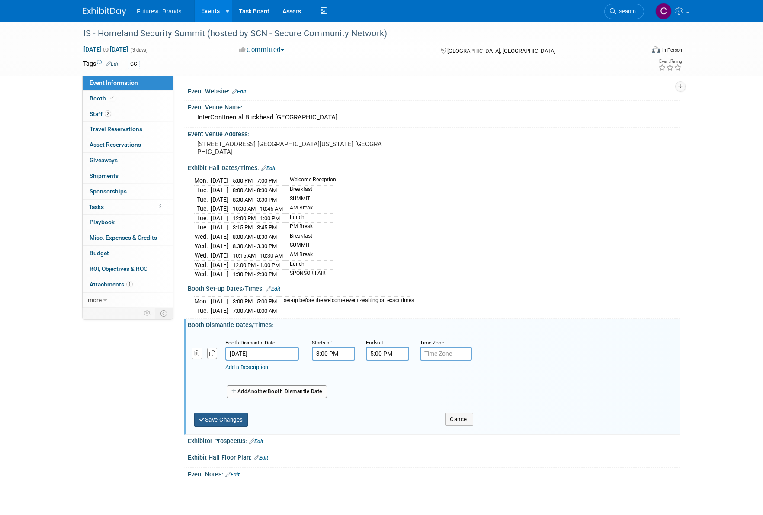
click at [215, 416] on button "Save Changes" at bounding box center [221, 419] width 54 height 14
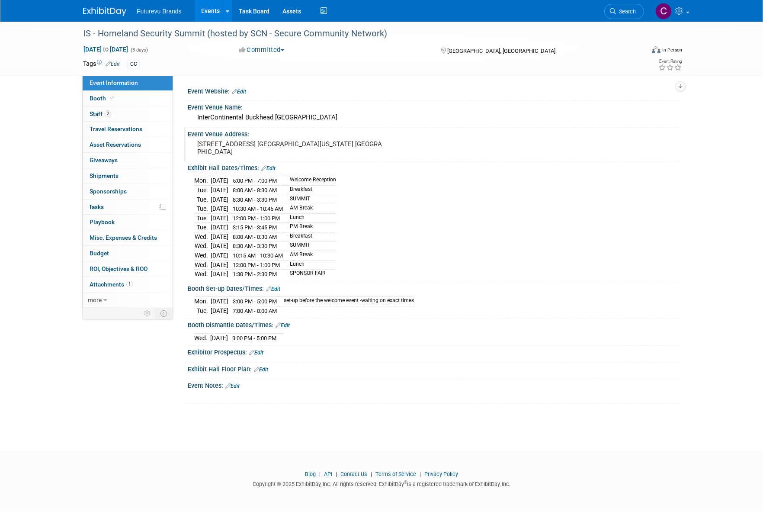
click at [432, 148] on div "Event Venue Address: 3315 Peachtree Rd. Ne Atlanta, Georgia 30326 United States" at bounding box center [432, 144] width 496 height 33
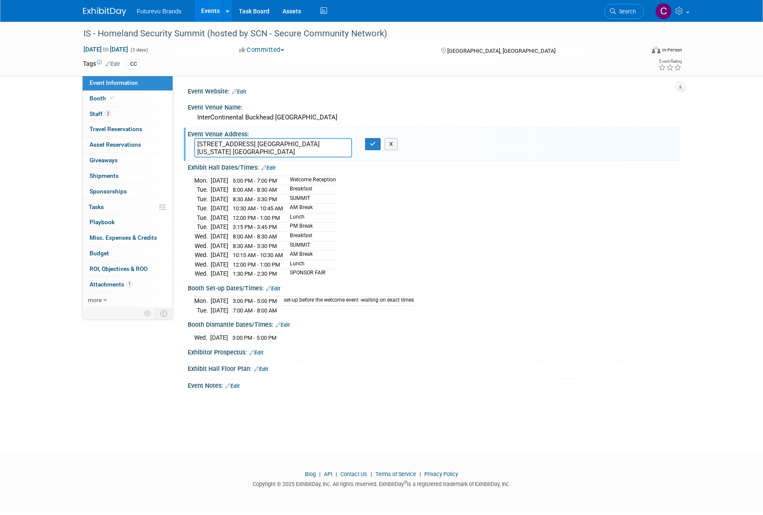
click at [211, 10] on link "Events" at bounding box center [211, 11] width 32 height 22
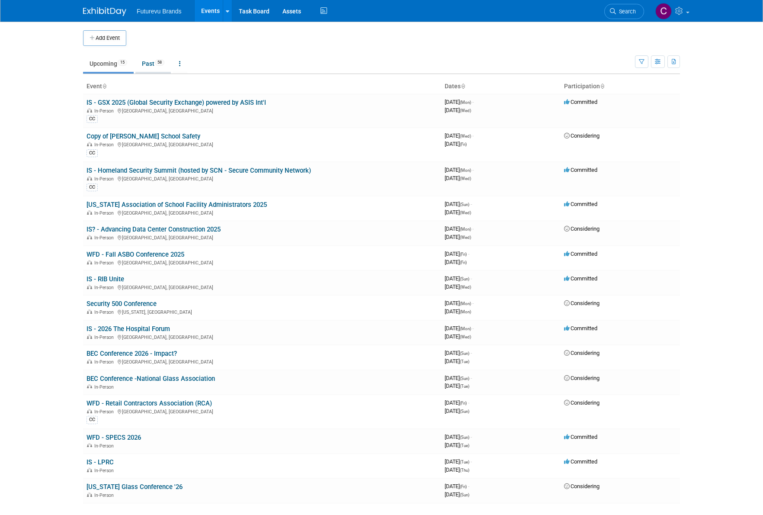
click at [152, 64] on link "Past 58" at bounding box center [152, 63] width 35 height 16
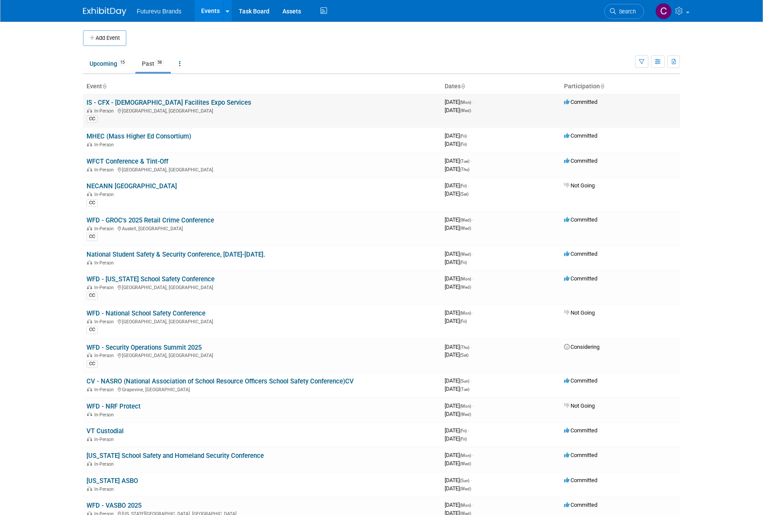
click at [136, 102] on link "IS - CFX - [DEMOGRAPHIC_DATA] Facilites Expo Services" at bounding box center [168, 103] width 165 height 8
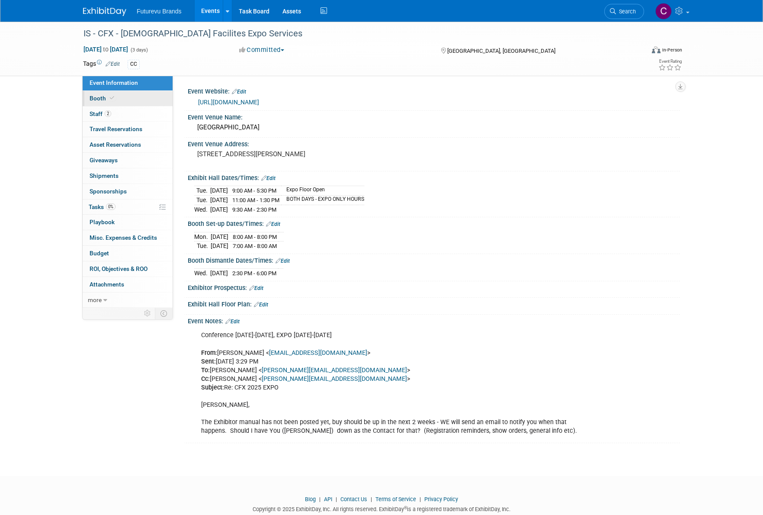
click at [130, 101] on link "Booth" at bounding box center [128, 98] width 90 height 15
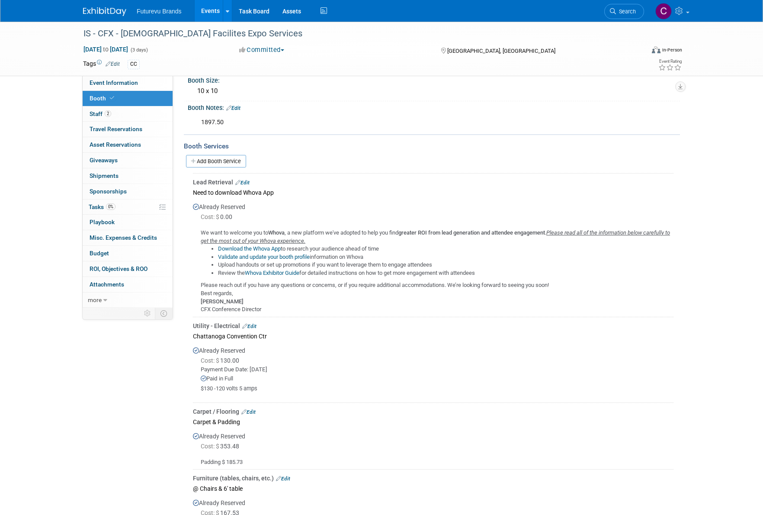
scroll to position [84, 0]
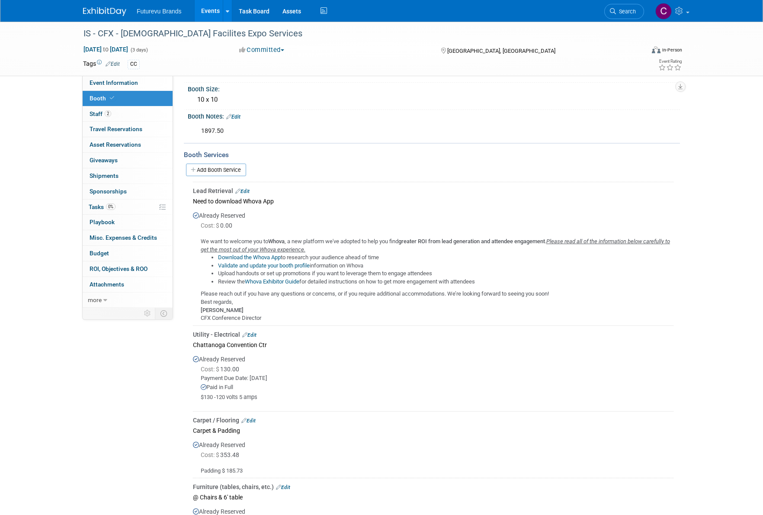
click at [201, 13] on link "Events" at bounding box center [211, 11] width 32 height 22
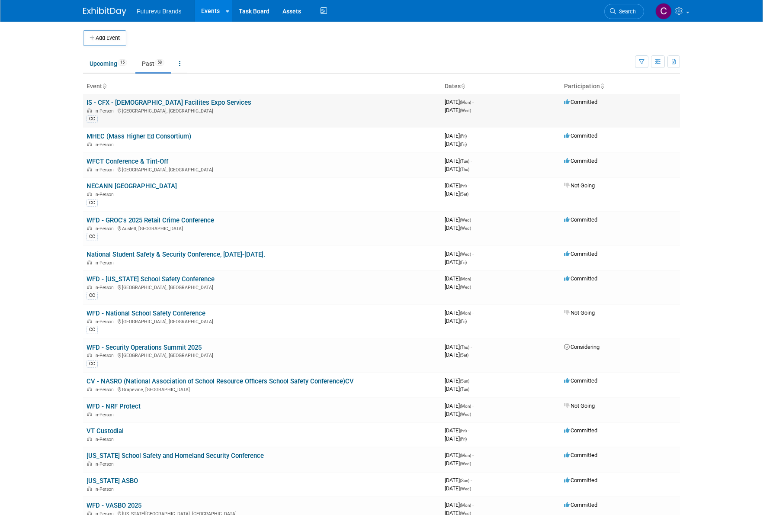
click at [137, 99] on link "IS - CFX - [DEMOGRAPHIC_DATA] Facilites Expo Services" at bounding box center [168, 103] width 165 height 8
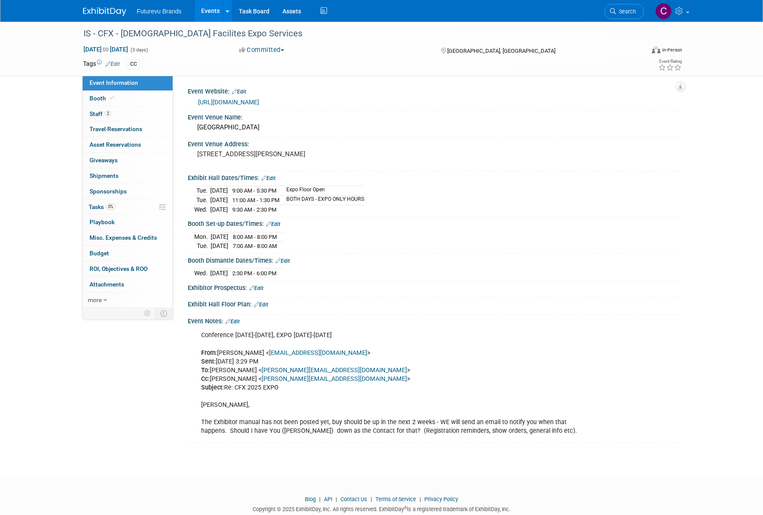
click at [259, 102] on link "[URL][DOMAIN_NAME]" at bounding box center [228, 102] width 61 height 7
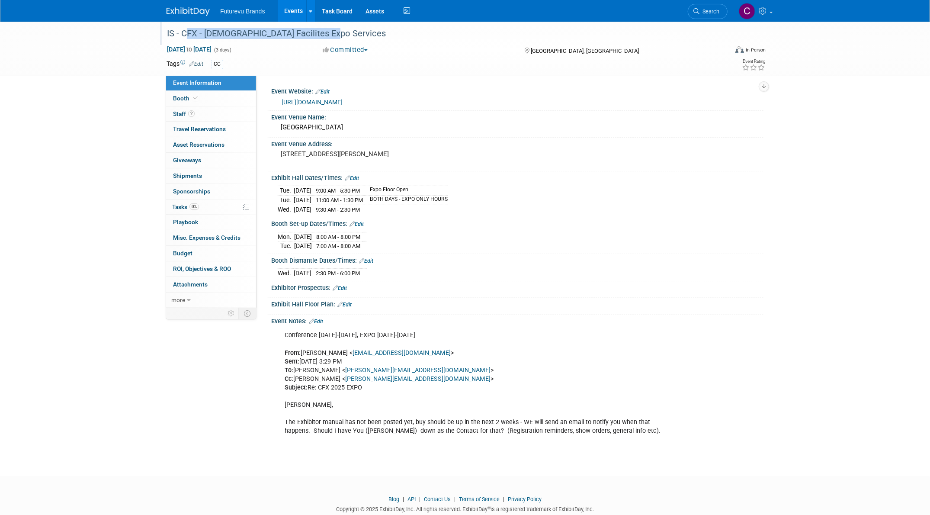
drag, startPoint x: 326, startPoint y: 33, endPoint x: 183, endPoint y: 30, distance: 142.7
click at [183, 30] on div "IS - CFX - [DEMOGRAPHIC_DATA] Facilites Expo Services" at bounding box center [439, 34] width 550 height 16
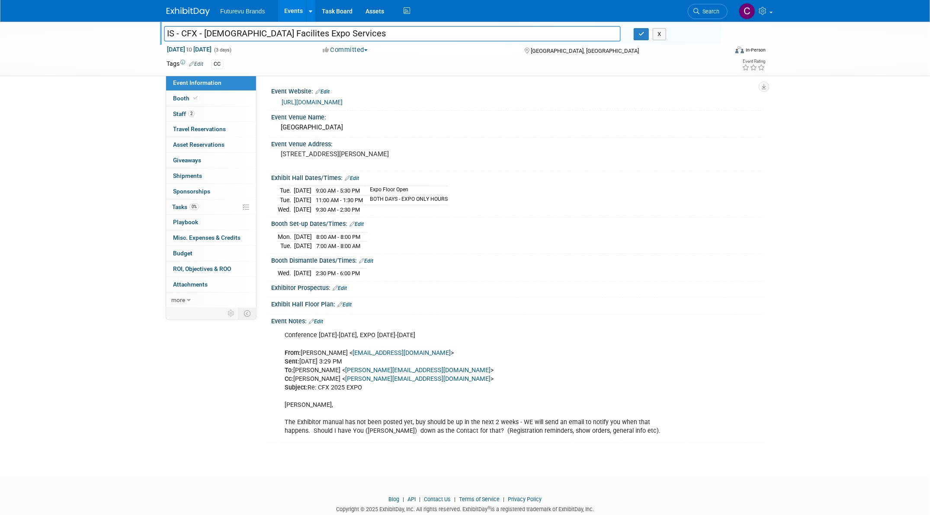
drag, startPoint x: 341, startPoint y: 35, endPoint x: 183, endPoint y: 34, distance: 158.3
click at [183, 34] on input "IS - CFX - [DEMOGRAPHIC_DATA] Facilites Expo Services" at bounding box center [392, 33] width 457 height 15
